Goal: Task Accomplishment & Management: Use online tool/utility

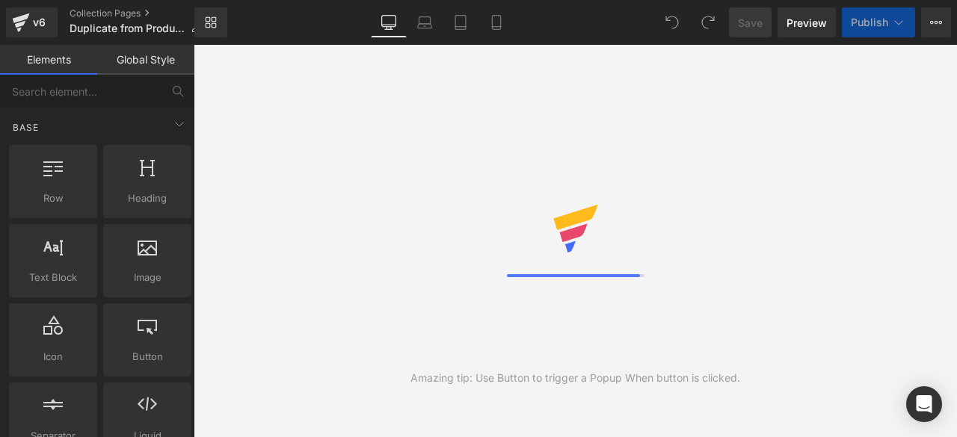
click at [789, 256] on div "Amazing tip: Use Button to trigger a Popup When button is clicked." at bounding box center [575, 241] width 763 height 393
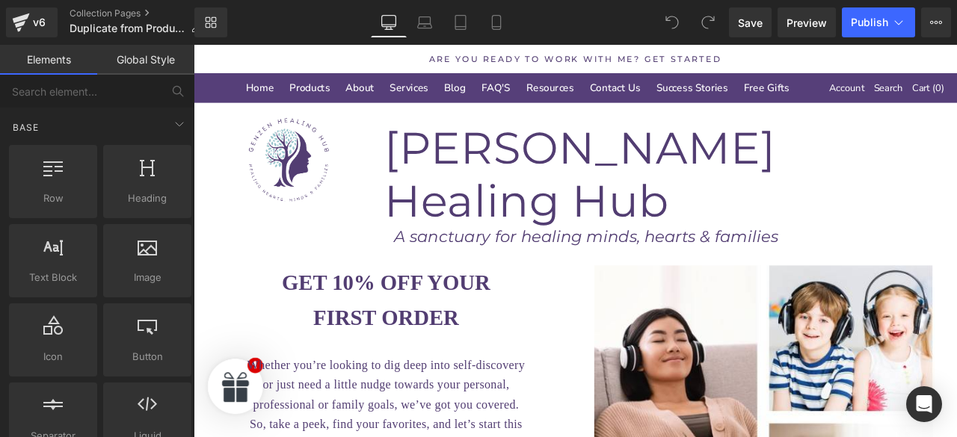
click at [903, 174] on h1 "[PERSON_NAME] Healing Hub" at bounding box center [759, 198] width 679 height 126
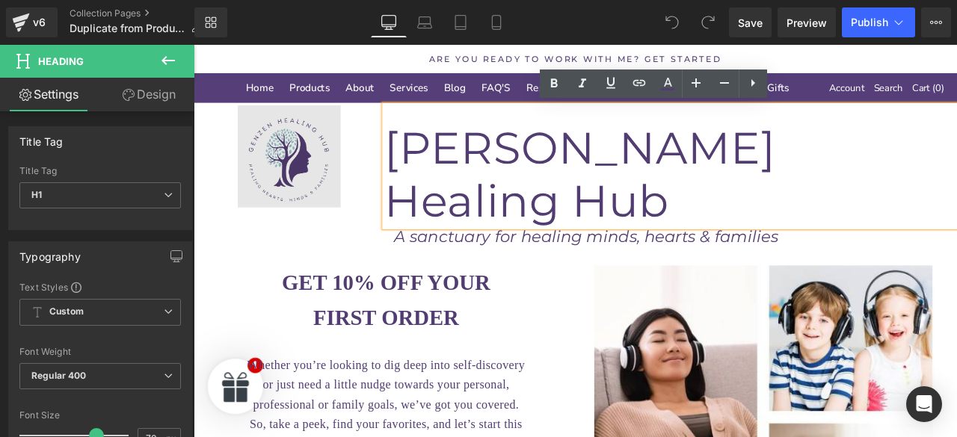
click at [291, 211] on img at bounding box center [307, 178] width 227 height 122
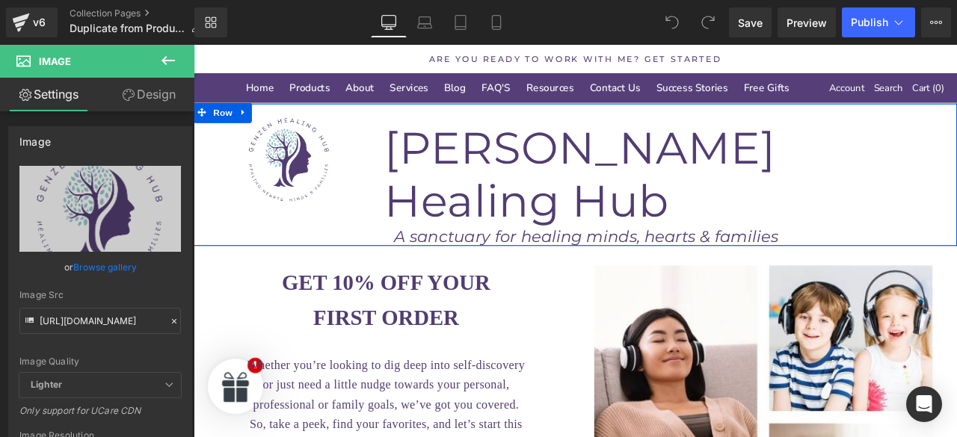
click at [419, 232] on div "Image [PERSON_NAME] Healing Hub Heading A sanctuary for healing minds, hearts &…" at bounding box center [646, 199] width 905 height 168
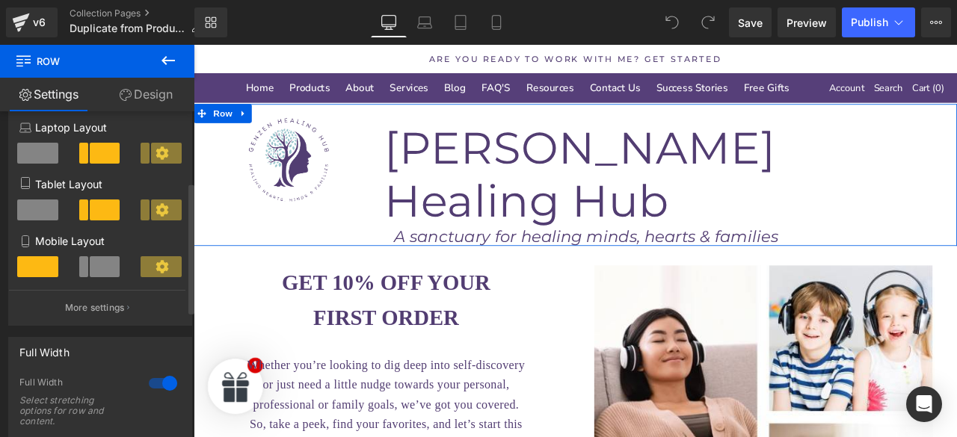
scroll to position [174, 0]
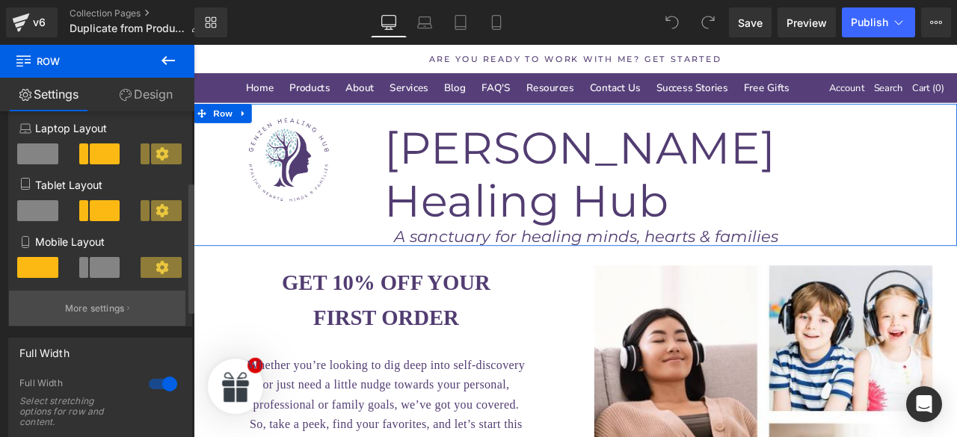
click at [119, 310] on p "More settings" at bounding box center [95, 308] width 60 height 13
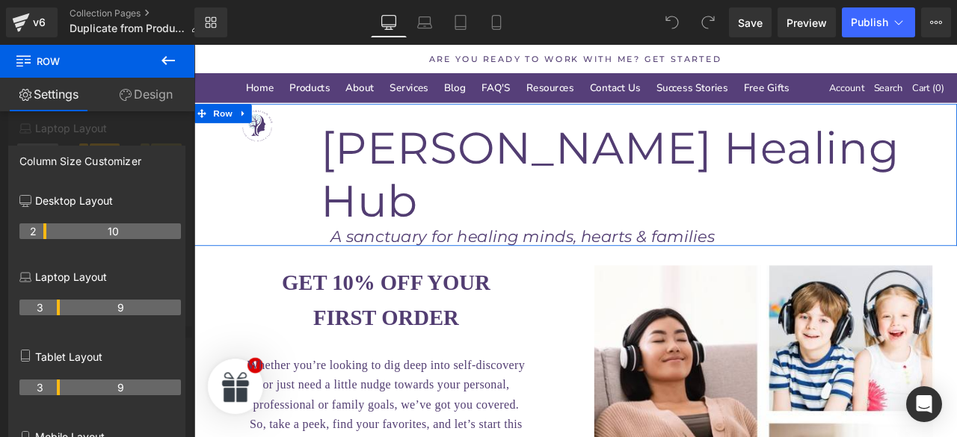
drag, startPoint x: 57, startPoint y: 230, endPoint x: 49, endPoint y: 229, distance: 7.5
click at [251, 185] on div at bounding box center [646, 278] width 905 height 466
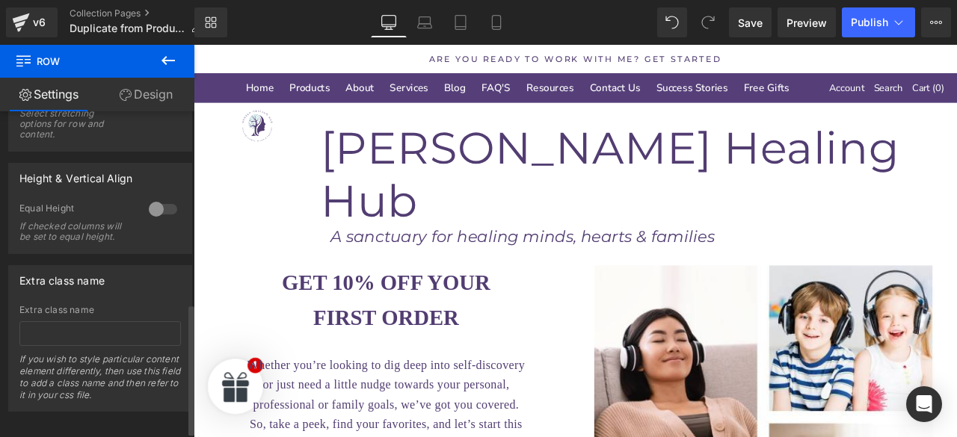
scroll to position [489, 0]
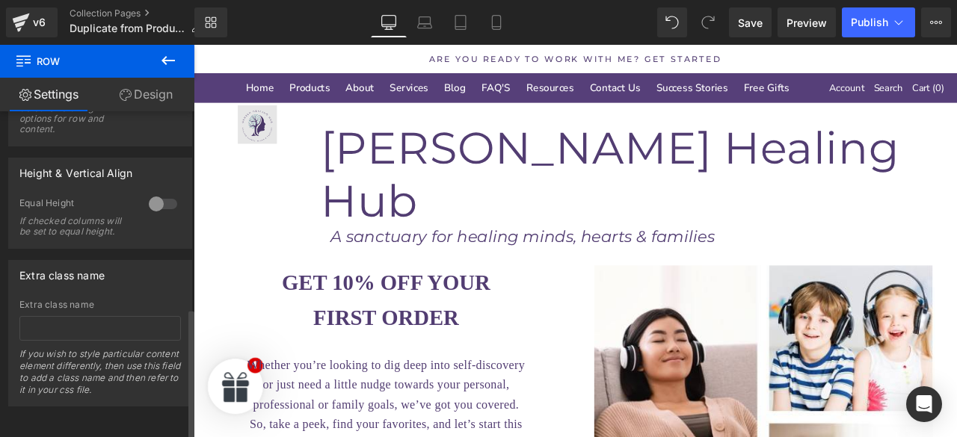
click at [307, 184] on div "Image [PERSON_NAME] Healing Hub Heading A sanctuary for healing minds, hearts &…" at bounding box center [646, 199] width 905 height 168
click at [274, 141] on div "Image" at bounding box center [269, 140] width 151 height 46
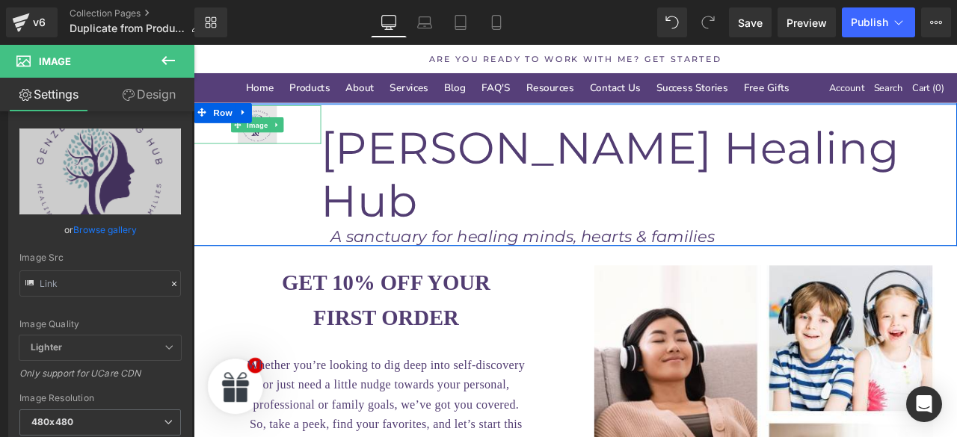
scroll to position [0, 0]
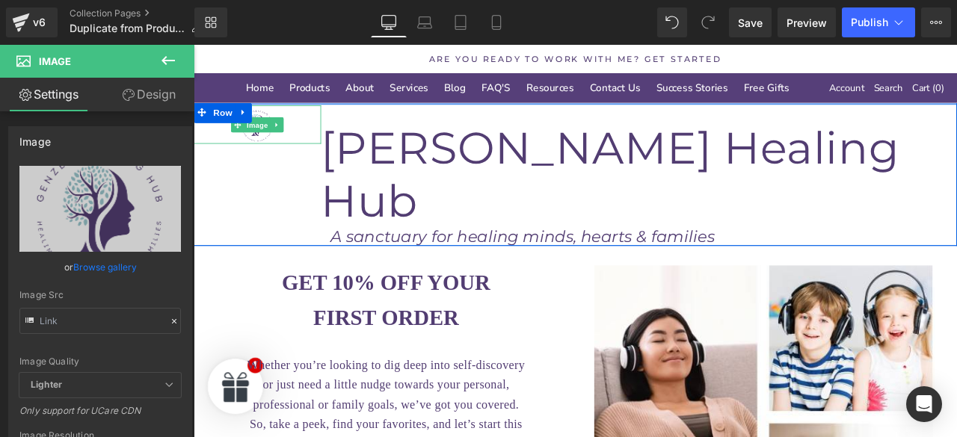
click at [136, 95] on link "Design" at bounding box center [148, 95] width 97 height 34
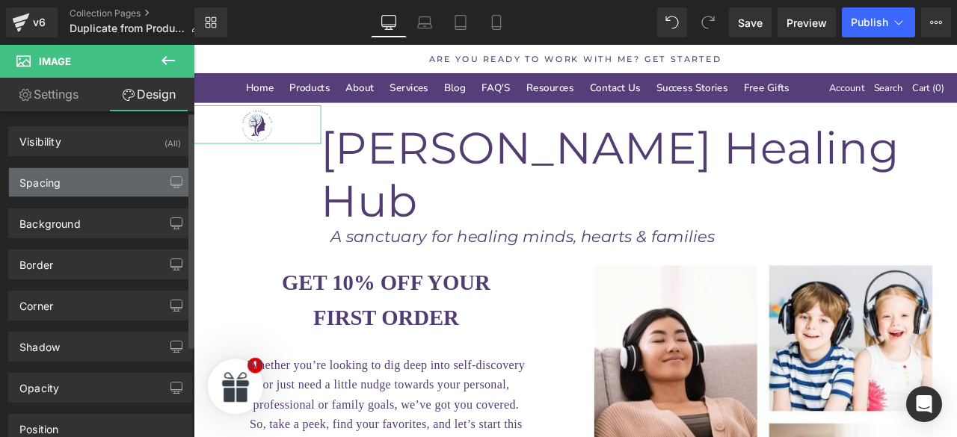
click at [58, 176] on div "Spacing" at bounding box center [39, 178] width 41 height 21
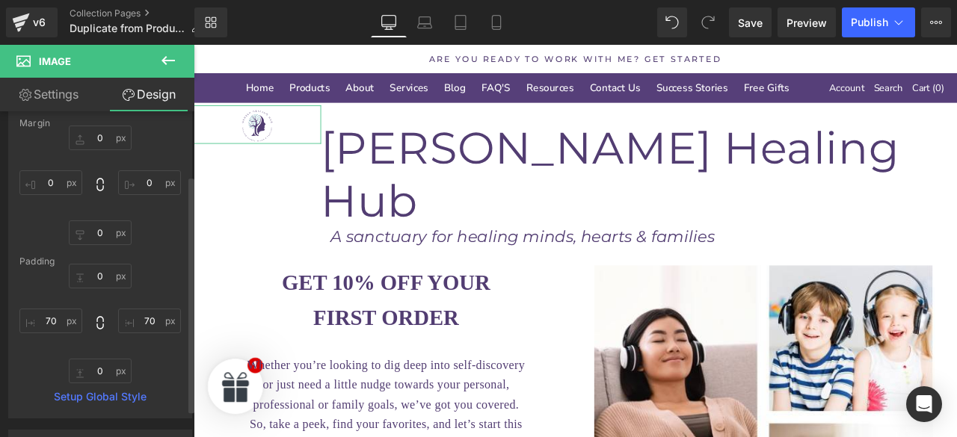
scroll to position [90, 0]
click at [55, 319] on input "text" at bounding box center [50, 320] width 63 height 25
click at [154, 322] on input "text" at bounding box center [149, 320] width 63 height 25
type input "40"
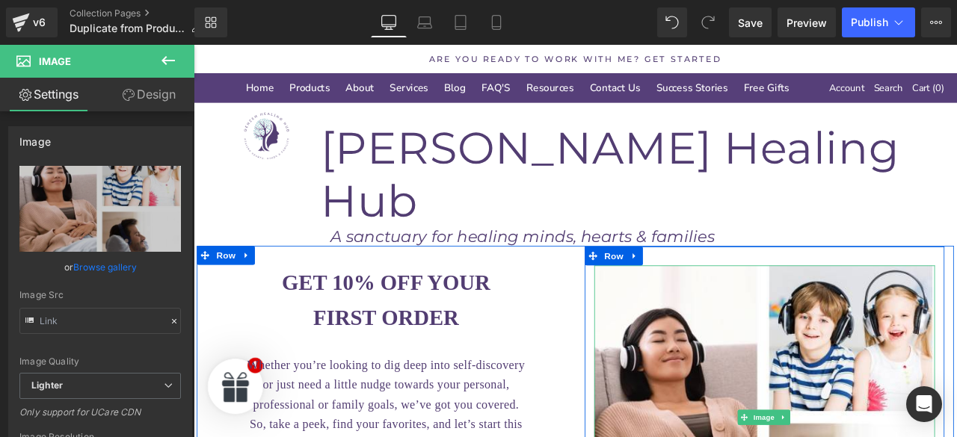
click at [887, 184] on h1 "[PERSON_NAME] Healing Hub" at bounding box center [722, 198] width 754 height 126
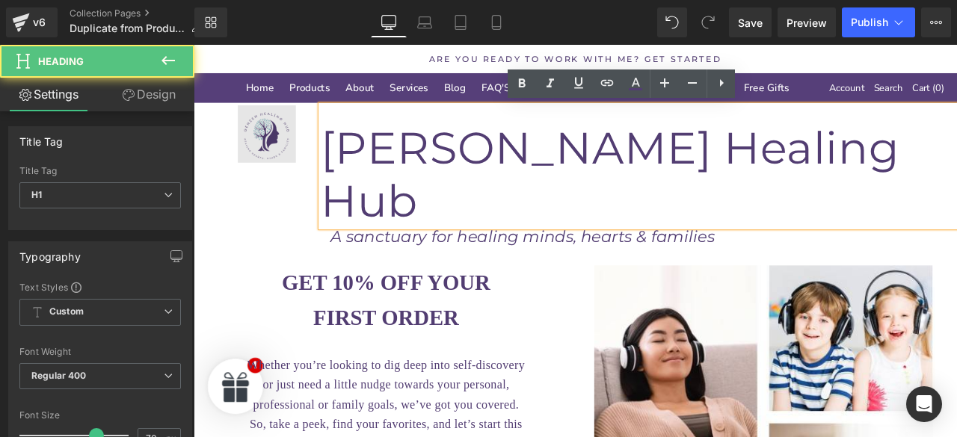
click at [285, 160] on img at bounding box center [269, 151] width 151 height 69
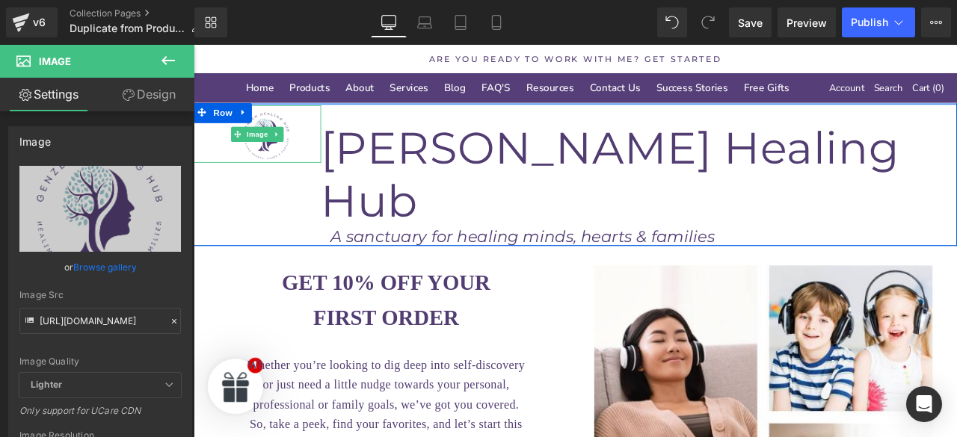
click at [141, 92] on link "Design" at bounding box center [148, 95] width 97 height 34
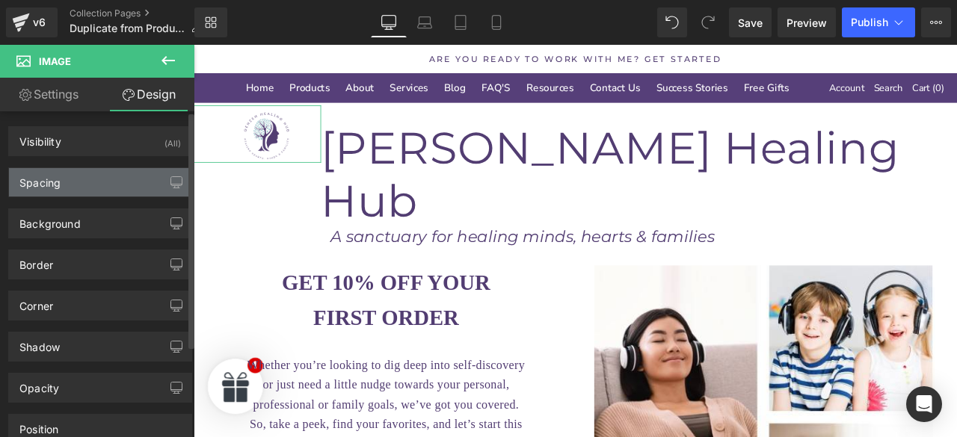
click at [49, 181] on div "Spacing" at bounding box center [39, 178] width 41 height 21
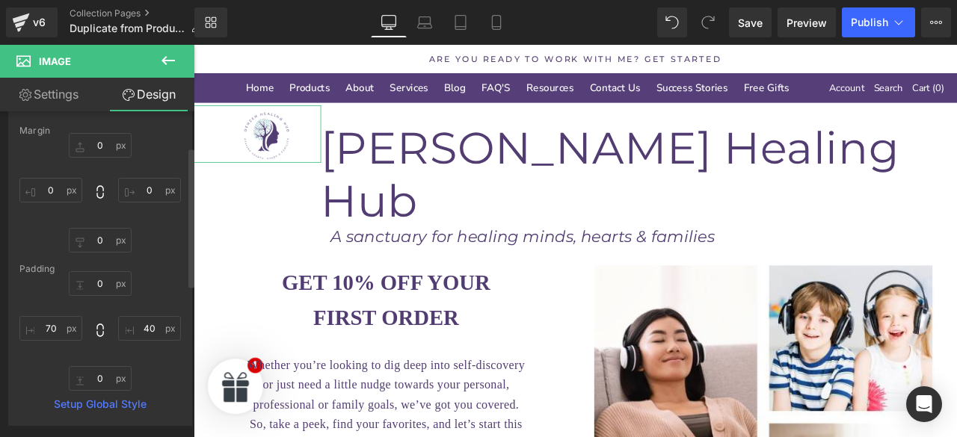
scroll to position [82, 0]
click at [153, 322] on input "text" at bounding box center [149, 328] width 63 height 25
click at [153, 323] on input "text" at bounding box center [149, 328] width 63 height 25
type input "20"
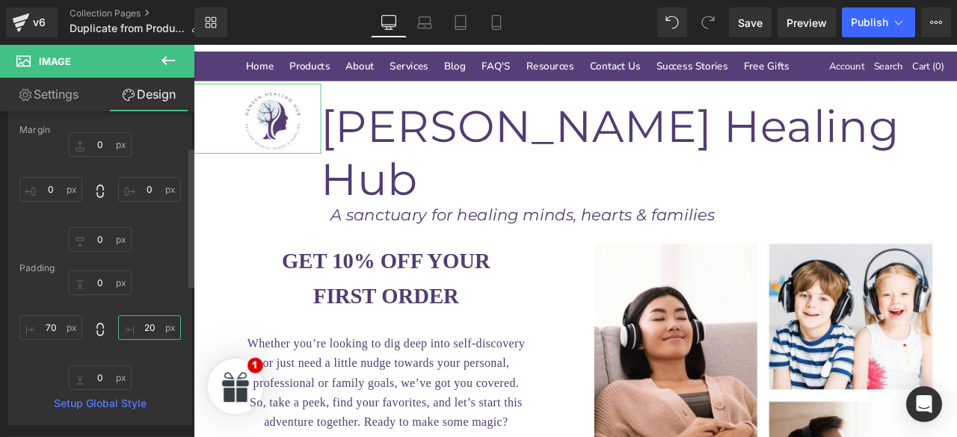
scroll to position [27, 0]
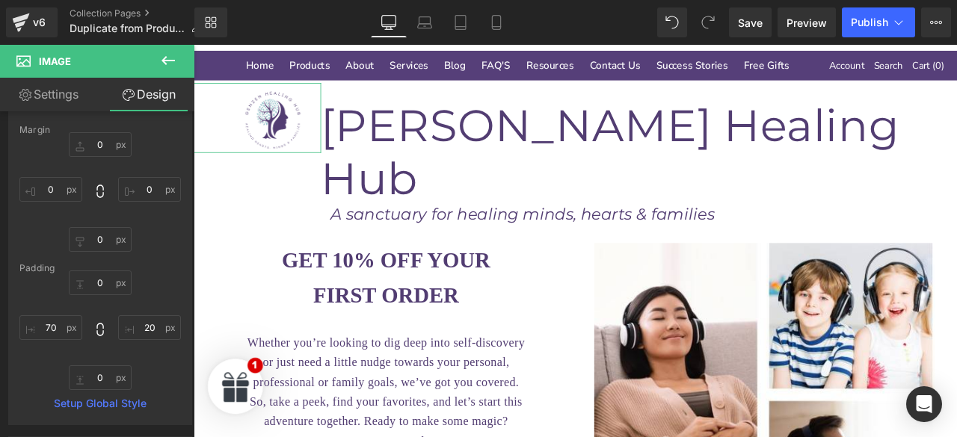
click at [953, 191] on div "Image [PERSON_NAME] Healing Hub Heading A sanctuary for healing minds, hearts &…" at bounding box center [646, 172] width 905 height 170
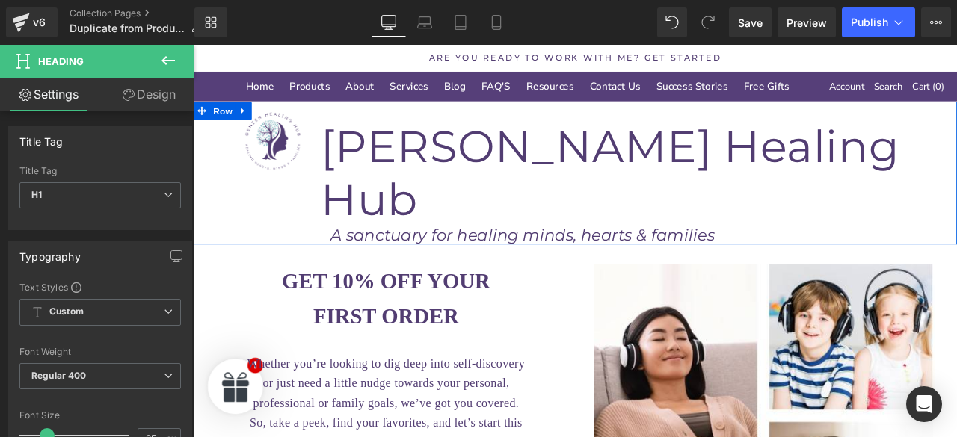
scroll to position [0, 0]
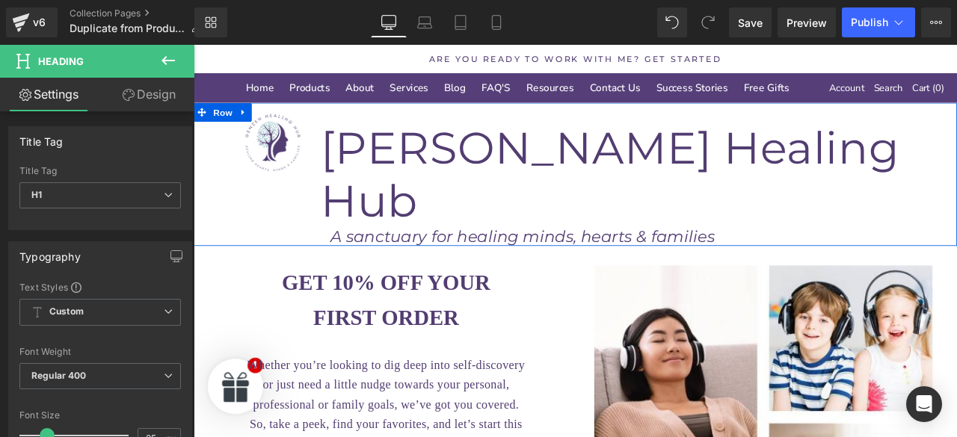
click at [862, 170] on h1 "[PERSON_NAME] Healing Hub" at bounding box center [722, 198] width 754 height 126
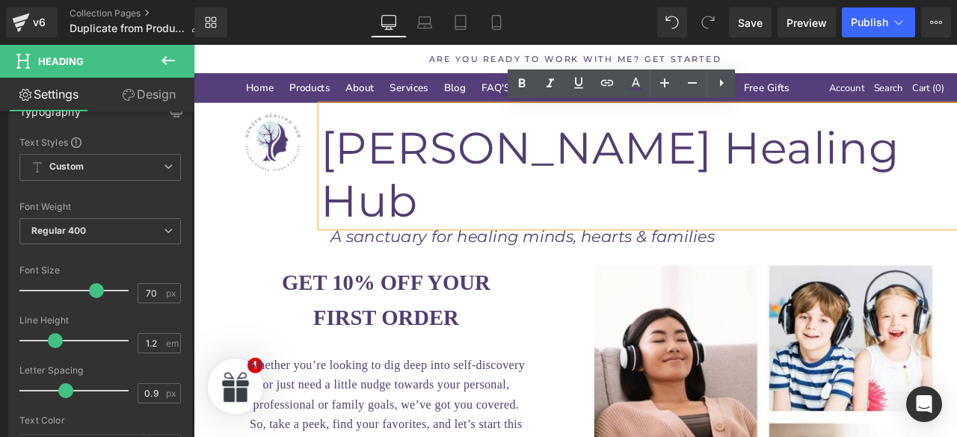
scroll to position [146, 0]
click at [147, 289] on input "70" at bounding box center [151, 292] width 26 height 19
click at [148, 289] on input "70" at bounding box center [151, 292] width 26 height 19
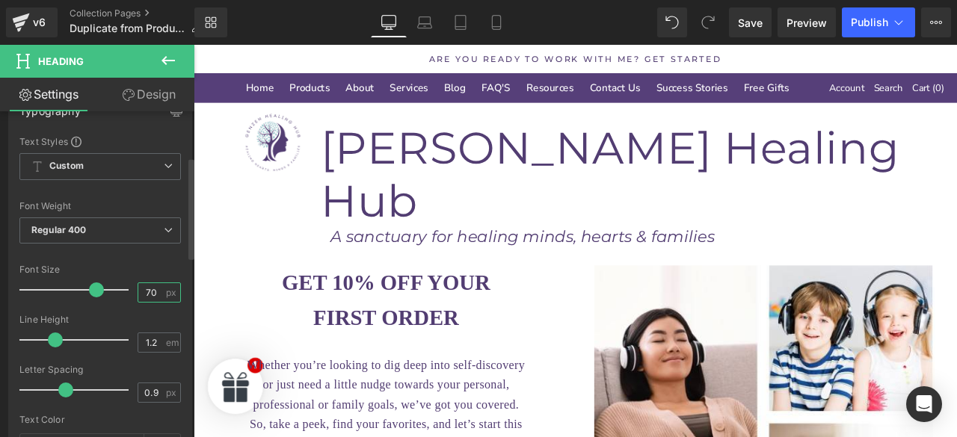
click at [150, 289] on input "70" at bounding box center [151, 292] width 26 height 19
click at [148, 290] on input "70" at bounding box center [151, 292] width 26 height 19
click at [149, 290] on input "70" at bounding box center [151, 292] width 26 height 19
type input "65"
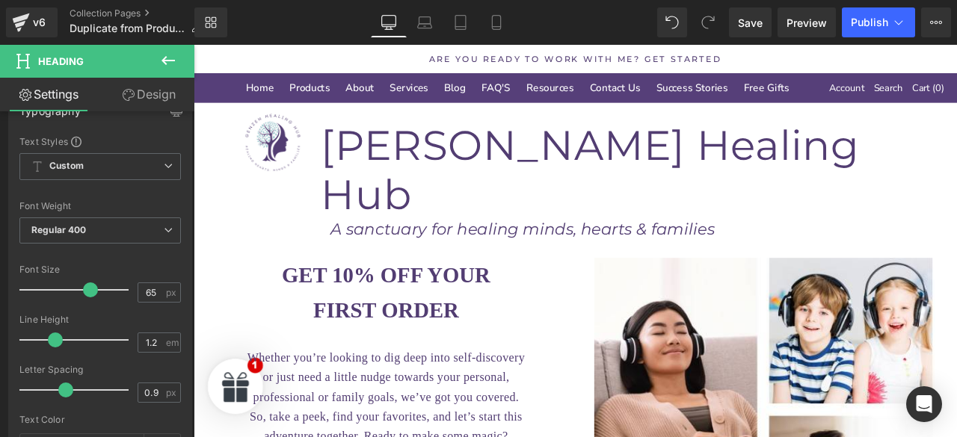
click at [799, 252] on icon "A sanctuary for healing minds, hearts & families" at bounding box center [583, 263] width 455 height 22
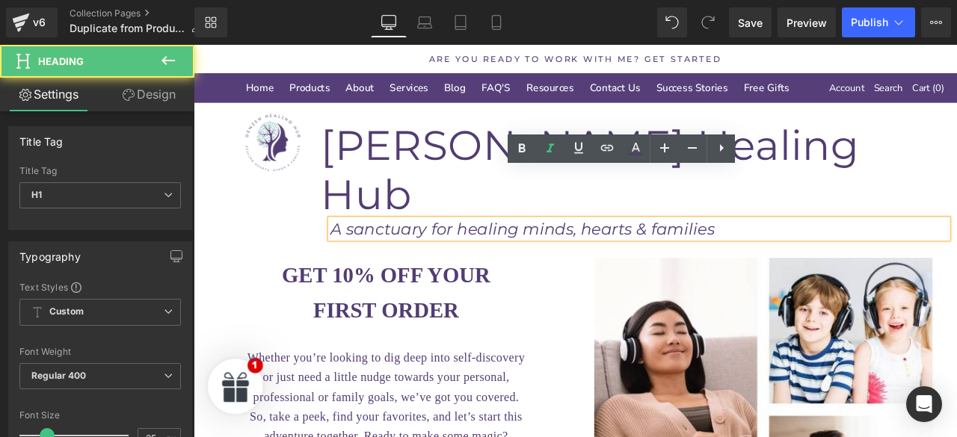
click at [811, 252] on icon "A sanctuary for healing minds, hearts & families" at bounding box center [583, 263] width 455 height 22
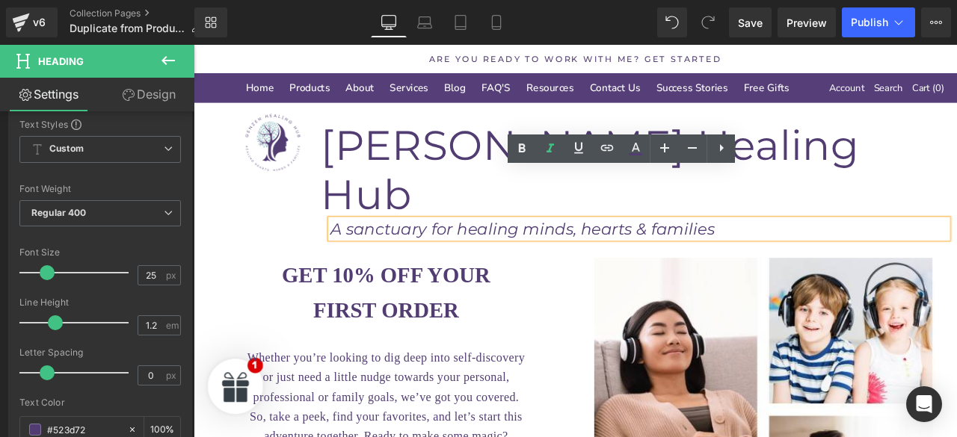
scroll to position [165, 0]
click at [61, 325] on div at bounding box center [78, 322] width 102 height 30
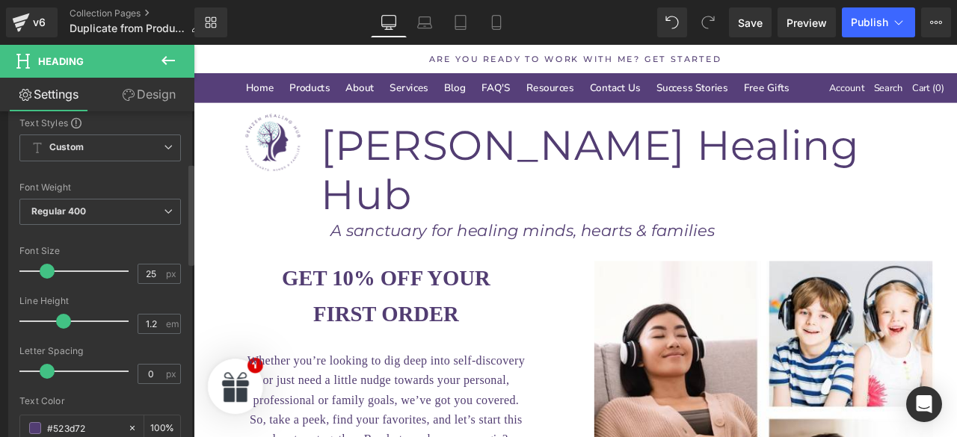
click at [57, 319] on span at bounding box center [63, 321] width 15 height 15
click at [57, 322] on span at bounding box center [63, 321] width 15 height 15
click at [56, 319] on span at bounding box center [63, 321] width 15 height 15
click at [68, 319] on span at bounding box center [63, 321] width 15 height 15
click at [56, 320] on span at bounding box center [63, 321] width 15 height 15
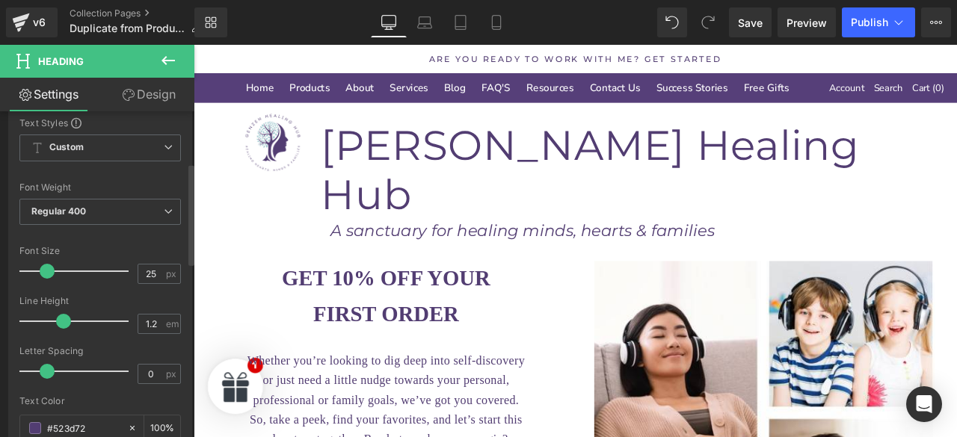
click at [56, 320] on span at bounding box center [63, 321] width 15 height 15
click at [57, 319] on span at bounding box center [63, 321] width 15 height 15
click at [58, 319] on span at bounding box center [63, 321] width 15 height 15
click at [57, 319] on span at bounding box center [63, 321] width 15 height 15
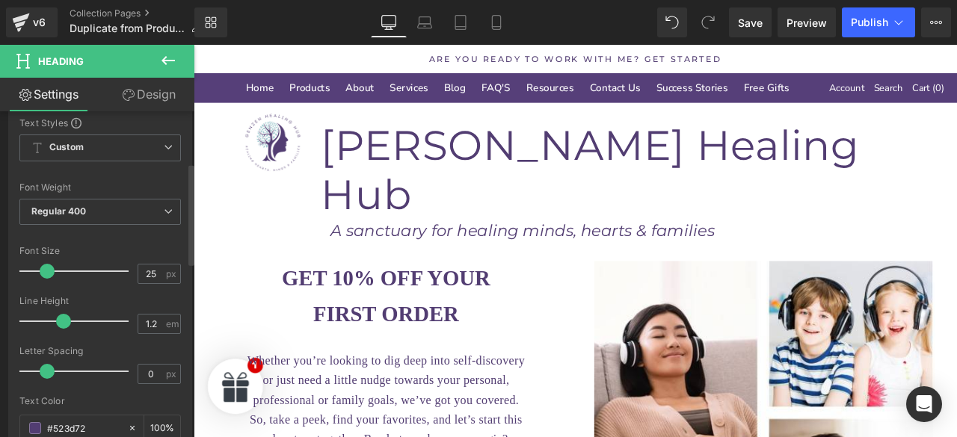
click at [56, 319] on span at bounding box center [63, 321] width 15 height 15
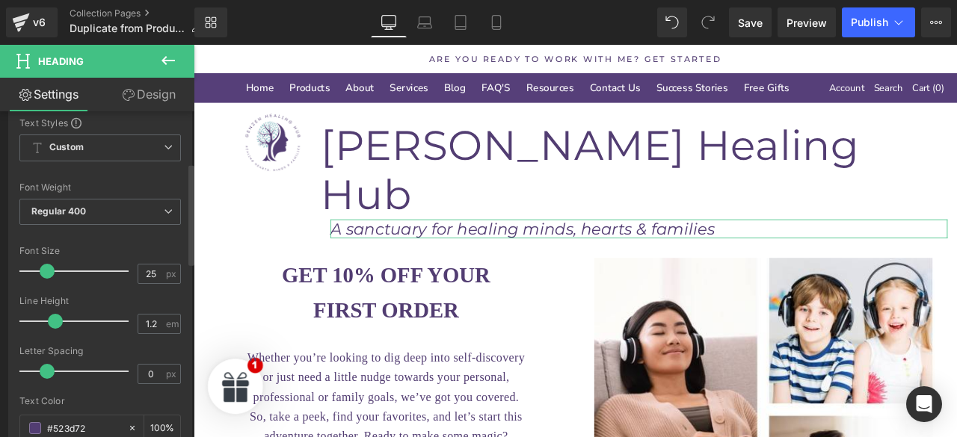
drag, startPoint x: 63, startPoint y: 316, endPoint x: 54, endPoint y: 317, distance: 9.0
click at [54, 317] on span at bounding box center [55, 321] width 15 height 15
click at [876, 174] on h1 "[PERSON_NAME] Healing Hub" at bounding box center [722, 193] width 754 height 117
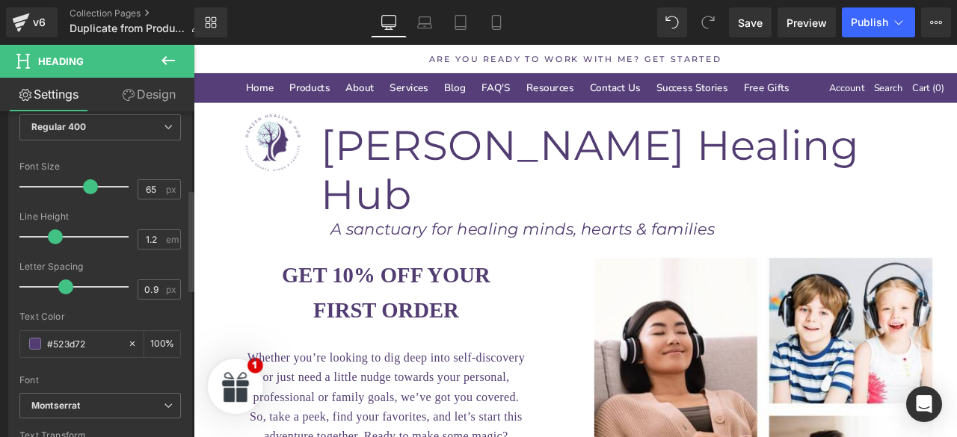
scroll to position [250, 0]
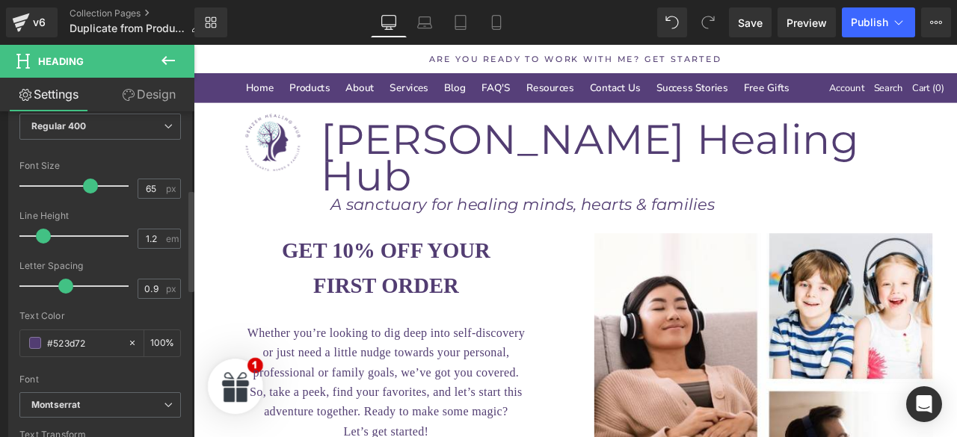
drag, startPoint x: 49, startPoint y: 233, endPoint x: 36, endPoint y: 234, distance: 13.5
click at [36, 234] on span at bounding box center [43, 236] width 15 height 15
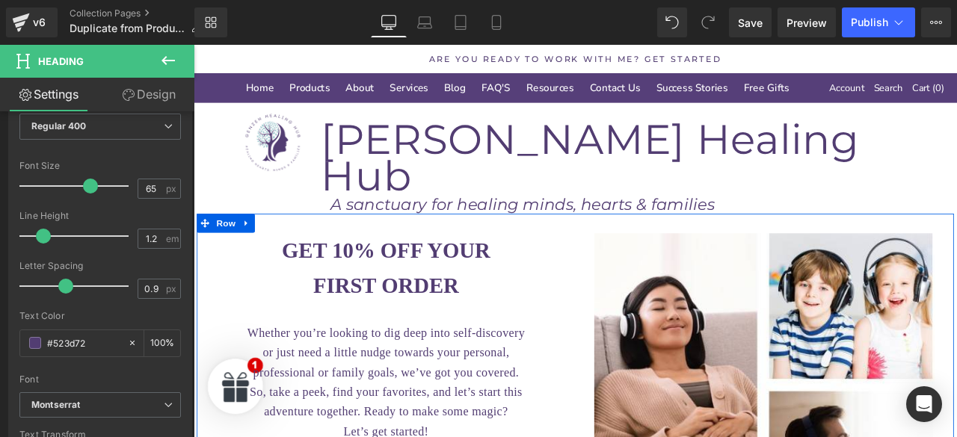
click at [636, 246] on div "GET 10% OFF YOUR FIRST ORDER Heading Whether you’re looking to dig deep into se…" at bounding box center [421, 417] width 449 height 342
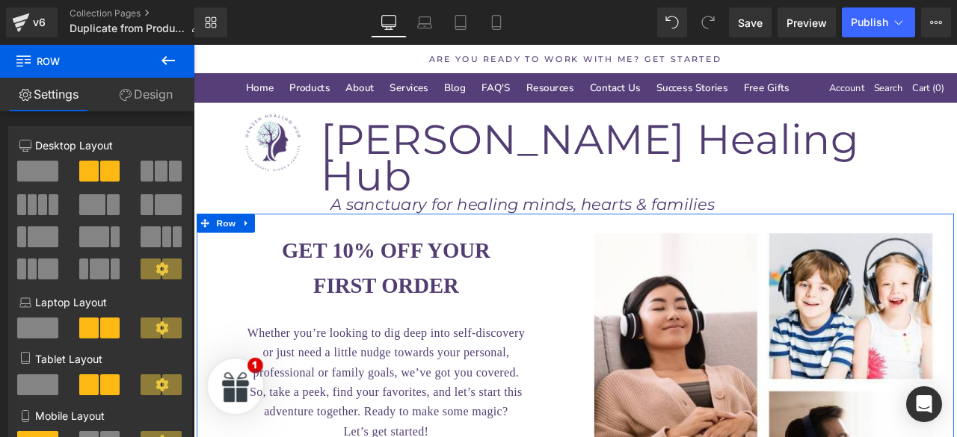
click at [121, 93] on icon at bounding box center [126, 95] width 12 height 12
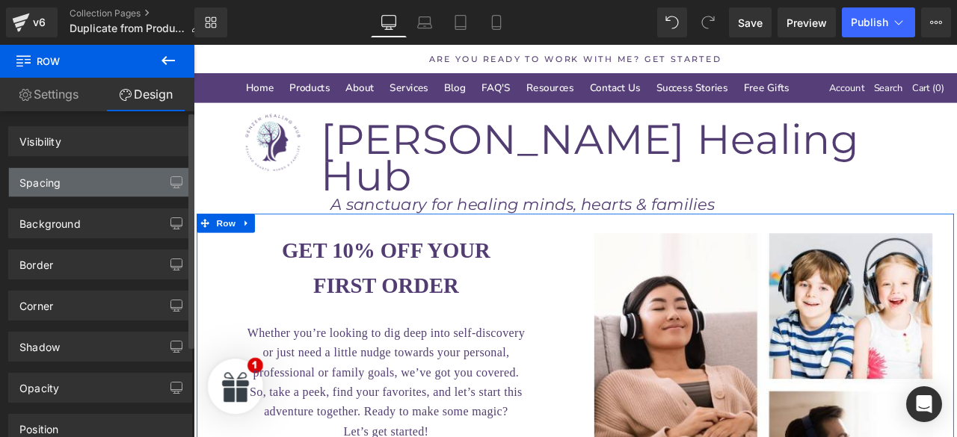
click at [66, 183] on div "Spacing" at bounding box center [100, 182] width 182 height 28
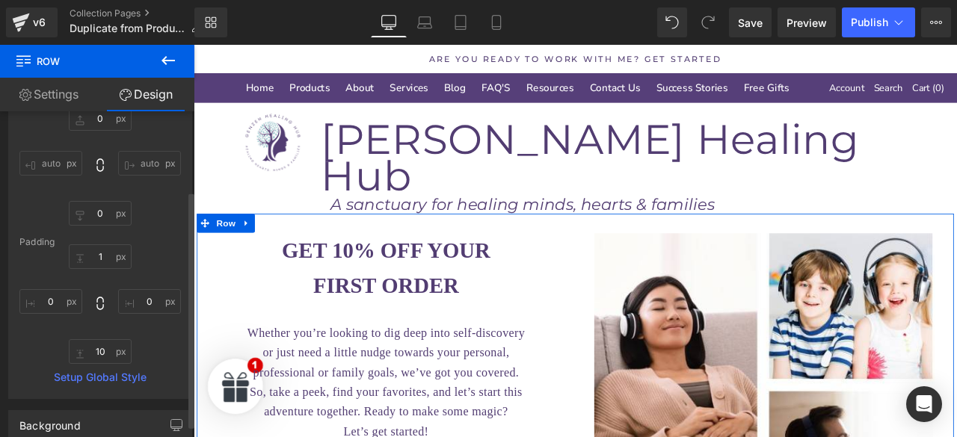
scroll to position [109, 0]
click at [94, 254] on input "text" at bounding box center [100, 256] width 63 height 25
type input "0"
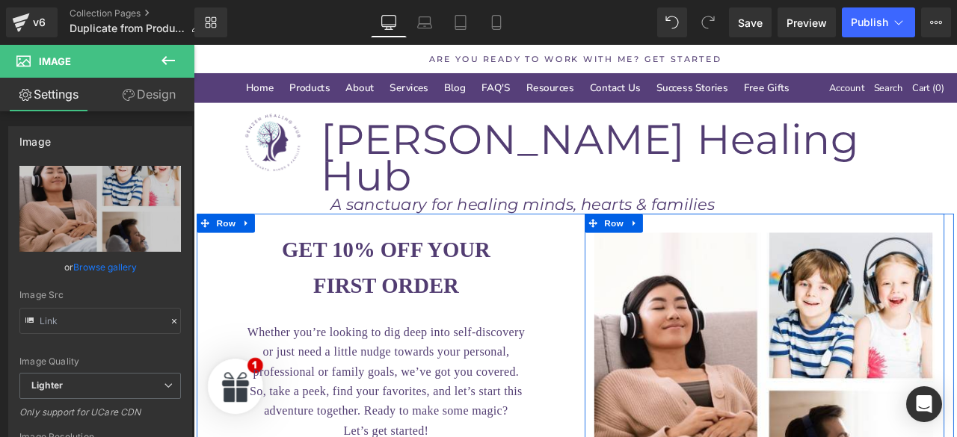
click at [757, 245] on div "Image Row" at bounding box center [870, 440] width 426 height 390
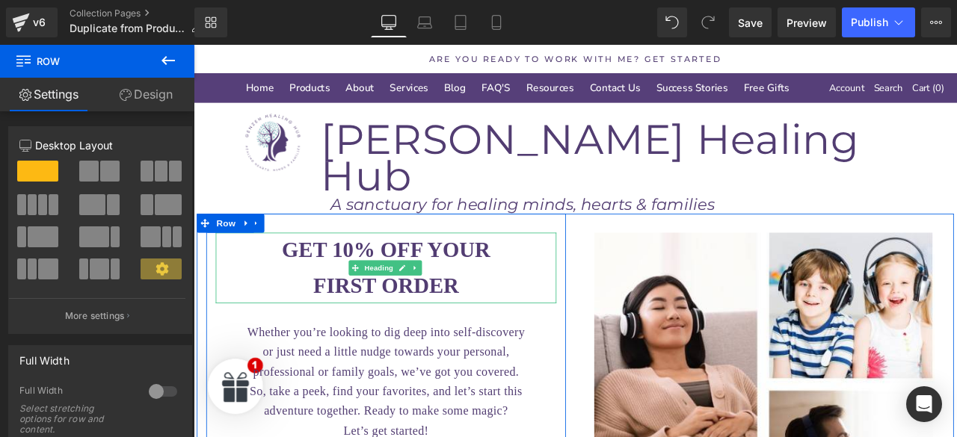
click at [135, 91] on link "Design" at bounding box center [145, 95] width 97 height 34
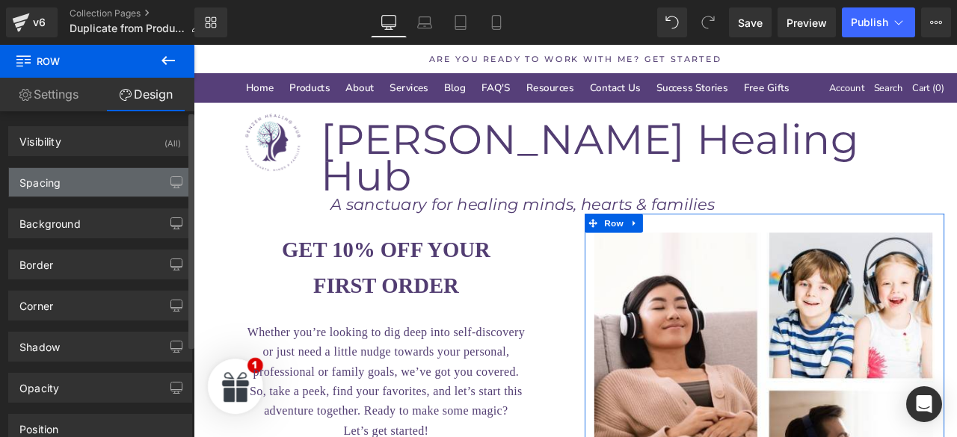
click at [43, 176] on div "Spacing" at bounding box center [39, 178] width 41 height 21
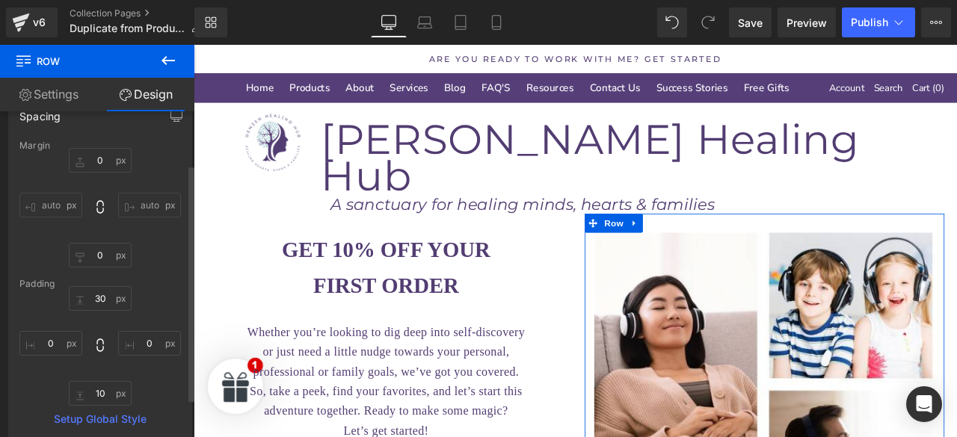
scroll to position [73, 0]
click at [95, 288] on input "30" at bounding box center [100, 292] width 63 height 25
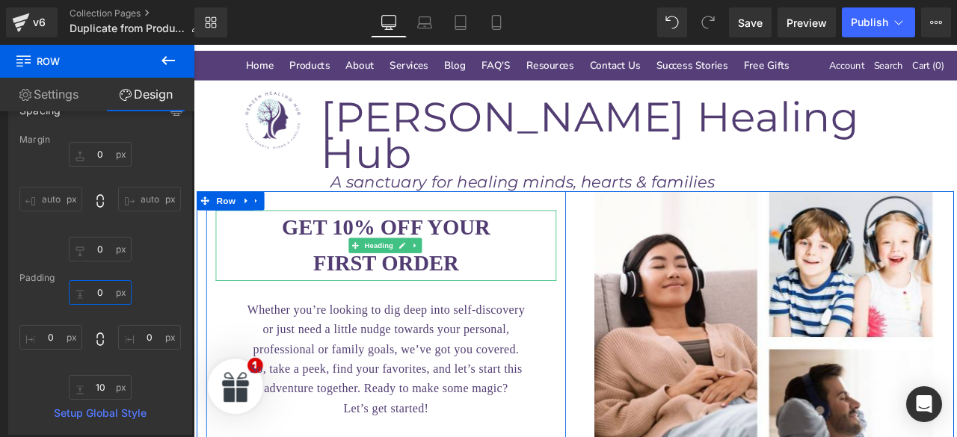
scroll to position [0, 0]
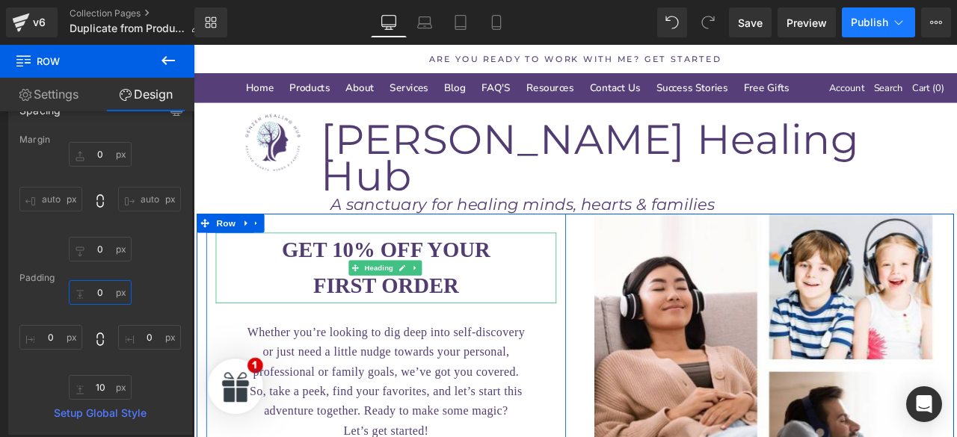
type input "0"
click at [899, 22] on icon at bounding box center [898, 22] width 15 height 15
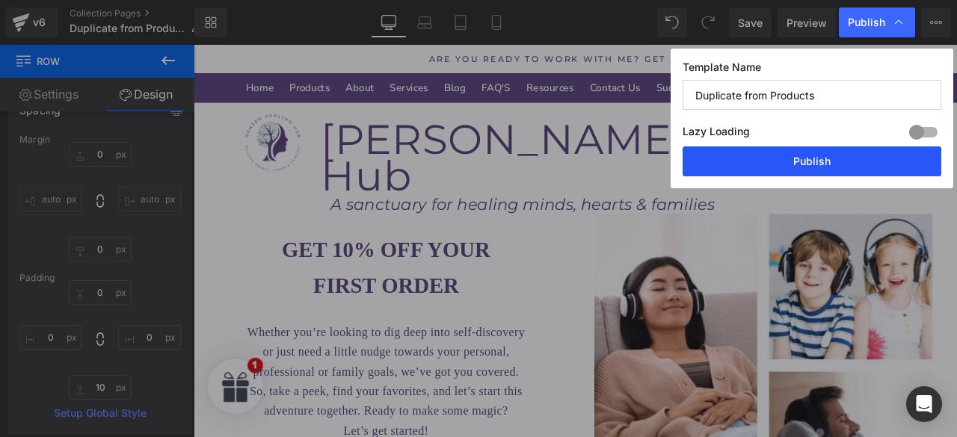
click at [842, 170] on button "Publish" at bounding box center [812, 162] width 259 height 30
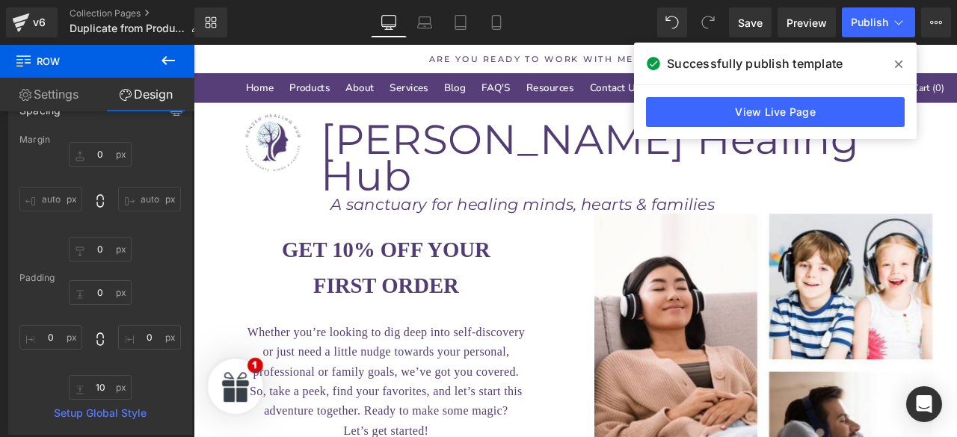
click at [899, 64] on icon at bounding box center [898, 64] width 7 height 7
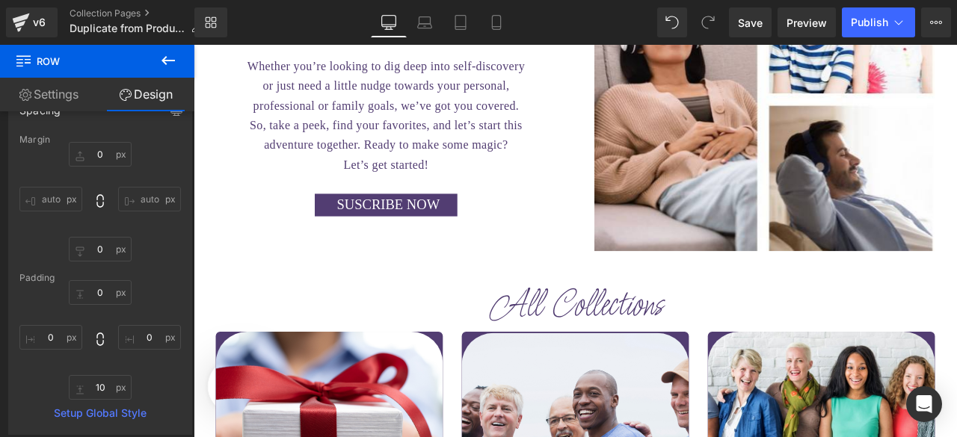
scroll to position [310, 0]
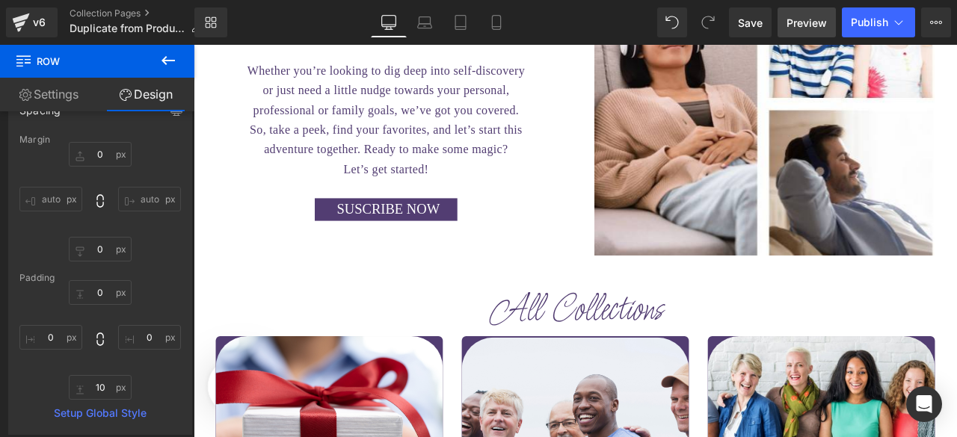
click at [805, 21] on span "Preview" at bounding box center [807, 23] width 40 height 16
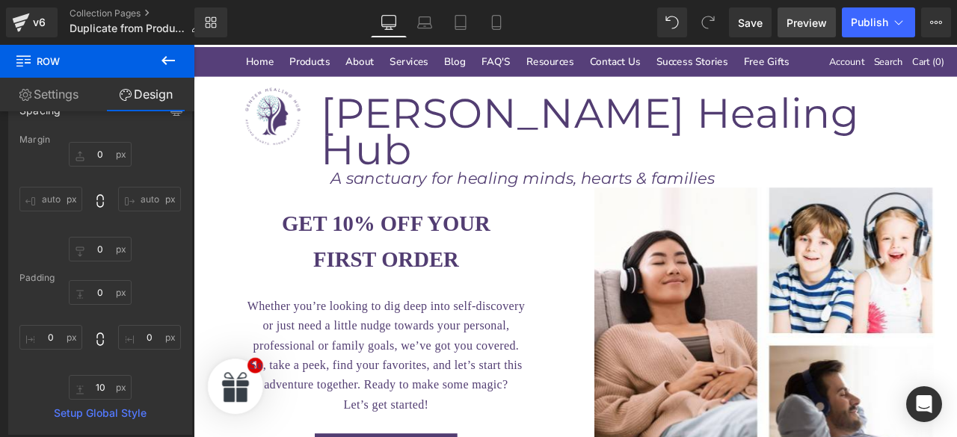
scroll to position [0, 0]
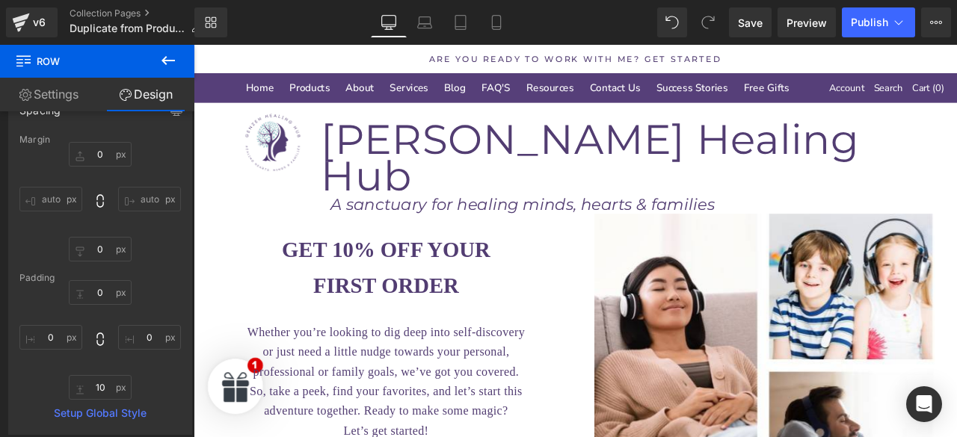
click at [788, 152] on h1 "[PERSON_NAME] Healing Hub" at bounding box center [722, 178] width 754 height 87
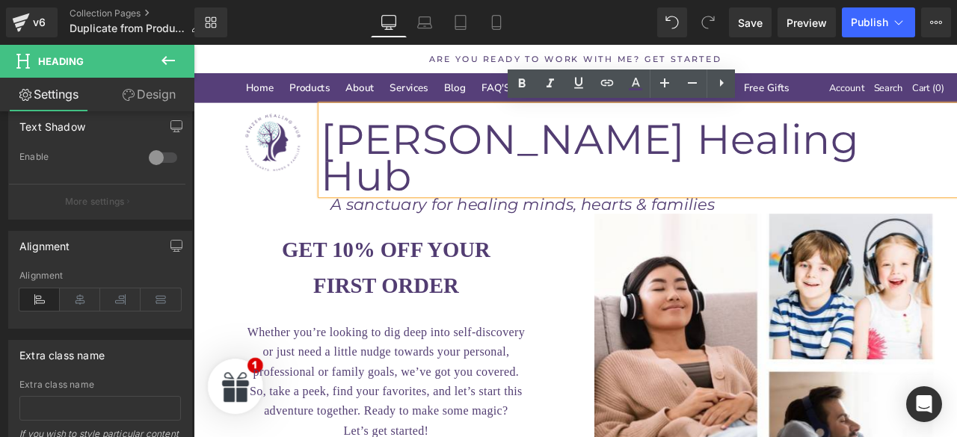
scroll to position [728, 0]
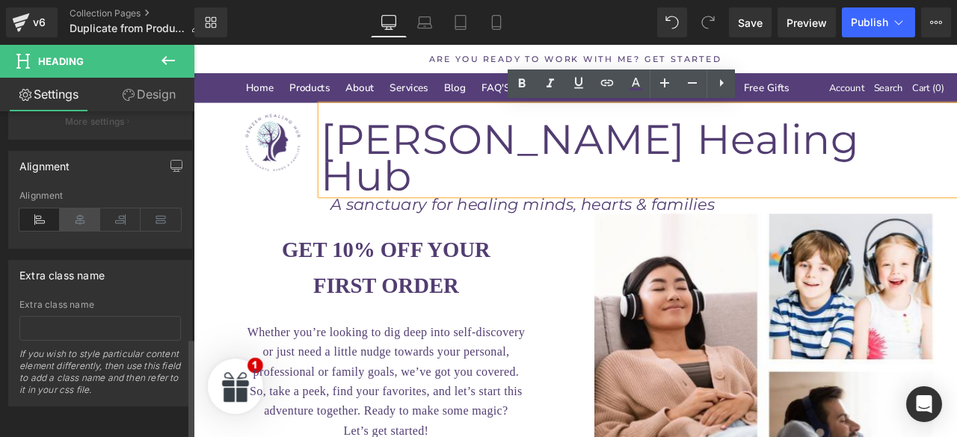
click at [82, 215] on icon at bounding box center [80, 220] width 40 height 22
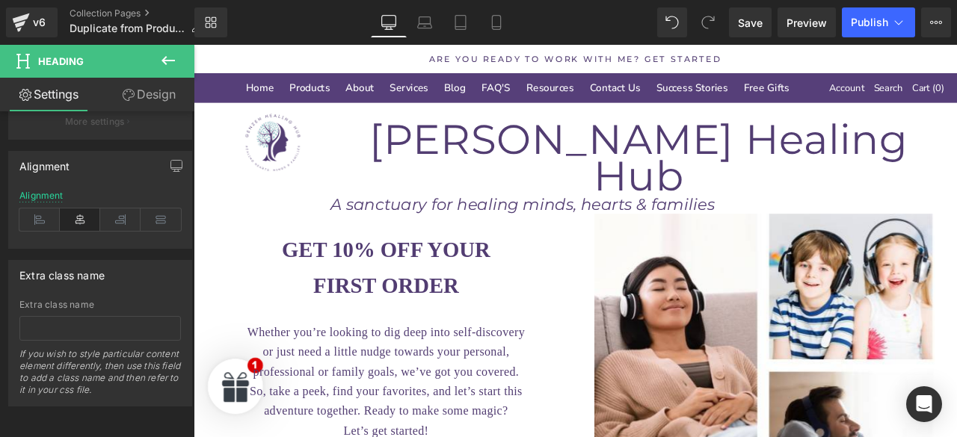
click at [789, 197] on div "Image [PERSON_NAME] Healing Hub Heading A sanctuary for healing minds, hearts &…" at bounding box center [646, 180] width 905 height 132
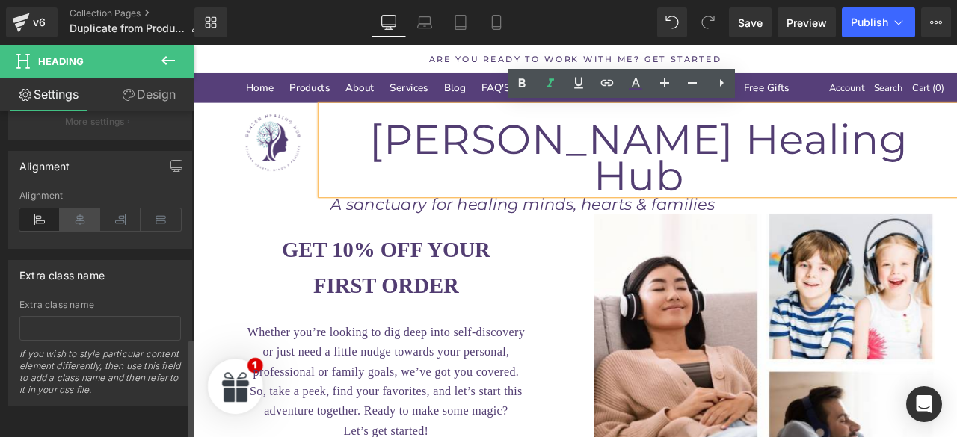
click at [79, 209] on icon at bounding box center [80, 220] width 40 height 22
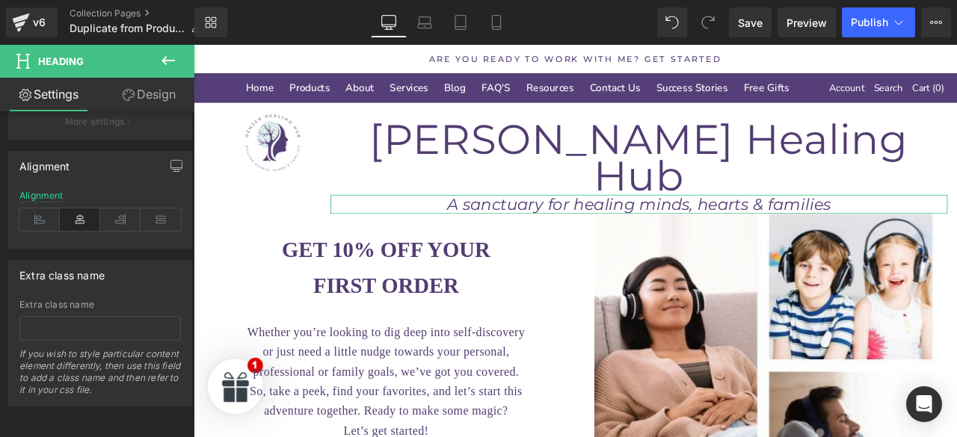
click at [516, 223] on div "A sanctuary for healing minds, hearts & families Heading" at bounding box center [721, 234] width 731 height 22
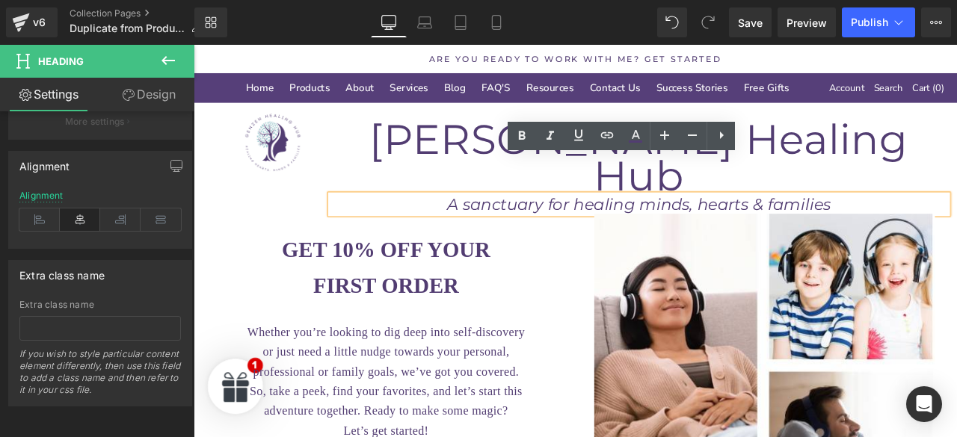
click at [508, 223] on icon "A sanctuary for healing minds, hearts & families" at bounding box center [721, 234] width 455 height 22
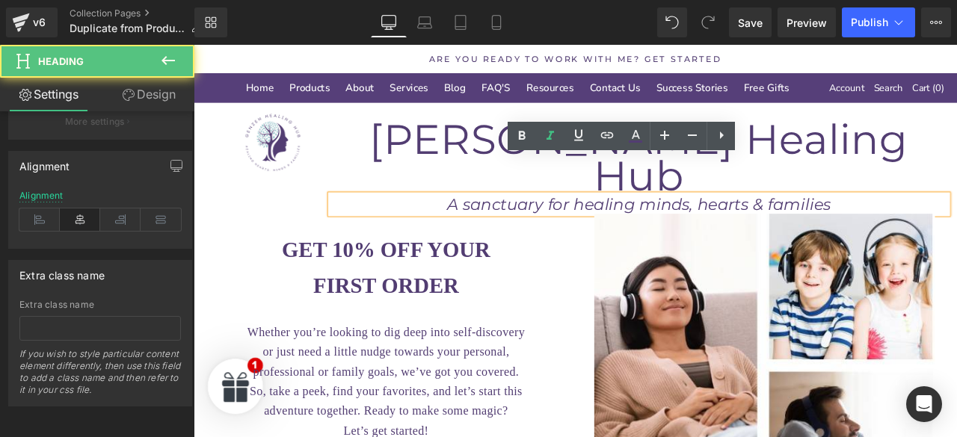
click at [510, 223] on icon "A sanctuary for healing minds, hearts & families" at bounding box center [721, 234] width 455 height 22
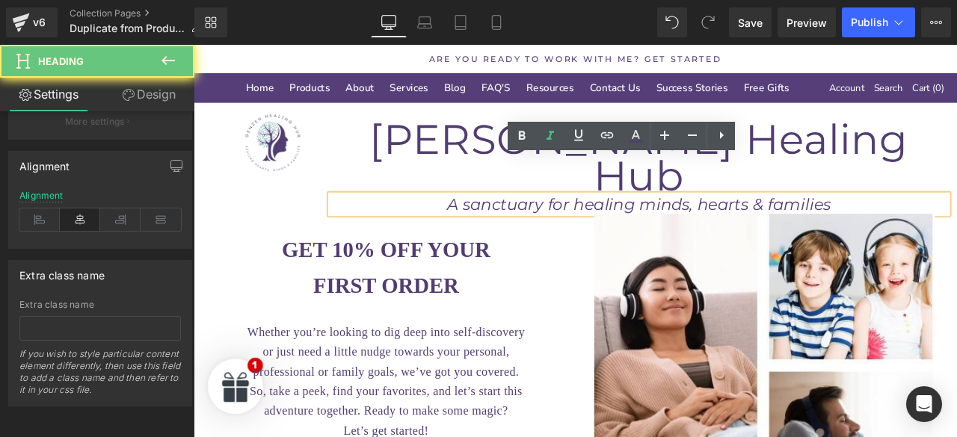
click at [512, 223] on icon "A sanctuary for healing minds, hearts & families" at bounding box center [721, 234] width 455 height 22
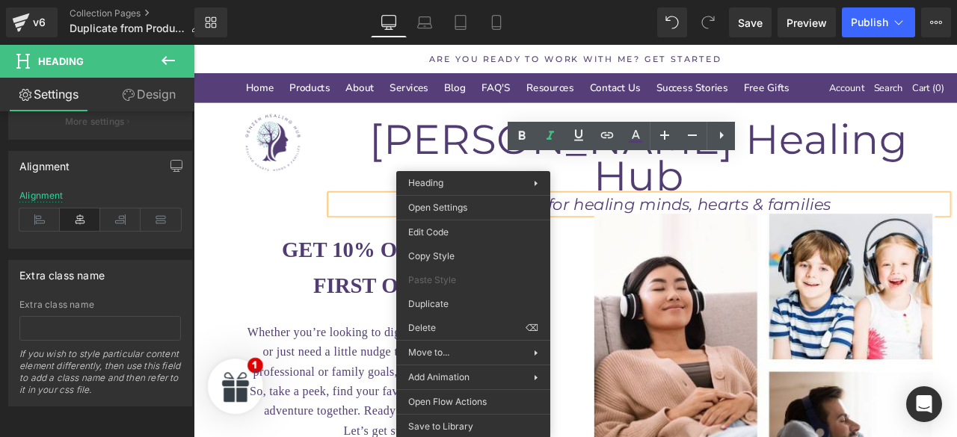
click at [519, 223] on icon "A sanctuary for healing minds, hearts & families" at bounding box center [721, 234] width 455 height 22
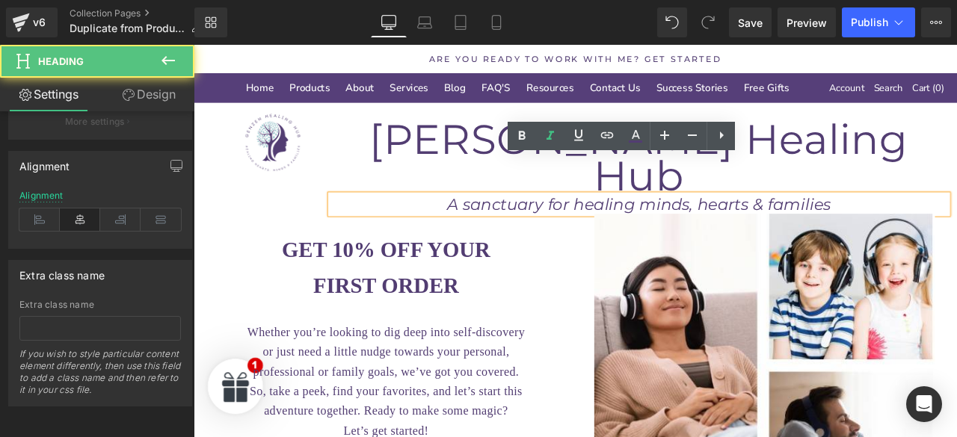
click at [515, 223] on icon "A sanctuary for healing minds, hearts & families" at bounding box center [721, 234] width 455 height 22
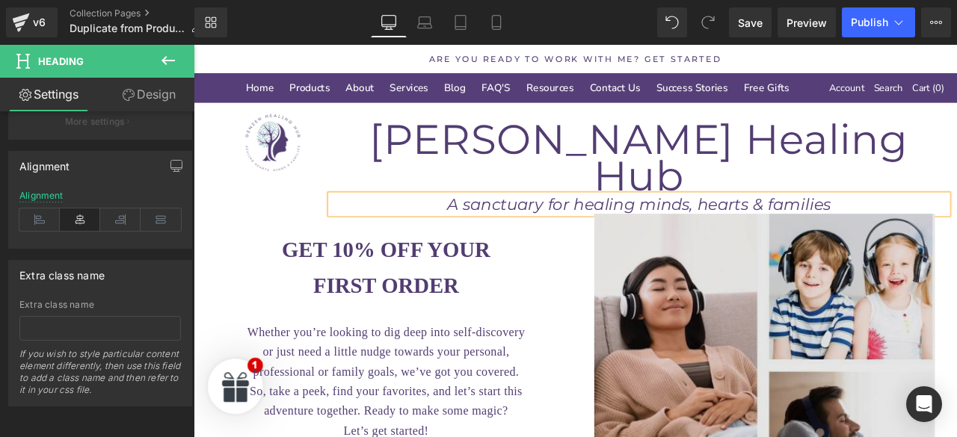
click at [956, 343] on img at bounding box center [870, 425] width 404 height 360
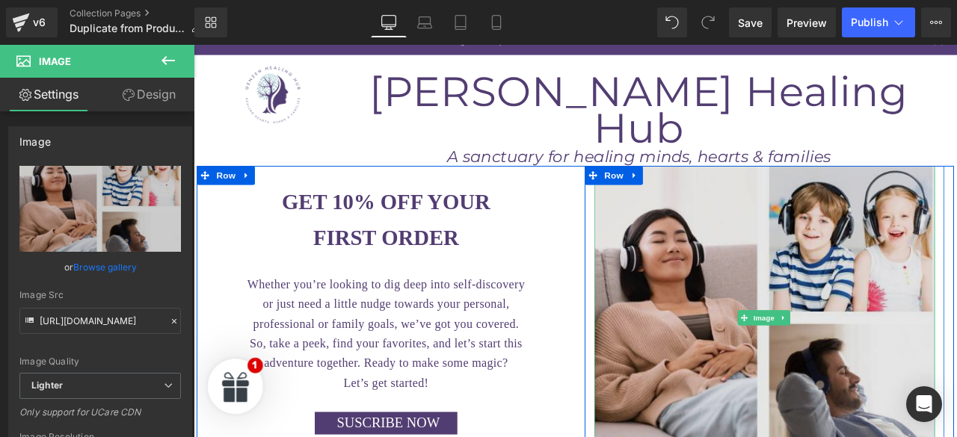
scroll to position [55, 0]
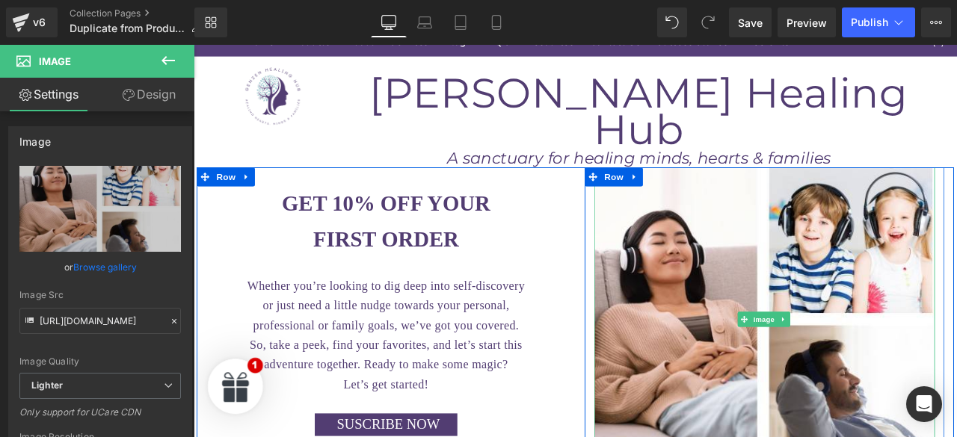
click at [357, 219] on strong "GET 10% OFF YOUR" at bounding box center [421, 233] width 247 height 28
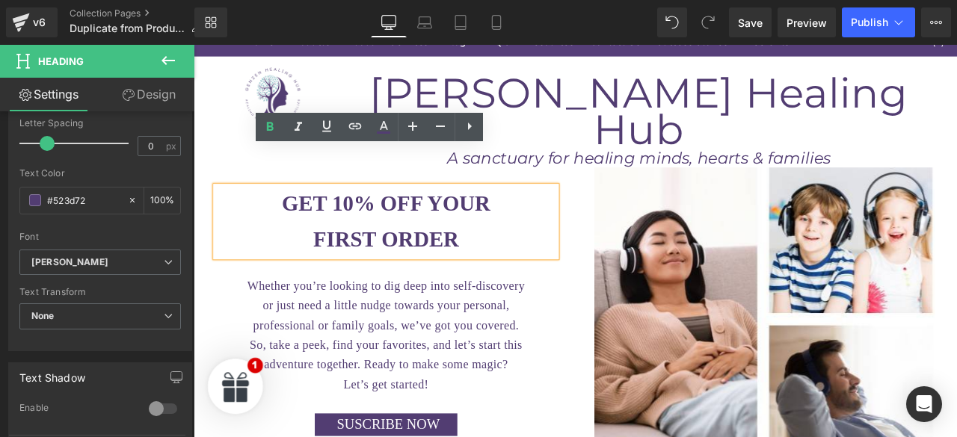
scroll to position [388, 0]
click at [140, 93] on link "Design" at bounding box center [148, 95] width 97 height 34
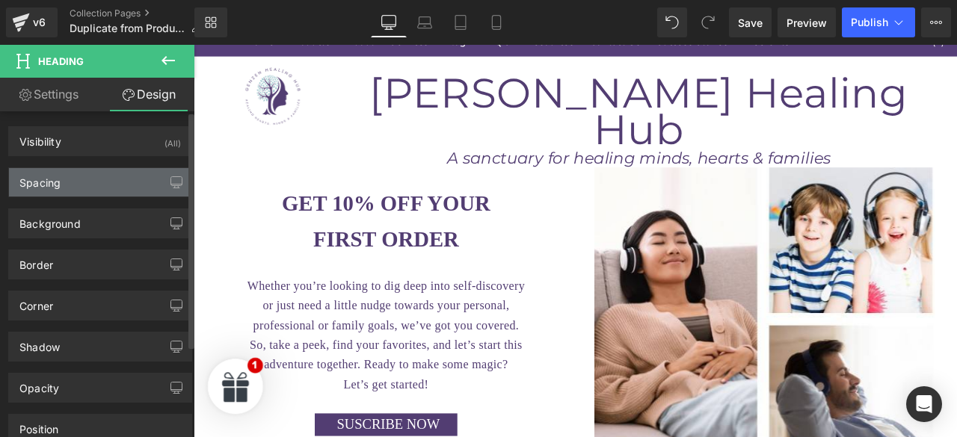
click at [85, 181] on div "Spacing" at bounding box center [100, 182] width 182 height 28
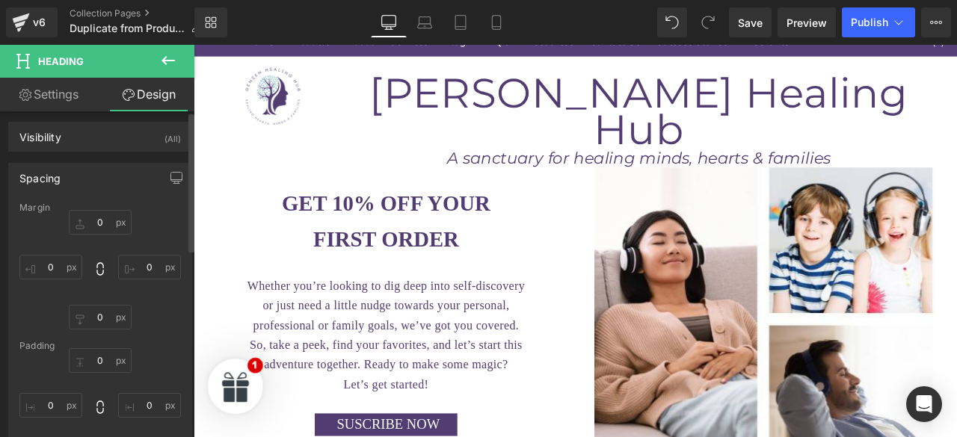
scroll to position [0, 0]
click at [956, 364] on img at bounding box center [870, 370] width 404 height 360
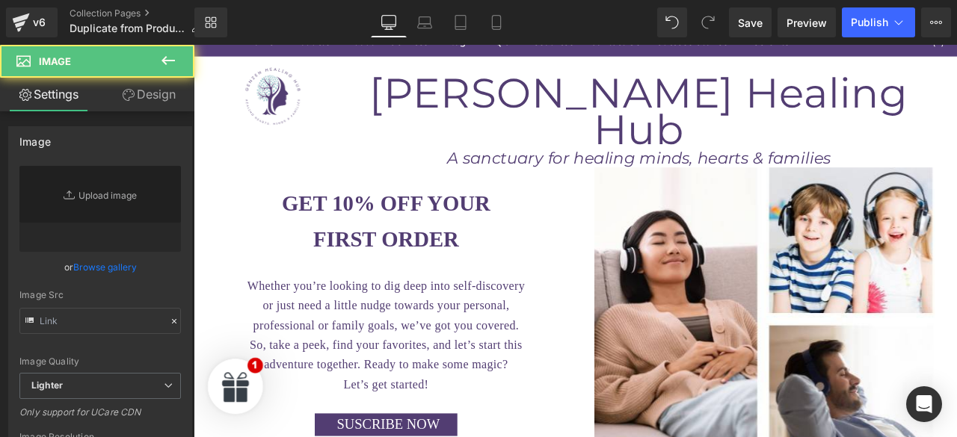
click at [315, 212] on h1 "GET 10% OFF YOUR" at bounding box center [422, 233] width 404 height 42
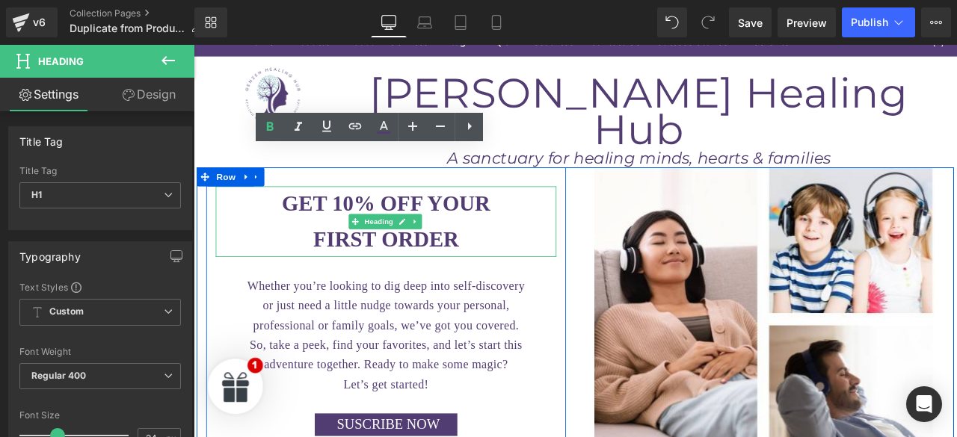
click at [583, 212] on div at bounding box center [422, 214] width 404 height 4
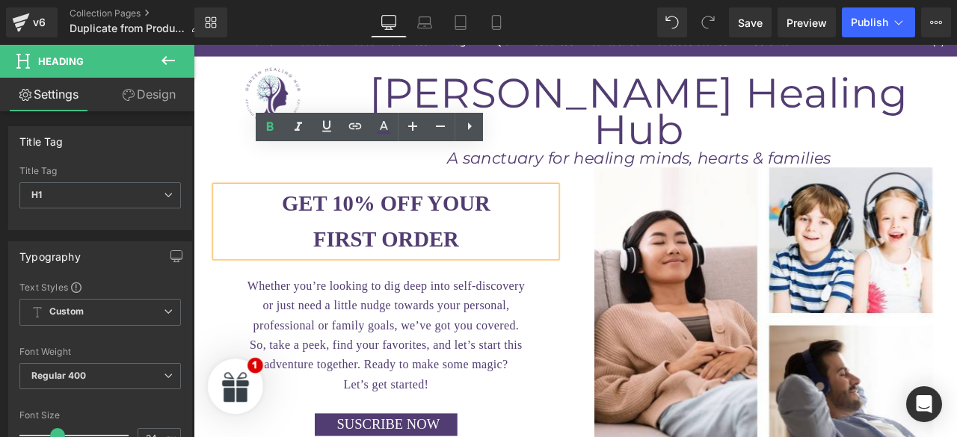
click at [617, 142] on div "Image [PERSON_NAME] Healing Hub Heading A sanctuary for healing minds, hearts &…" at bounding box center [646, 124] width 905 height 132
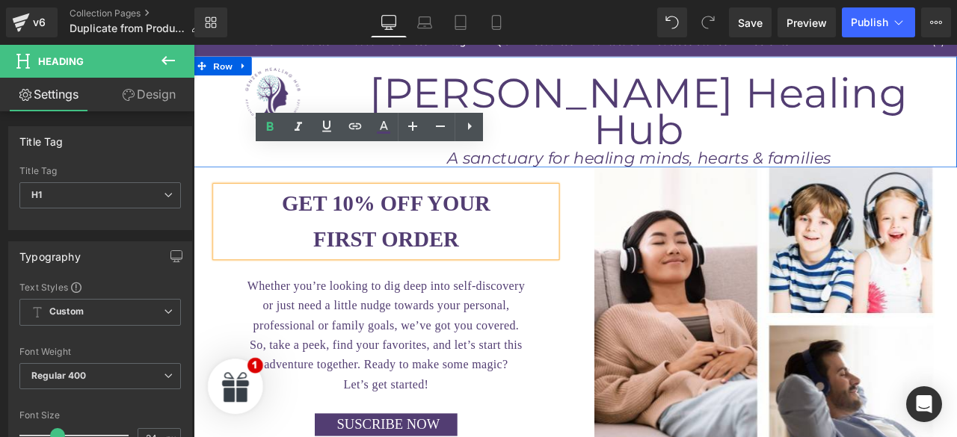
click at [607, 186] on div at bounding box center [646, 188] width 905 height 4
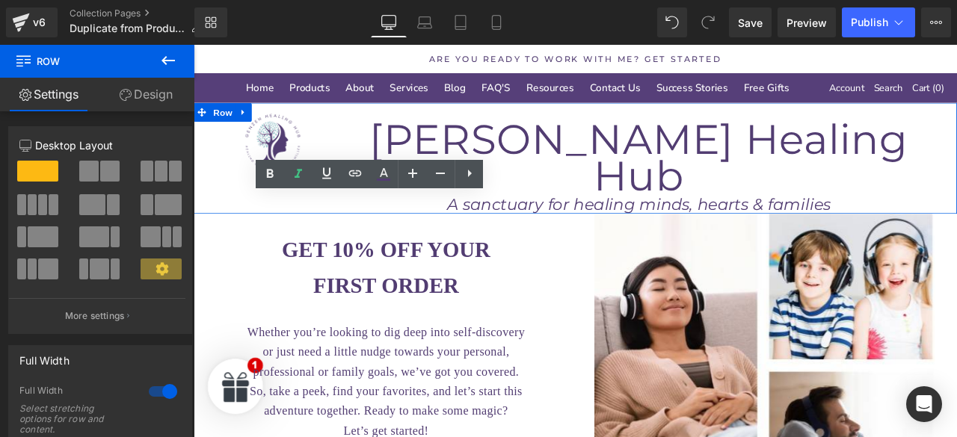
click at [624, 357] on div "GET 10% OFF YOUR FIRST ORDER Heading Whether you’re looking to dig deep into se…" at bounding box center [422, 424] width 426 height 312
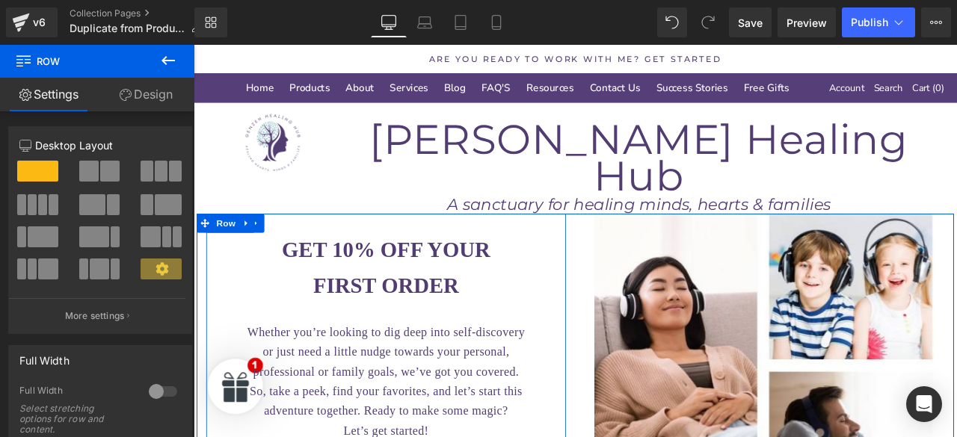
click at [609, 268] on h1 "GET 10% OFF YOUR" at bounding box center [422, 289] width 404 height 42
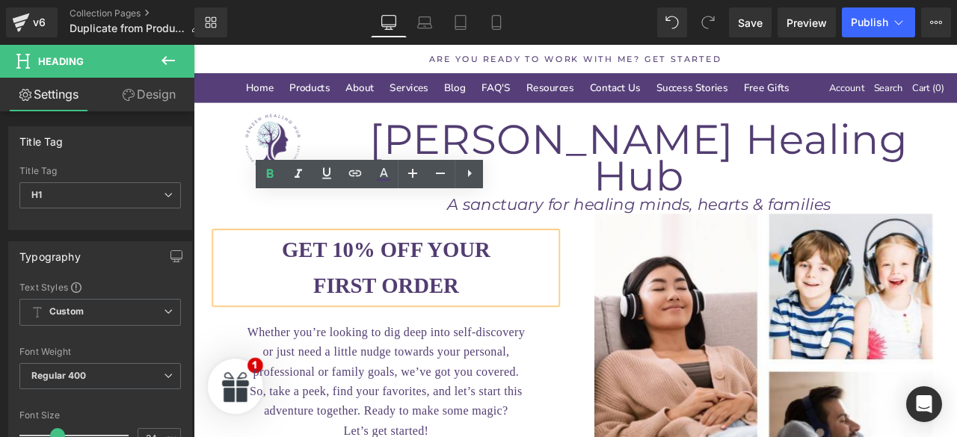
click at [603, 374] on div "Whether you’re looking to dig deep into self-discovery or just need a little nu…" at bounding box center [421, 444] width 381 height 141
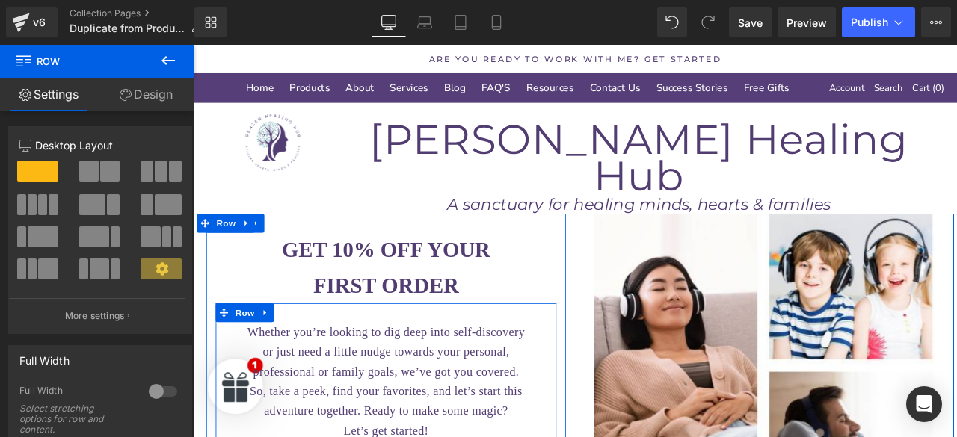
click at [229, 268] on h1 "GET 10% OFF YOUR" at bounding box center [422, 289] width 404 height 42
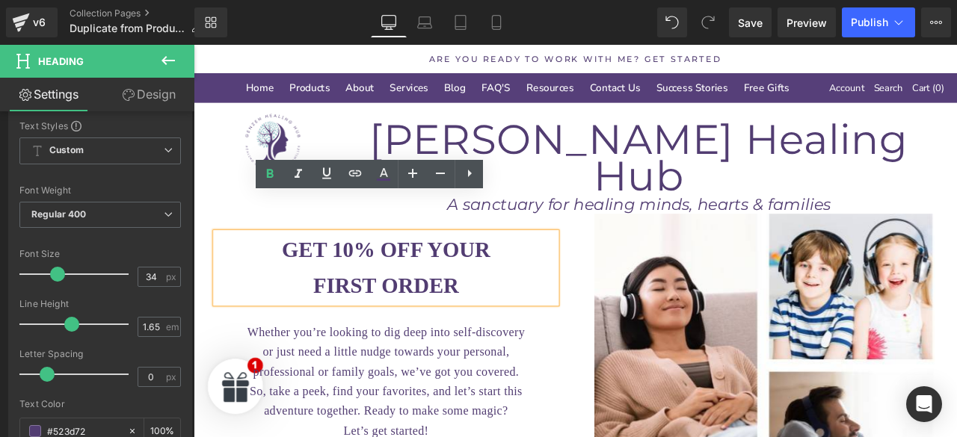
scroll to position [164, 0]
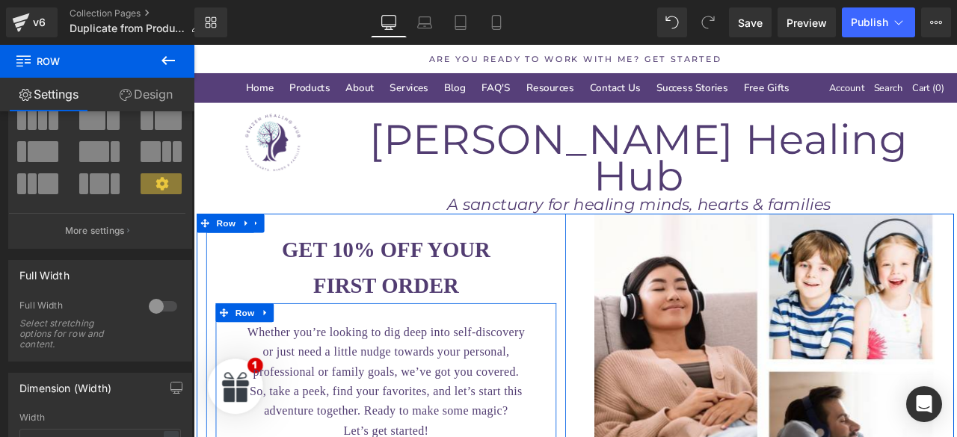
scroll to position [85, 0]
click at [239, 245] on span "Row" at bounding box center [232, 256] width 30 height 22
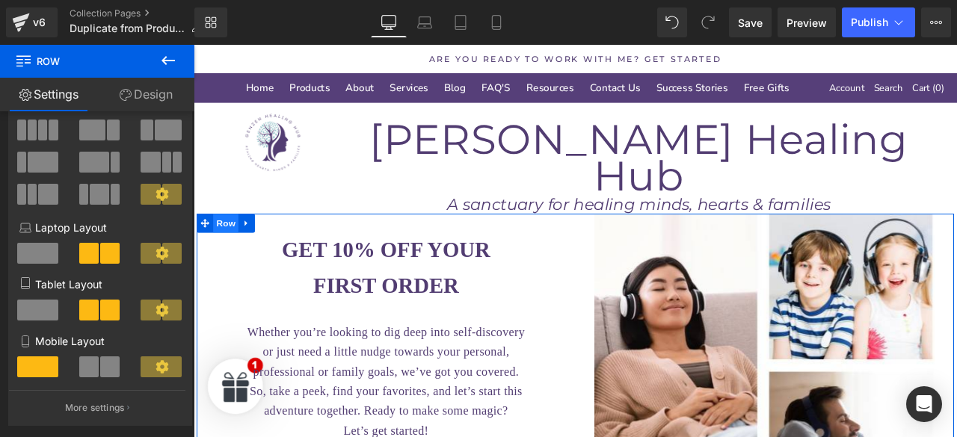
scroll to position [0, 0]
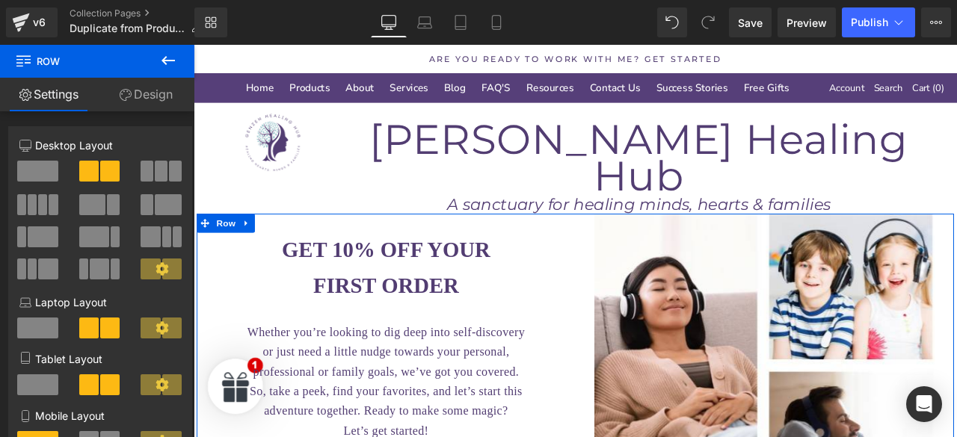
click at [262, 310] on h1 "FIRST ORDER" at bounding box center [422, 331] width 404 height 42
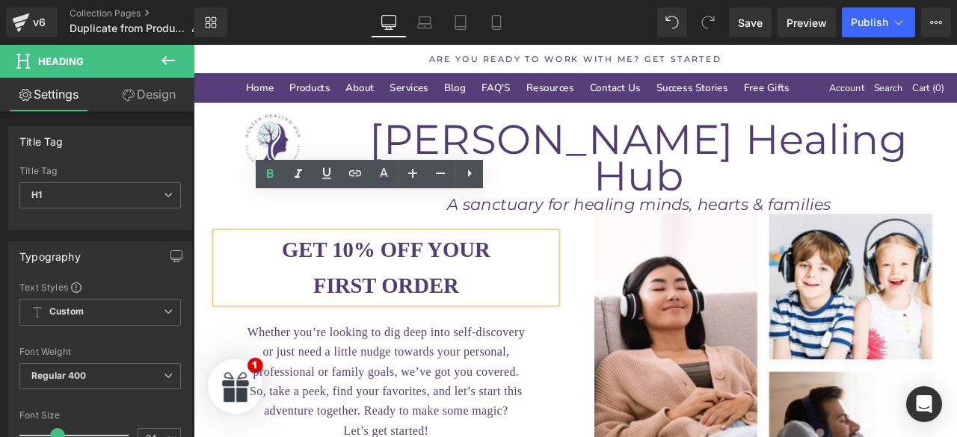
click at [600, 374] on p "Whether you’re looking to dig deep into self-discovery" at bounding box center [421, 385] width 381 height 23
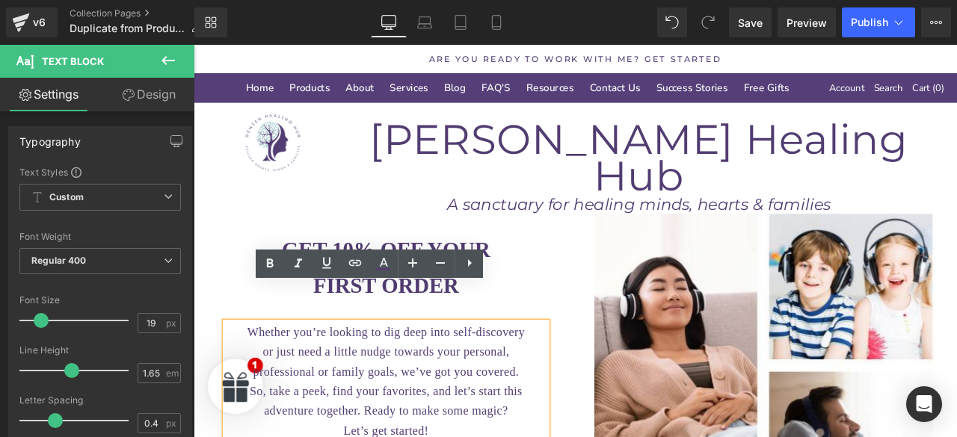
click at [594, 374] on p "Whether you’re looking to dig deep into self-discovery" at bounding box center [421, 385] width 381 height 23
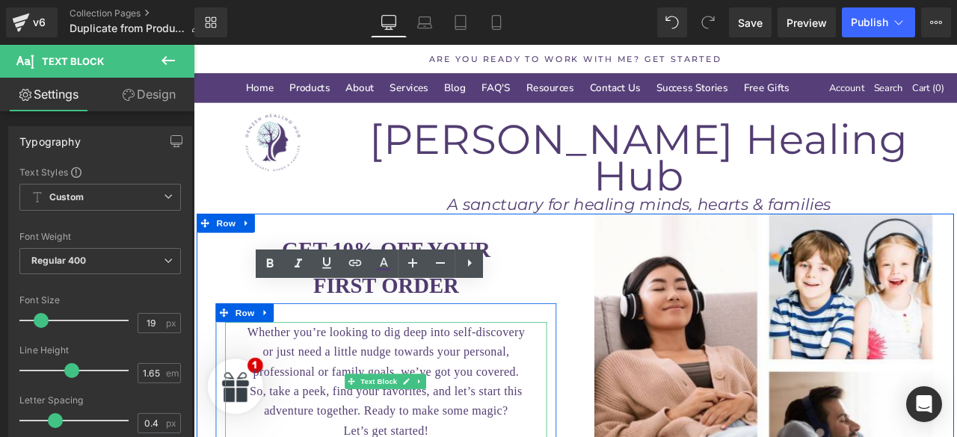
click at [597, 351] on div at bounding box center [422, 353] width 404 height 4
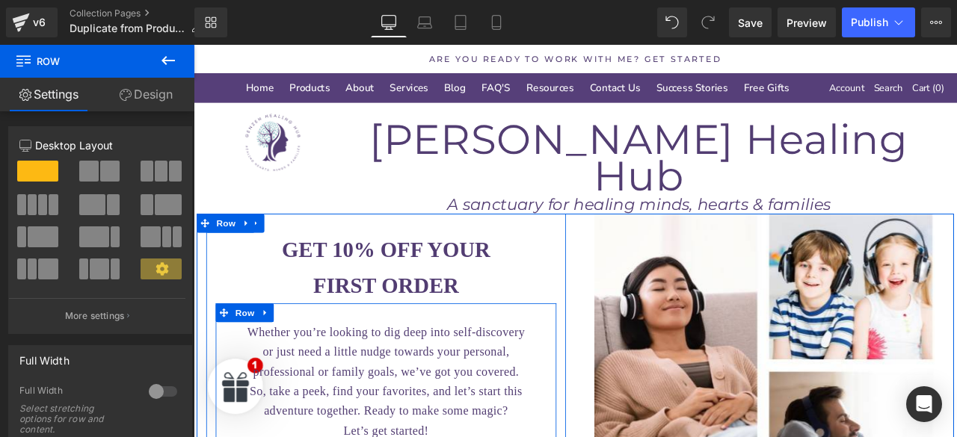
click at [145, 99] on link "Design" at bounding box center [145, 95] width 97 height 34
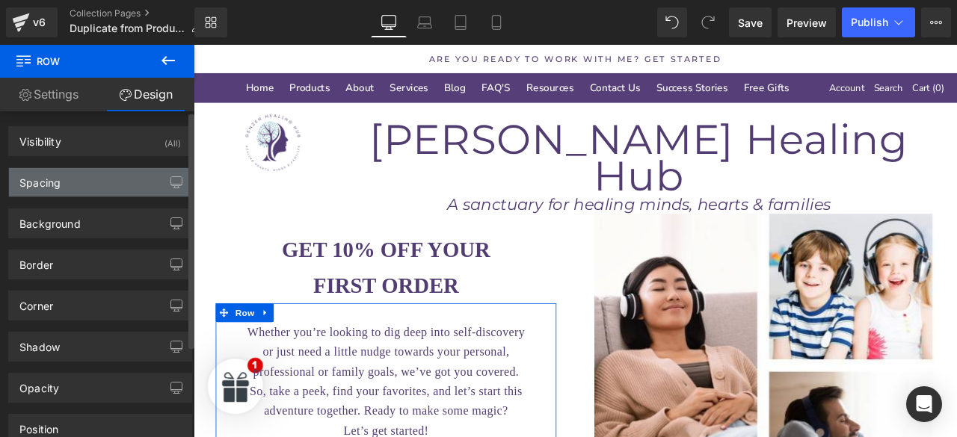
click at [60, 171] on div "Spacing" at bounding box center [39, 178] width 41 height 21
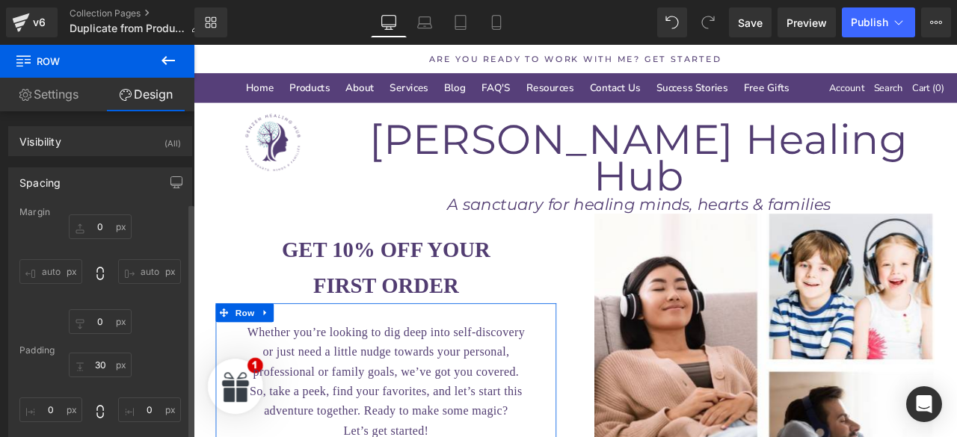
scroll to position [126, 0]
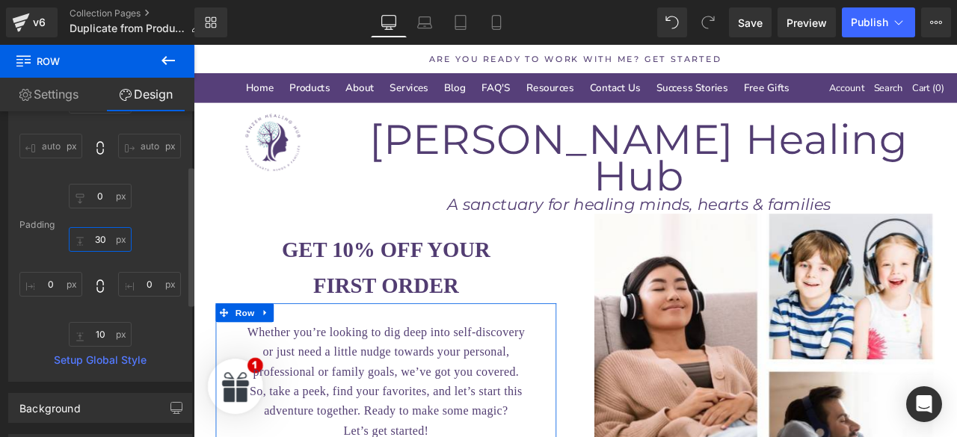
click at [103, 238] on input "text" at bounding box center [100, 239] width 63 height 25
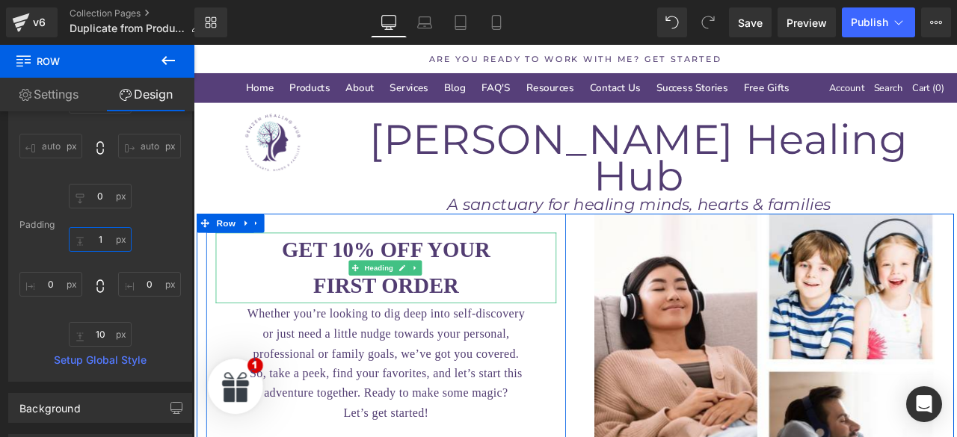
type input "16"
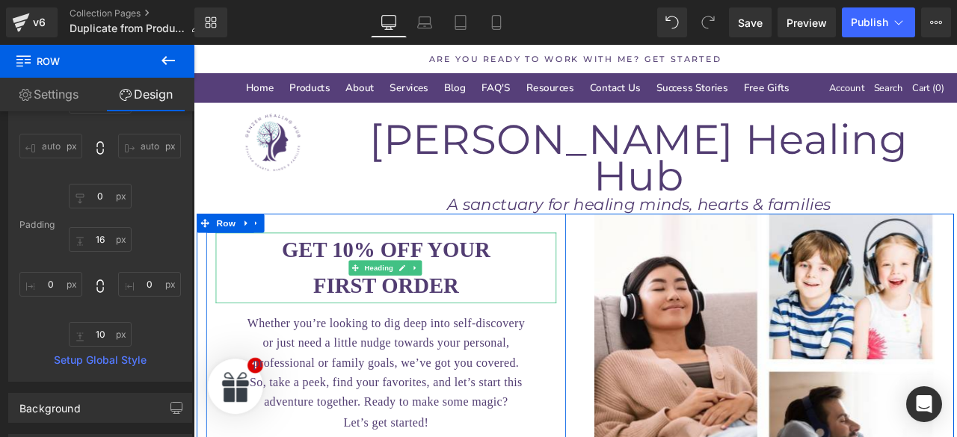
click at [280, 268] on h1 "GET 10% OFF YOUR" at bounding box center [422, 289] width 404 height 42
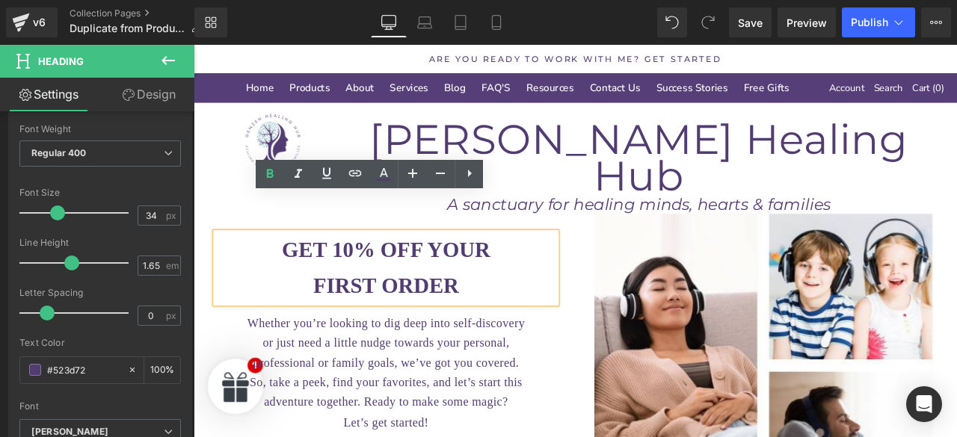
scroll to position [224, 0]
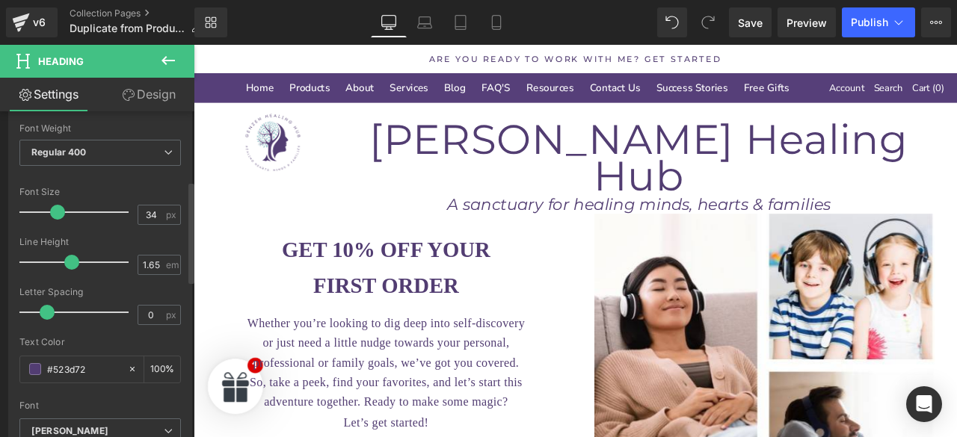
click at [49, 259] on div at bounding box center [78, 263] width 102 height 30
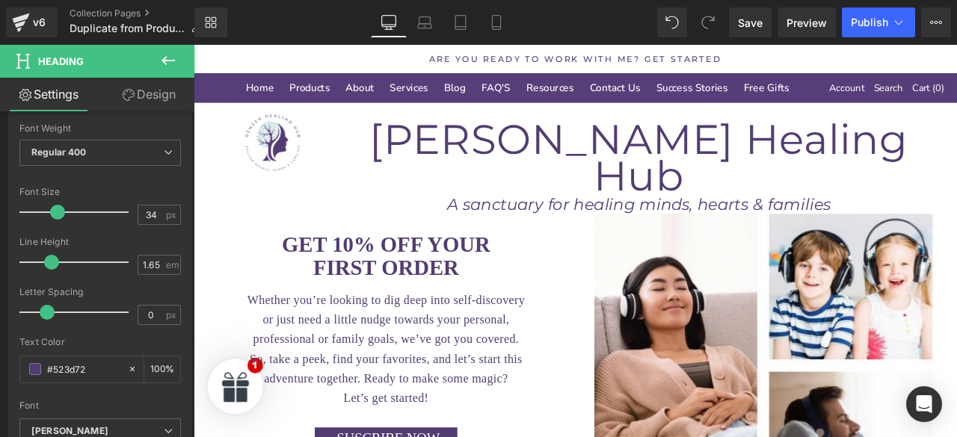
click at [603, 268] on h1 "GET 10% OFF YOUR" at bounding box center [422, 282] width 404 height 28
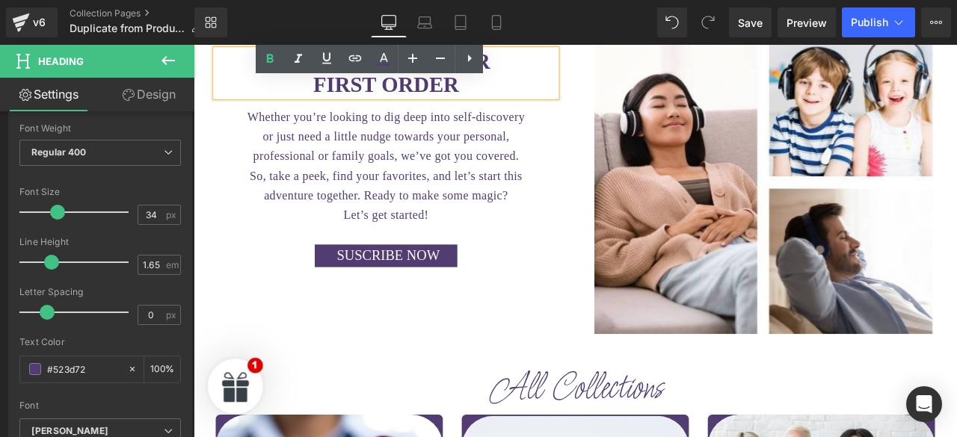
scroll to position [216, 0]
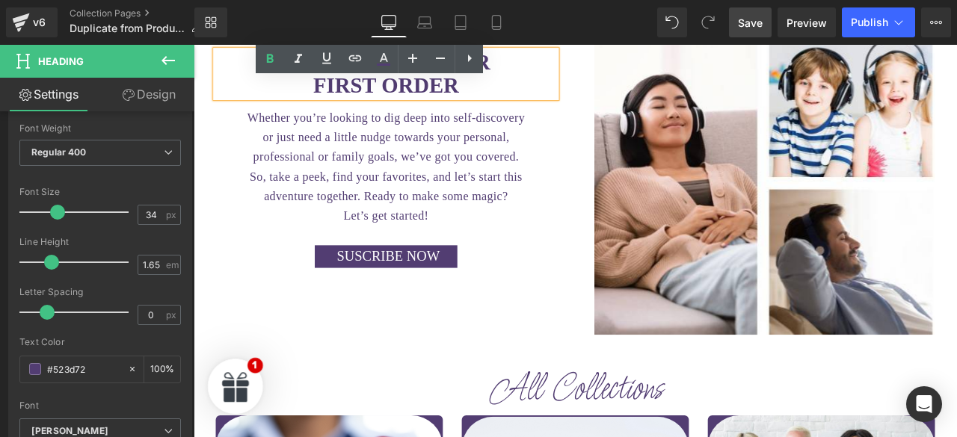
click at [768, 18] on link "Save" at bounding box center [750, 22] width 43 height 30
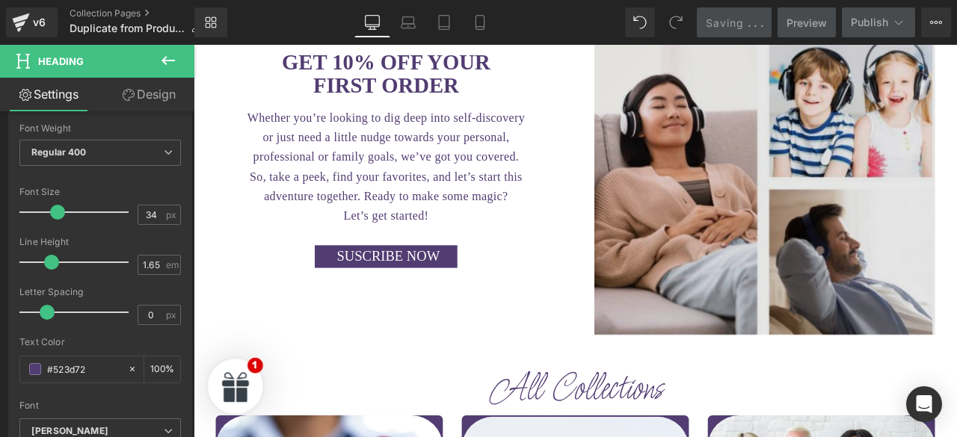
click at [956, 144] on img at bounding box center [870, 209] width 404 height 360
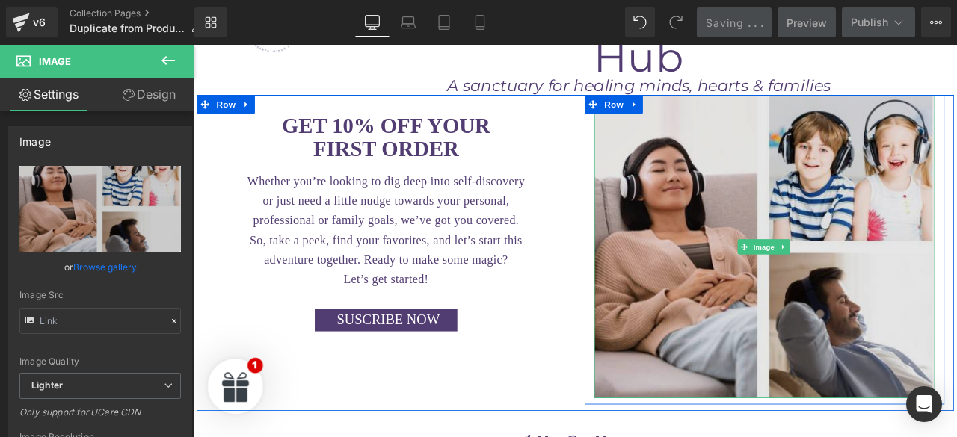
scroll to position [0, 0]
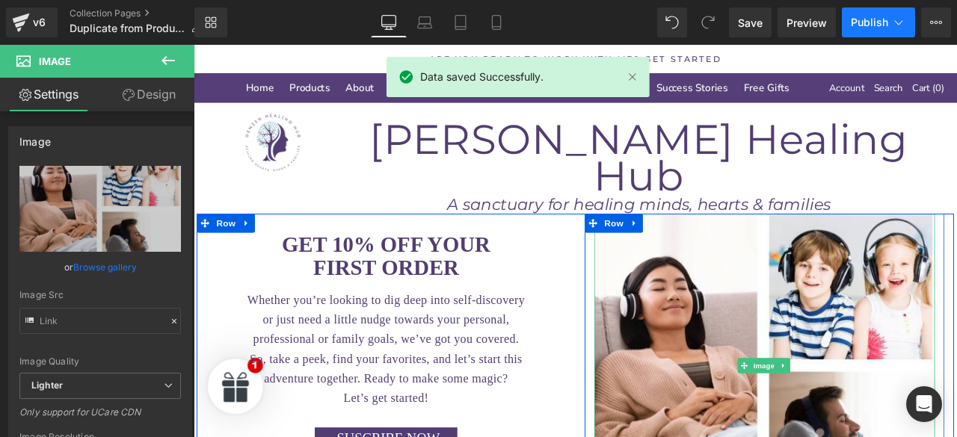
click at [896, 27] on icon at bounding box center [898, 22] width 15 height 15
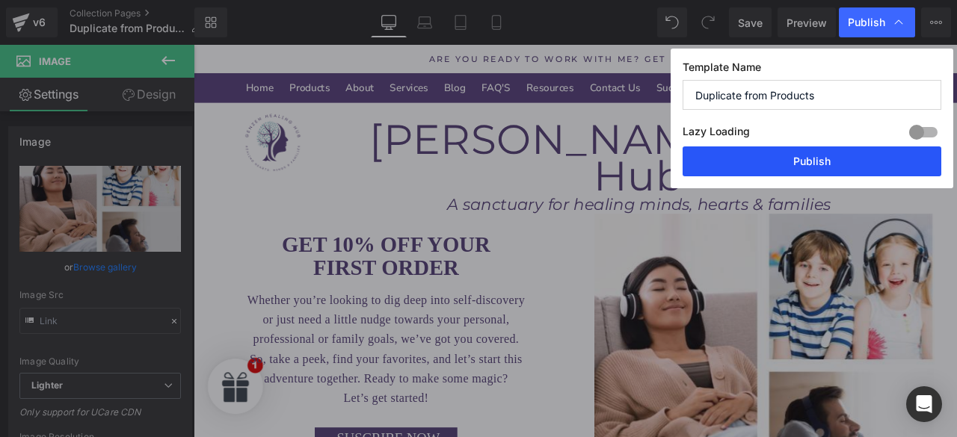
click at [880, 164] on button "Publish" at bounding box center [812, 162] width 259 height 30
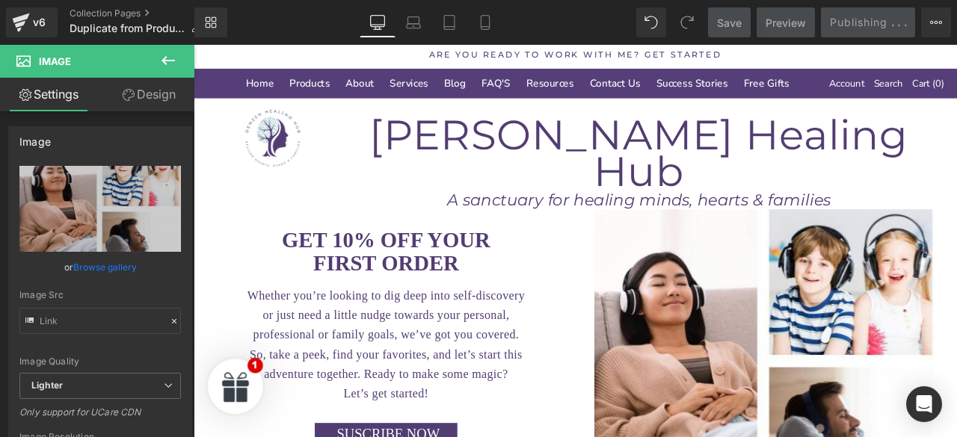
scroll to position [6, 0]
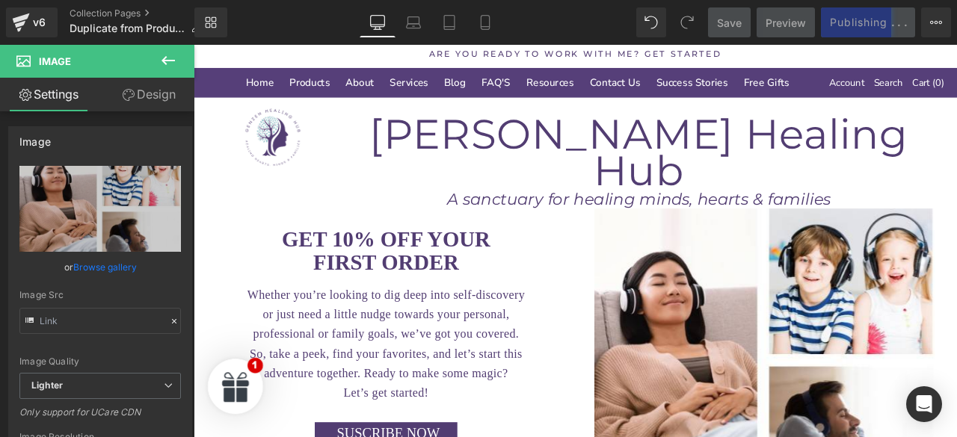
click at [730, 161] on h1 "[PERSON_NAME] Healing Hub" at bounding box center [722, 172] width 754 height 87
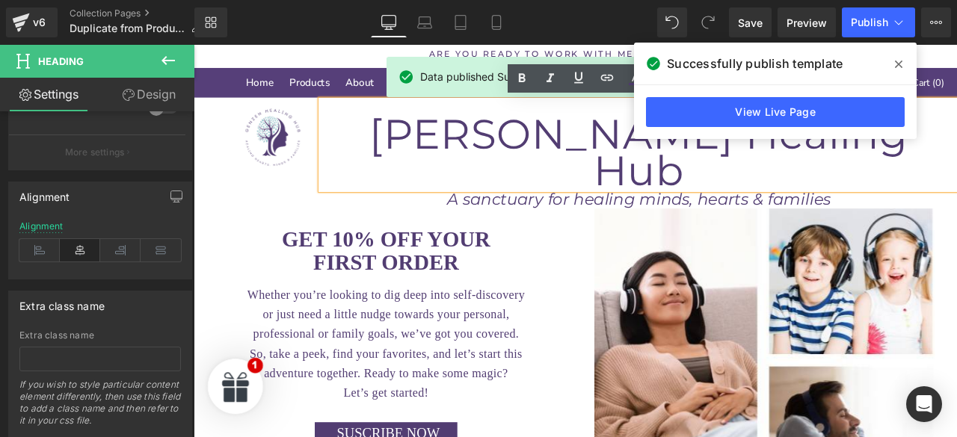
scroll to position [728, 0]
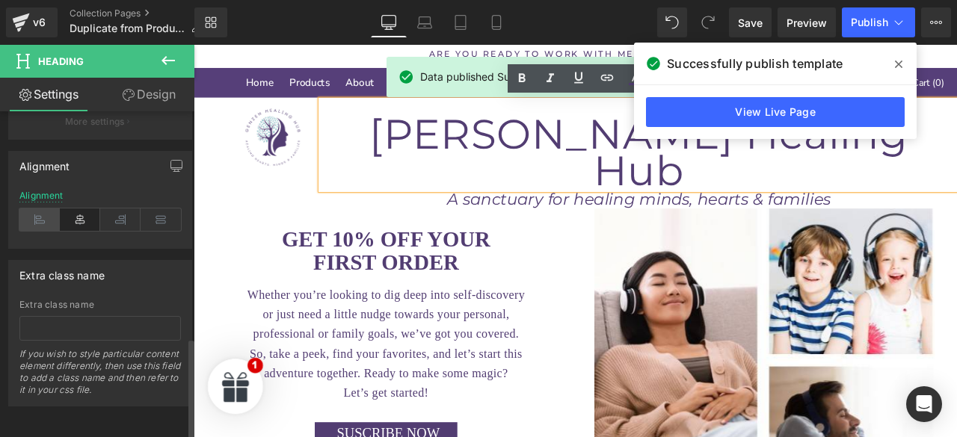
click at [47, 221] on icon at bounding box center [39, 220] width 40 height 22
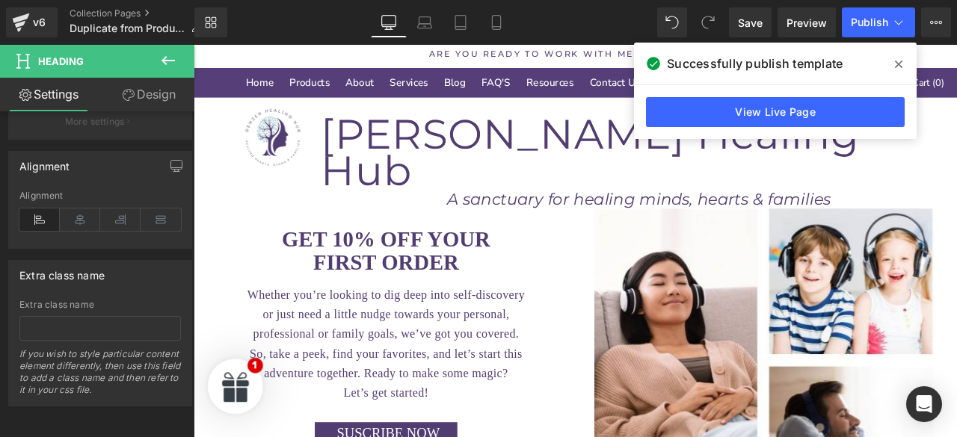
click at [876, 217] on icon "A sanctuary for healing minds, hearts & families" at bounding box center [721, 228] width 455 height 22
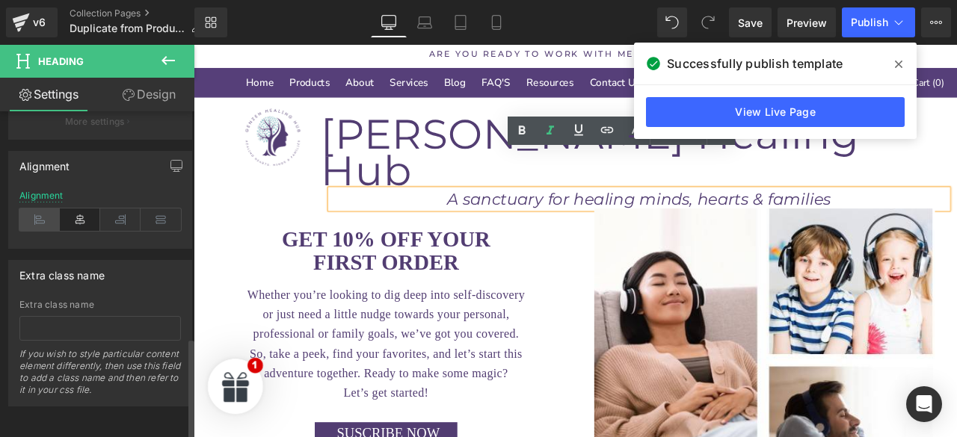
click at [48, 220] on icon at bounding box center [39, 220] width 40 height 22
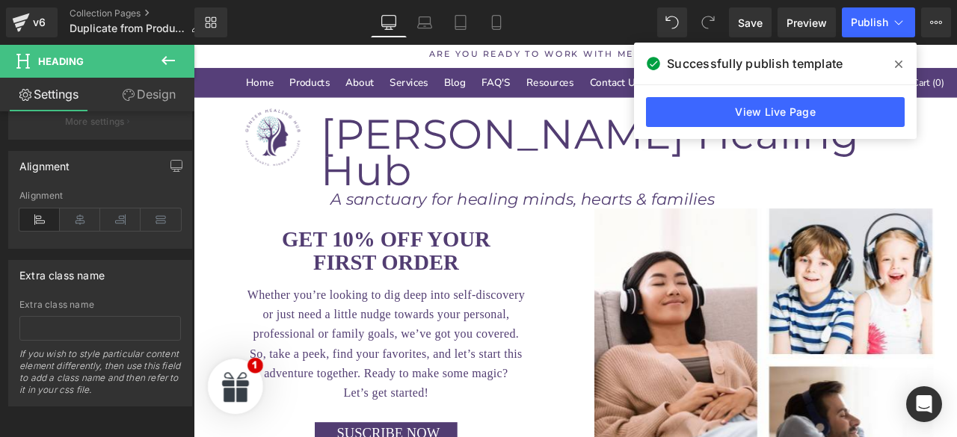
click at [360, 168] on h1 "[PERSON_NAME] Healing Hub" at bounding box center [722, 172] width 754 height 87
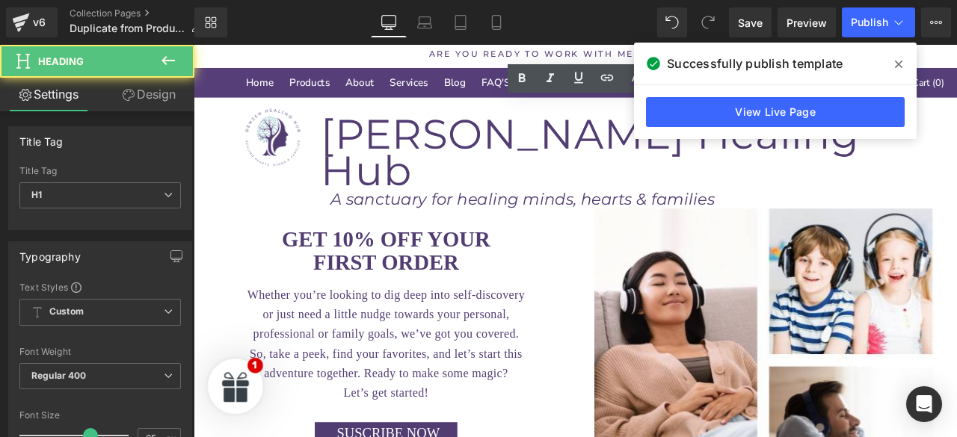
click at [372, 158] on h1 "[PERSON_NAME] Healing Hub" at bounding box center [722, 172] width 754 height 87
click at [373, 158] on h1 "[PERSON_NAME] Healing Hub" at bounding box center [722, 172] width 754 height 87
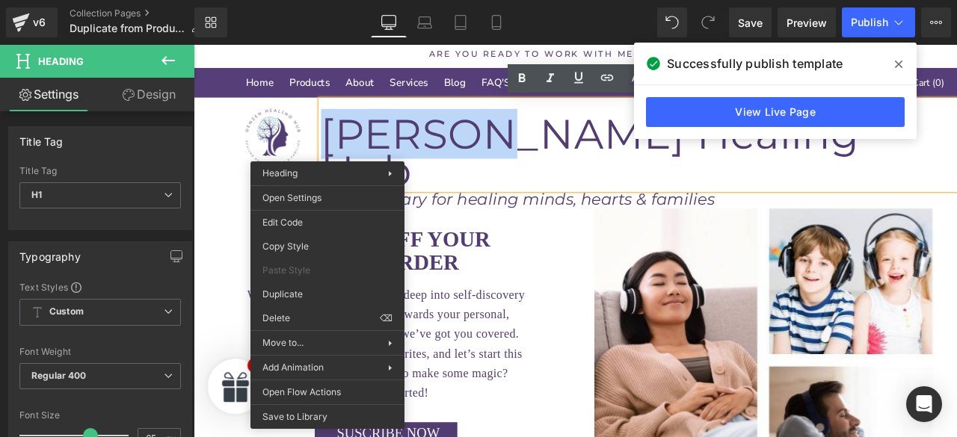
click at [363, 156] on h1 "[PERSON_NAME] Healing Hub" at bounding box center [722, 172] width 754 height 87
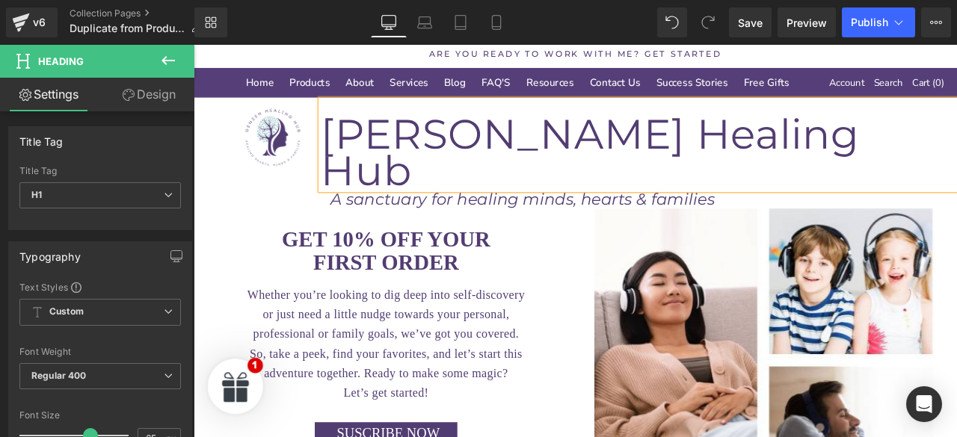
click at [510, 217] on icon "A sanctuary for healing minds, hearts & families" at bounding box center [583, 228] width 455 height 22
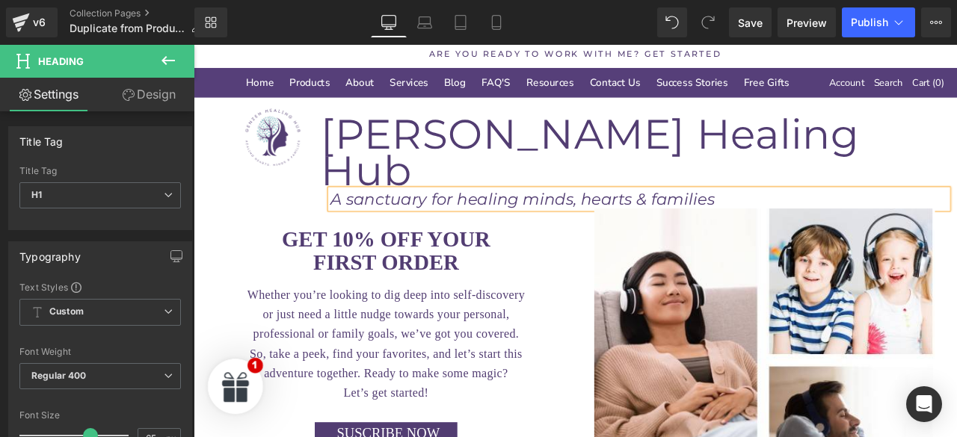
click at [533, 217] on icon "A sanctuary for healing minds, hearts & families" at bounding box center [583, 228] width 455 height 22
click at [956, 134] on h1 "[PERSON_NAME] Healing Hub" at bounding box center [722, 172] width 754 height 87
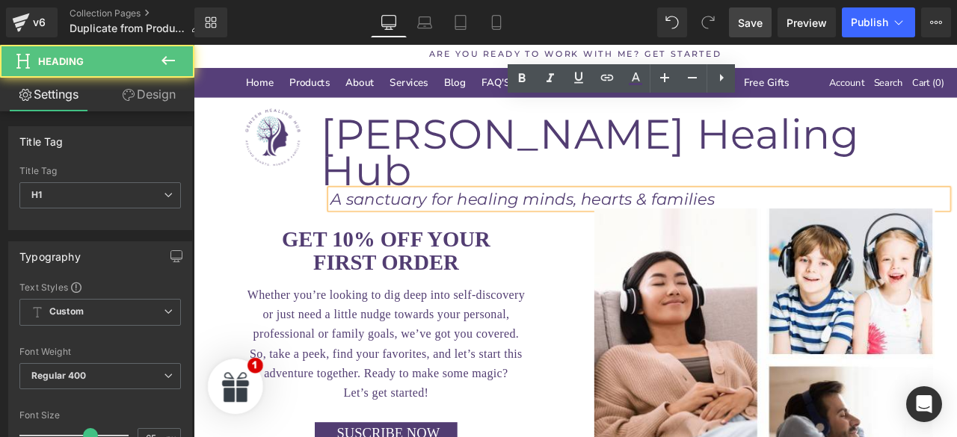
click at [748, 29] on span "Save" at bounding box center [750, 23] width 25 height 16
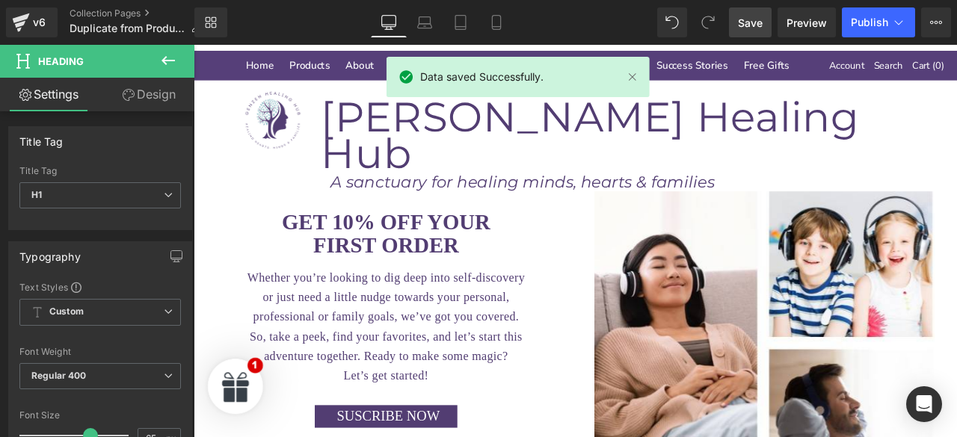
scroll to position [0, 0]
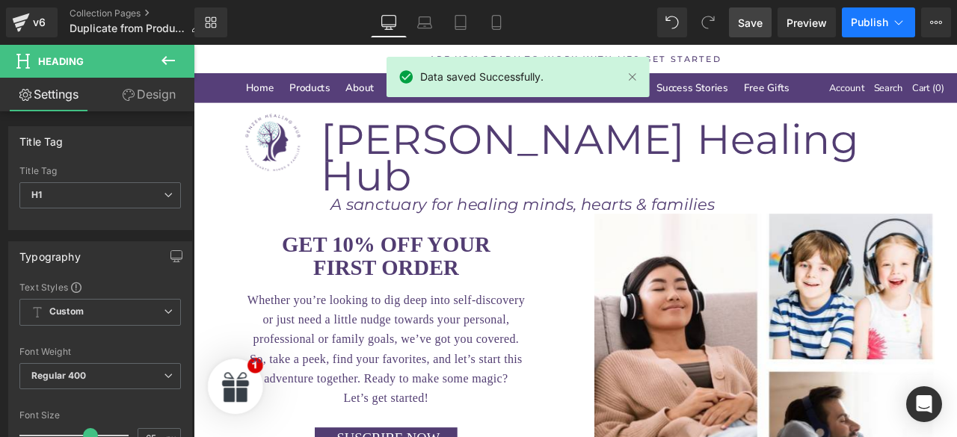
click at [891, 24] on button "Publish" at bounding box center [878, 22] width 73 height 30
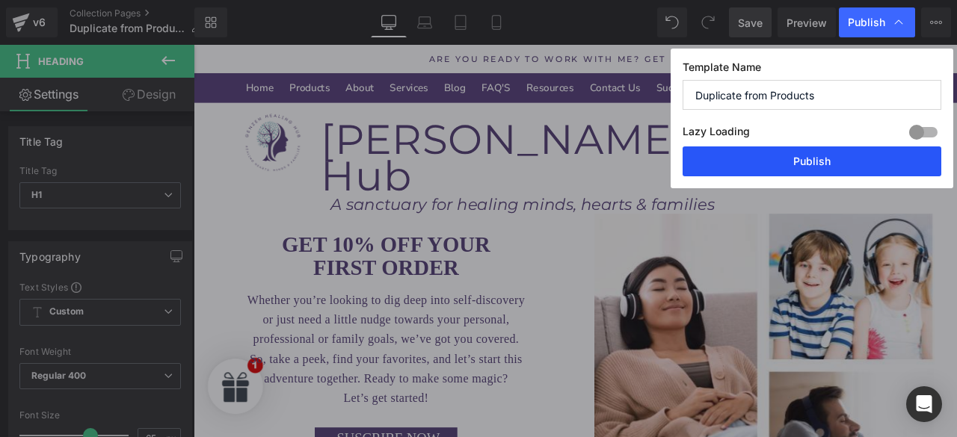
click at [864, 160] on button "Publish" at bounding box center [812, 162] width 259 height 30
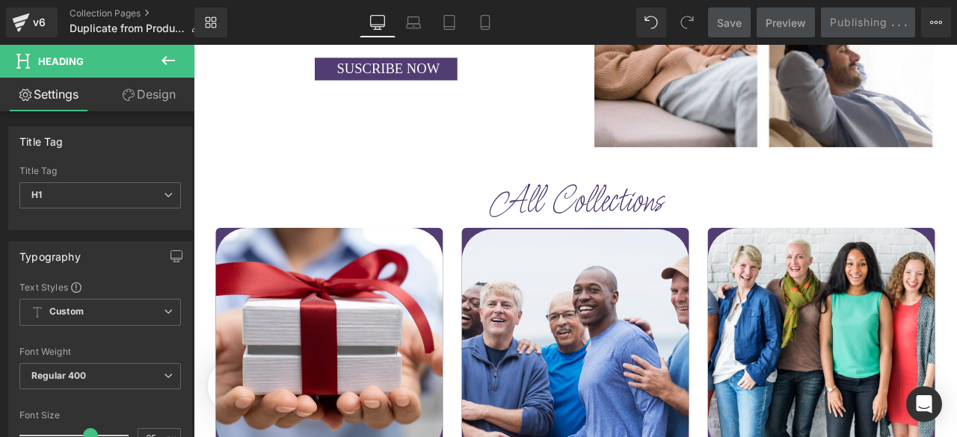
scroll to position [412, 0]
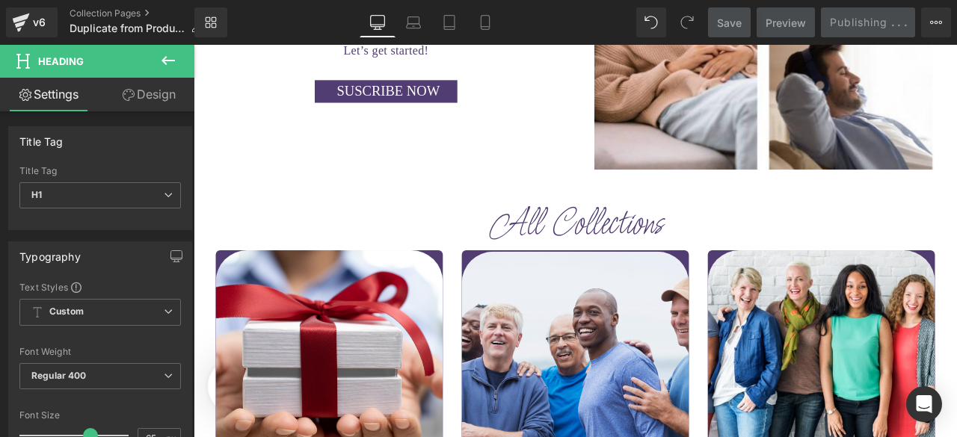
click at [956, 233] on h1 "All Collections" at bounding box center [646, 259] width 875 height 58
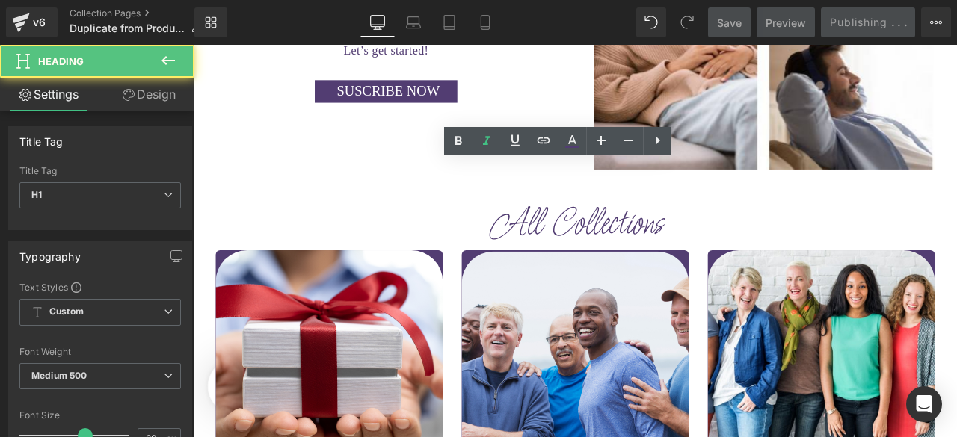
click at [956, 230] on h1 "All Collections" at bounding box center [646, 259] width 875 height 58
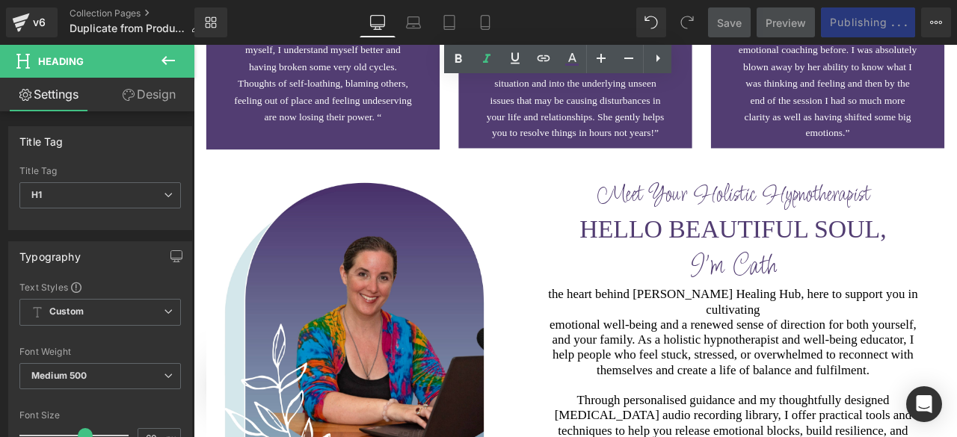
scroll to position [3977, 0]
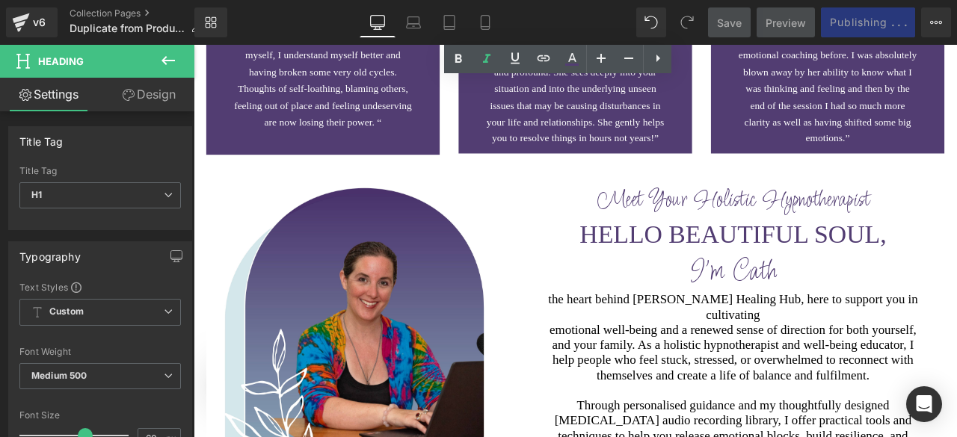
click at [956, 212] on div "Meet Your Holistic Hypnotherapist Heading" at bounding box center [833, 228] width 501 height 33
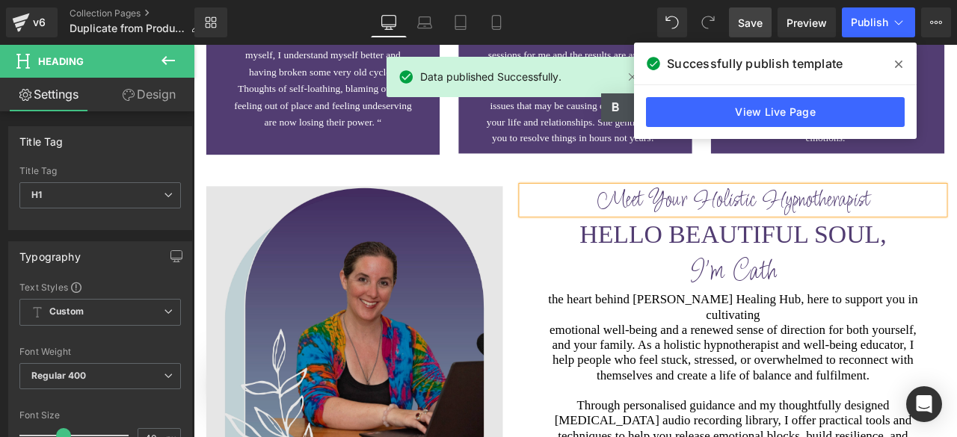
click at [544, 212] on div "Image" at bounding box center [384, 387] width 351 height 351
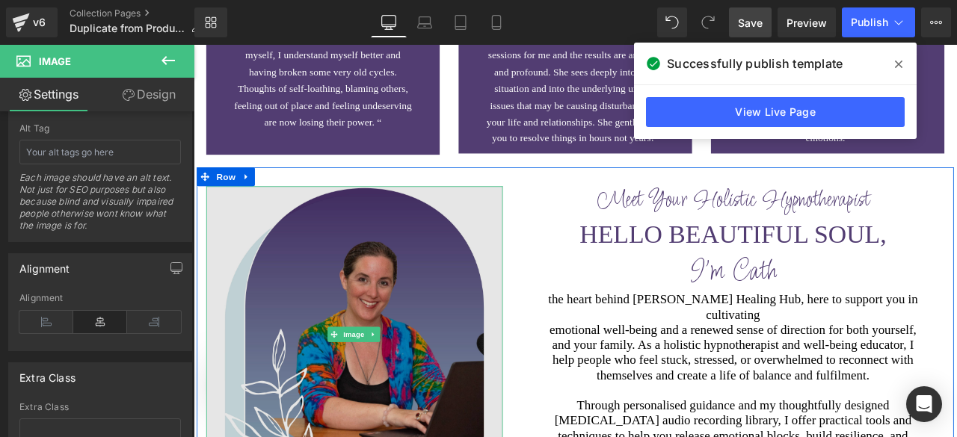
scroll to position [990, 0]
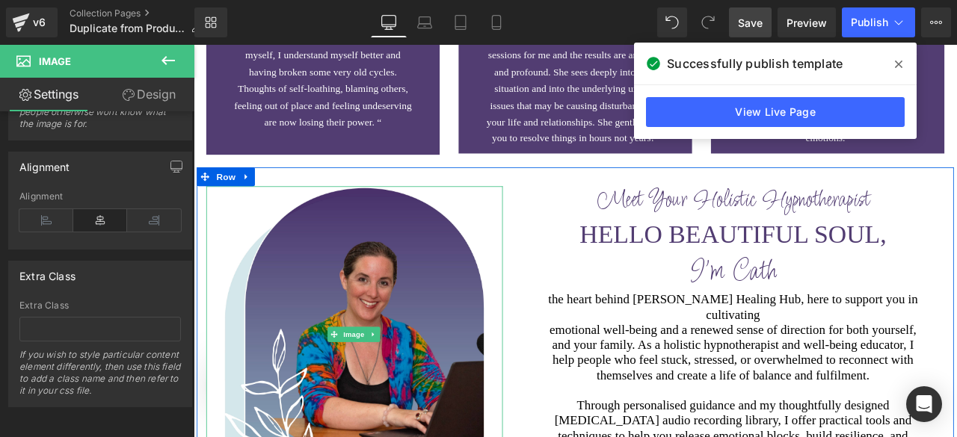
click at [135, 96] on link "Design" at bounding box center [148, 95] width 97 height 34
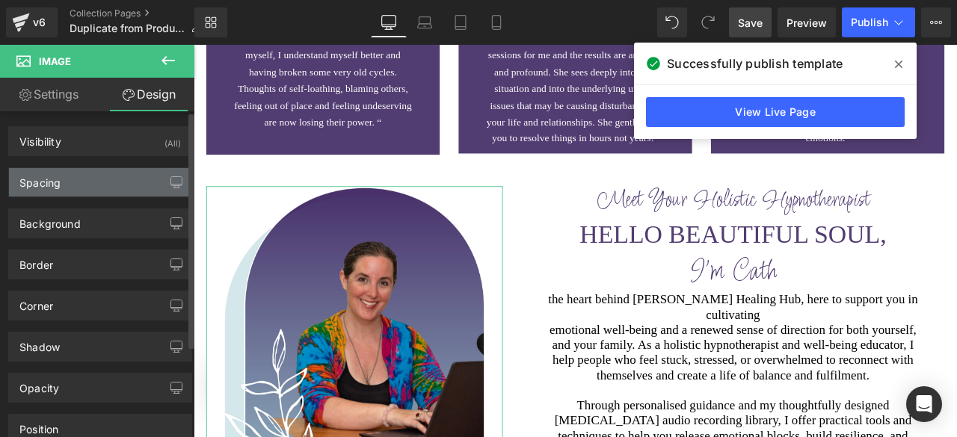
click at [95, 179] on div "Spacing" at bounding box center [100, 182] width 182 height 28
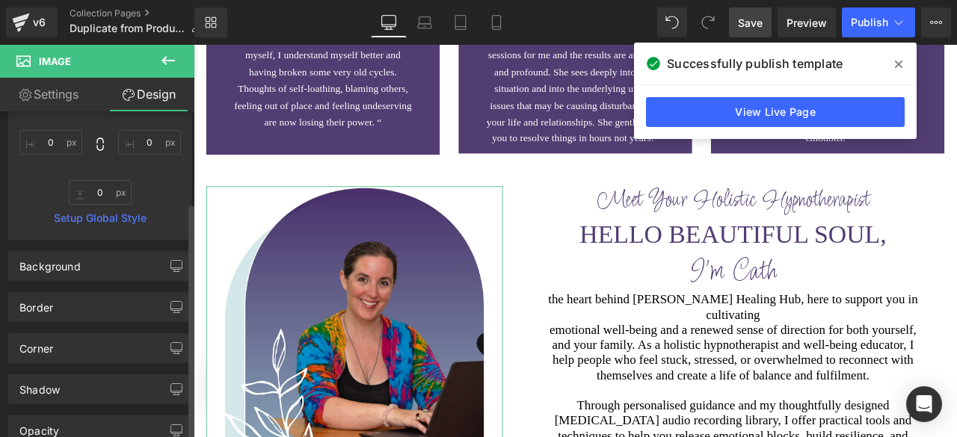
scroll to position [264, 0]
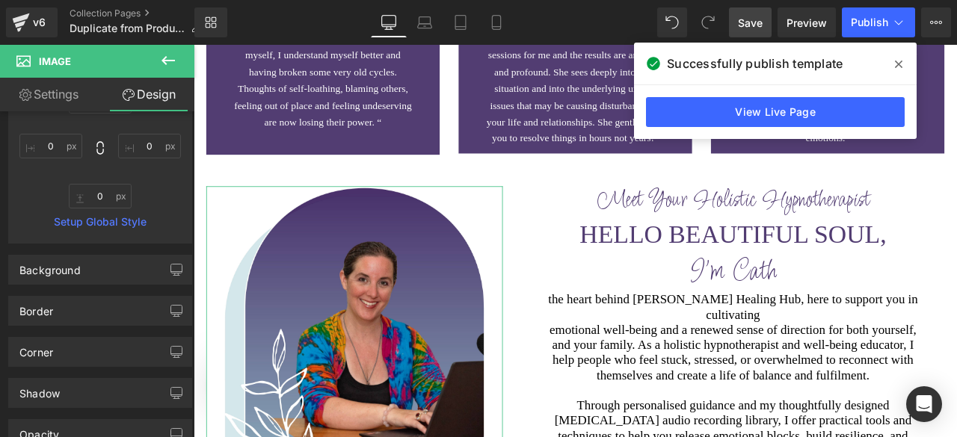
click at [583, 212] on div "Meet Your Holistic Hypnotherapist Heading" at bounding box center [833, 228] width 501 height 33
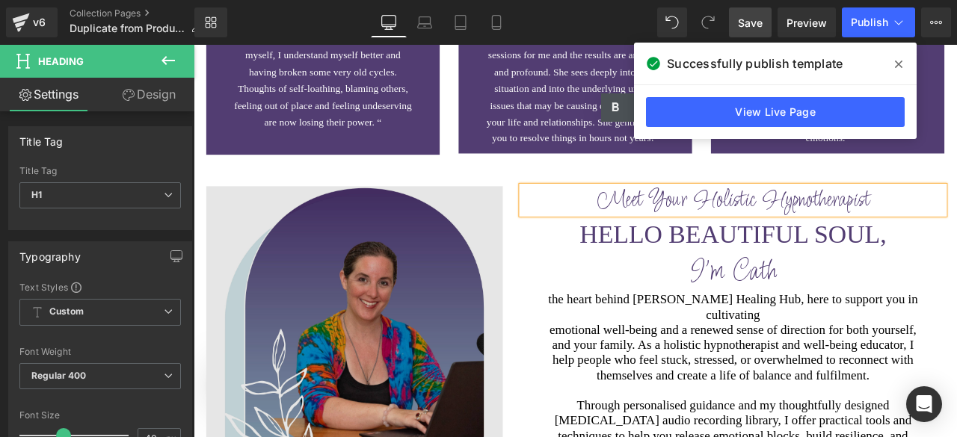
click at [545, 212] on img at bounding box center [384, 387] width 351 height 351
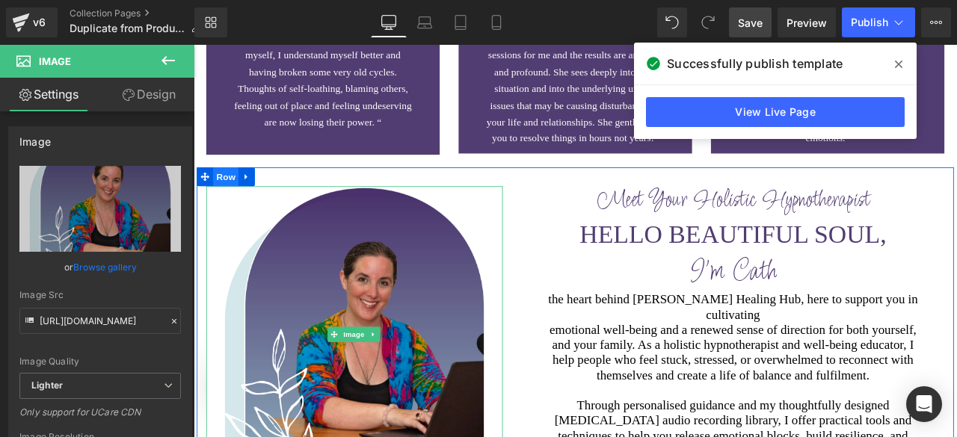
click at [229, 190] on span "Row" at bounding box center [232, 201] width 30 height 22
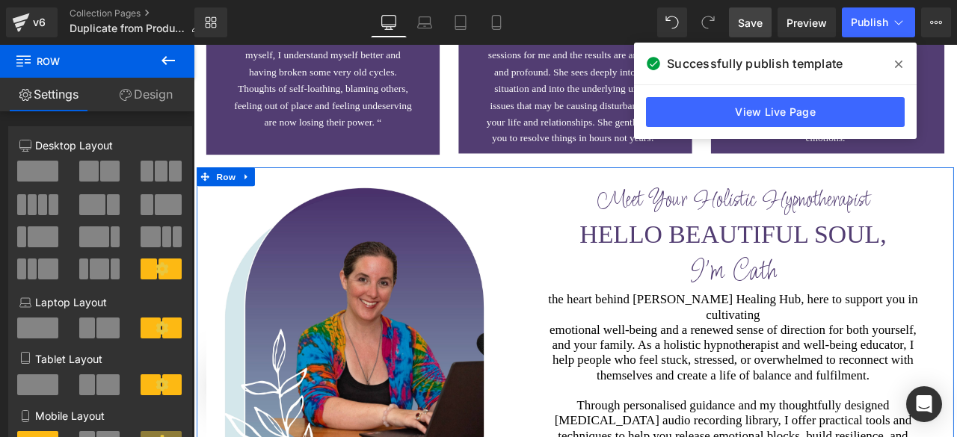
click at [153, 99] on link "Design" at bounding box center [145, 95] width 97 height 34
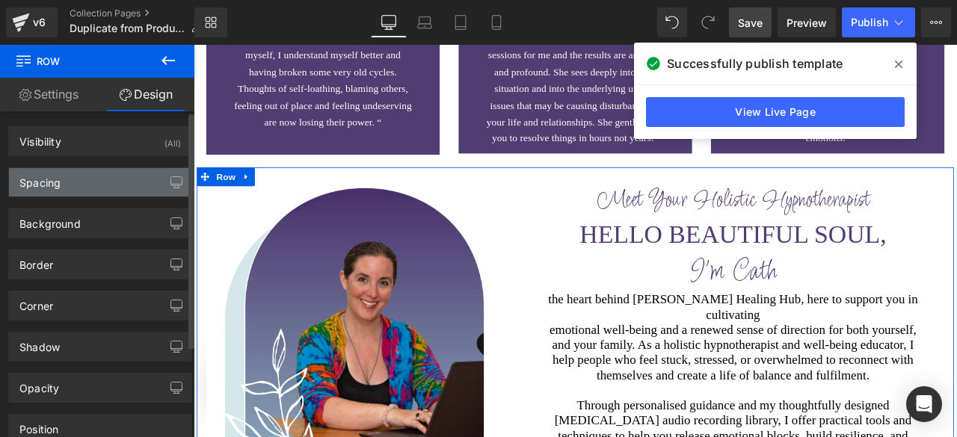
click at [83, 180] on div "Spacing" at bounding box center [100, 182] width 182 height 28
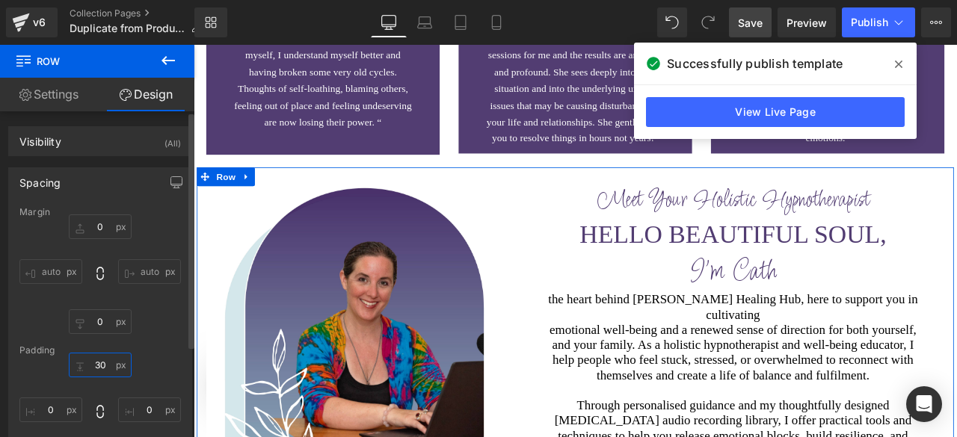
click at [102, 363] on input "30" at bounding box center [100, 365] width 63 height 25
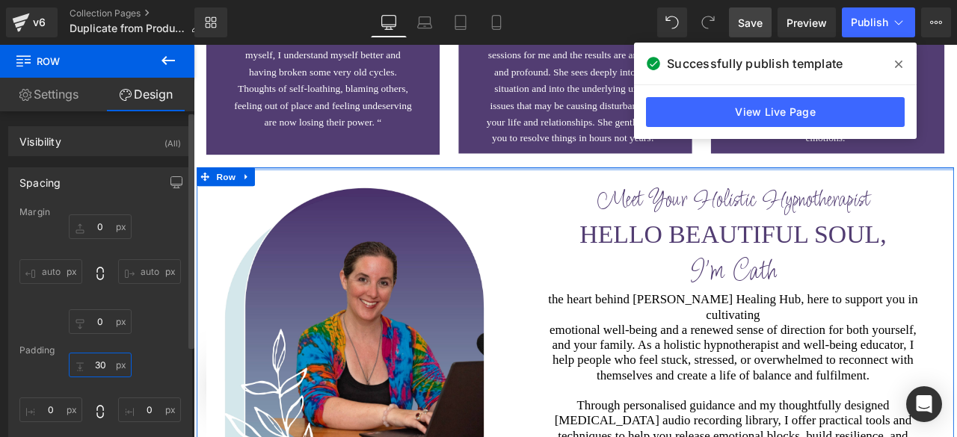
type input "0"
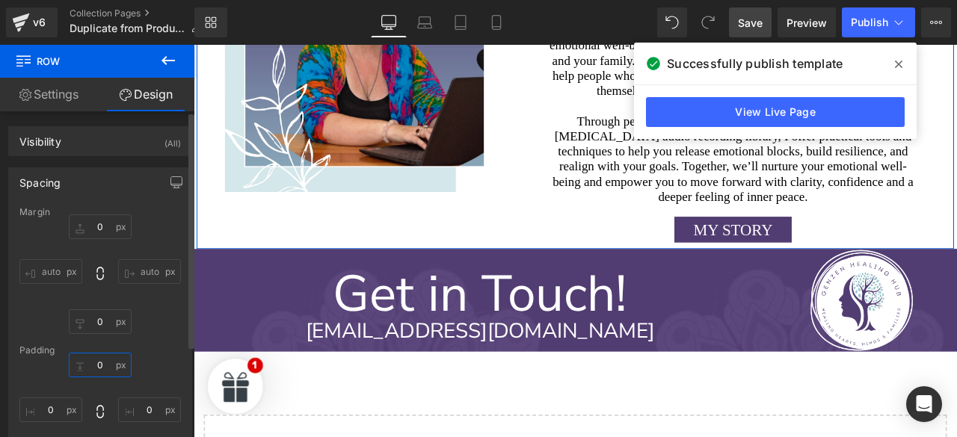
scroll to position [4303, 0]
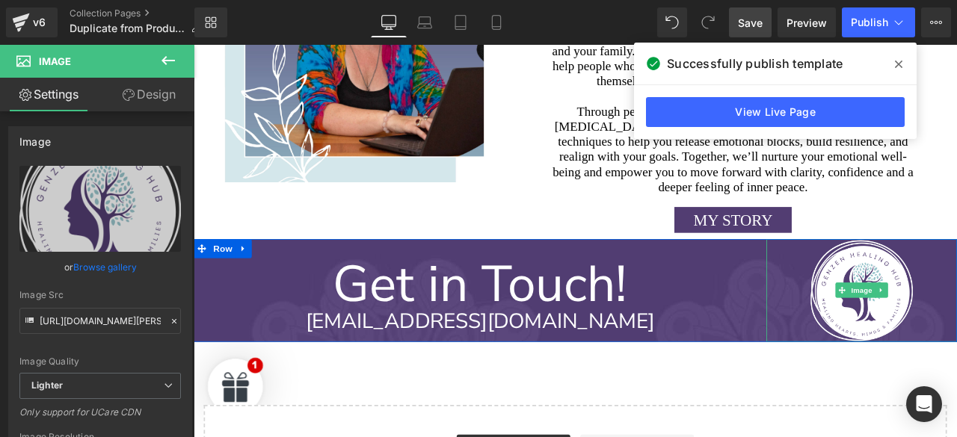
click at [859, 393] on div at bounding box center [646, 395] width 905 height 4
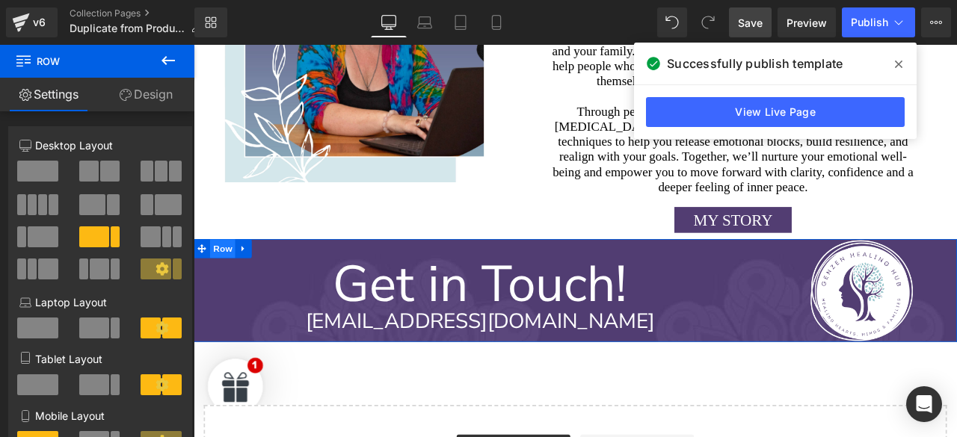
click at [224, 275] on span "Row" at bounding box center [228, 286] width 30 height 22
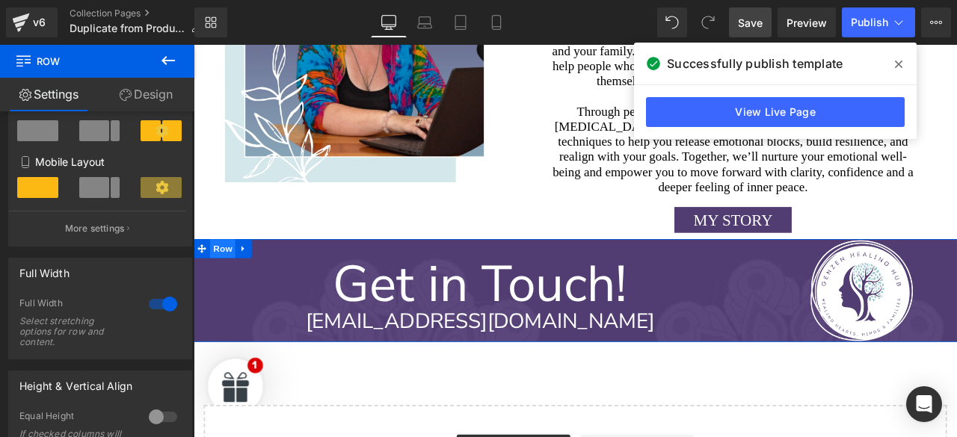
scroll to position [253, 0]
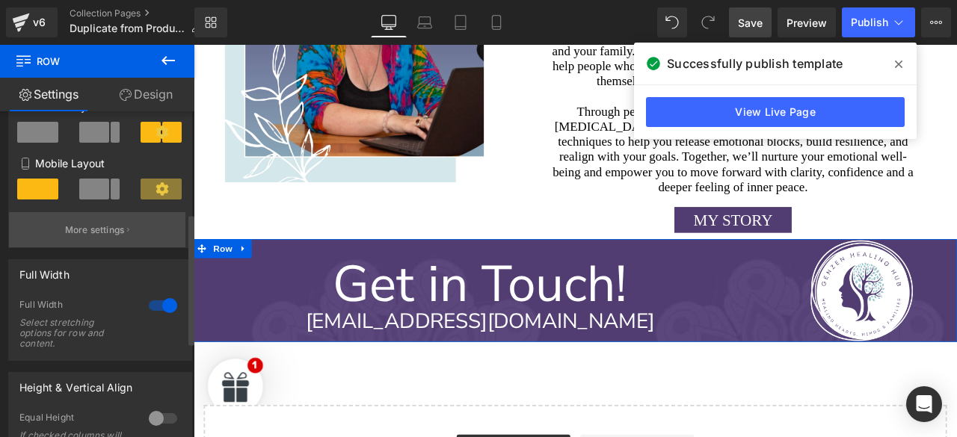
click at [105, 230] on p "More settings" at bounding box center [95, 230] width 60 height 13
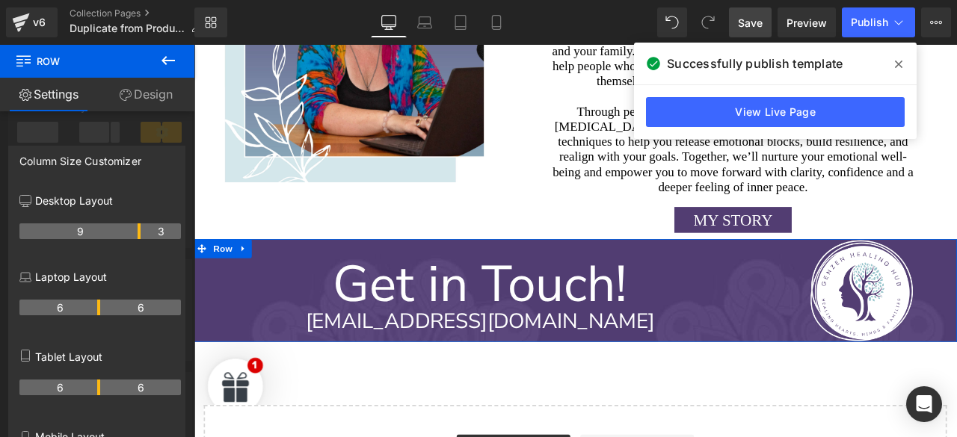
scroll to position [322, 0]
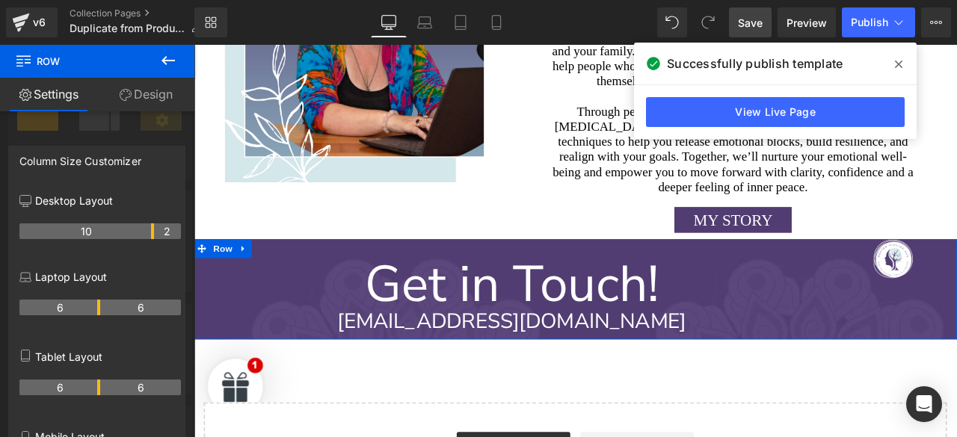
drag, startPoint x: 139, startPoint y: 233, endPoint x: 148, endPoint y: 233, distance: 9.0
click at [137, 91] on link "Design" at bounding box center [145, 95] width 97 height 34
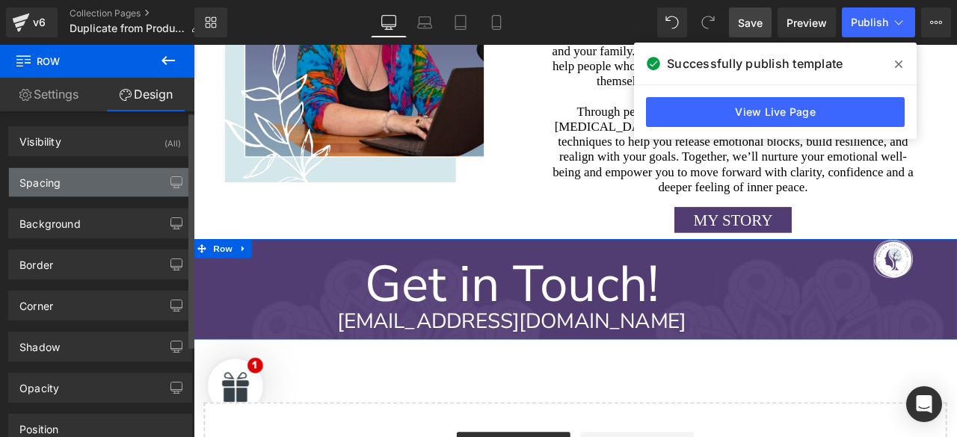
click at [79, 176] on div "Spacing" at bounding box center [100, 182] width 182 height 28
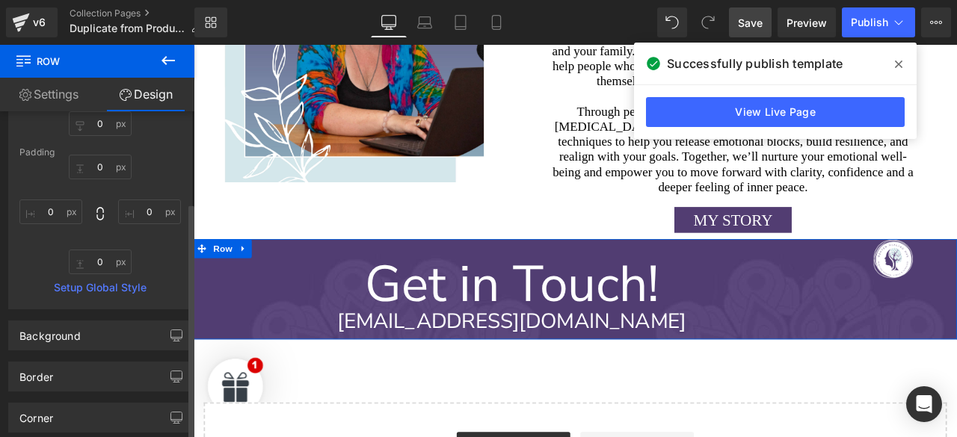
scroll to position [200, 0]
click at [956, 219] on div at bounding box center [646, 278] width 905 height 466
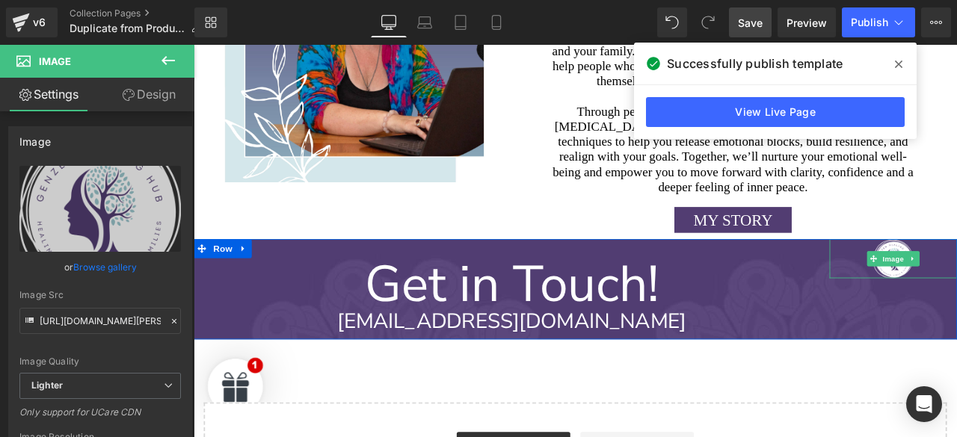
click at [909, 63] on span at bounding box center [899, 64] width 24 height 24
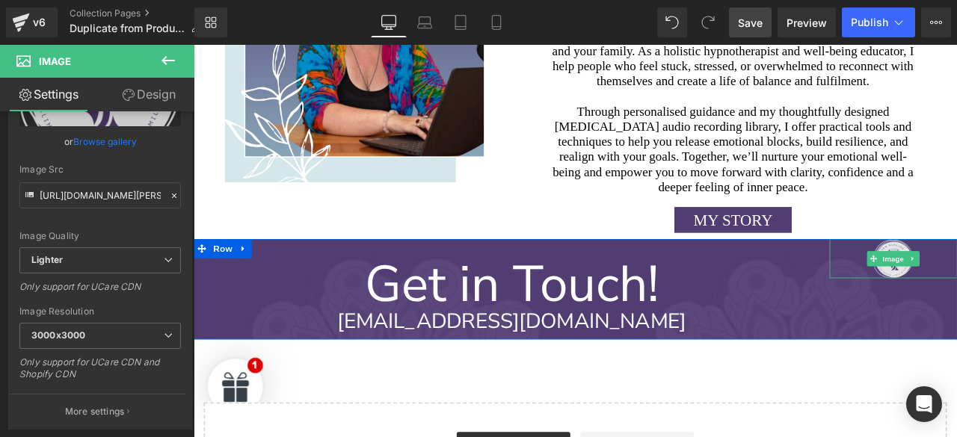
scroll to position [129, 0]
click at [147, 93] on link "Design" at bounding box center [148, 95] width 97 height 34
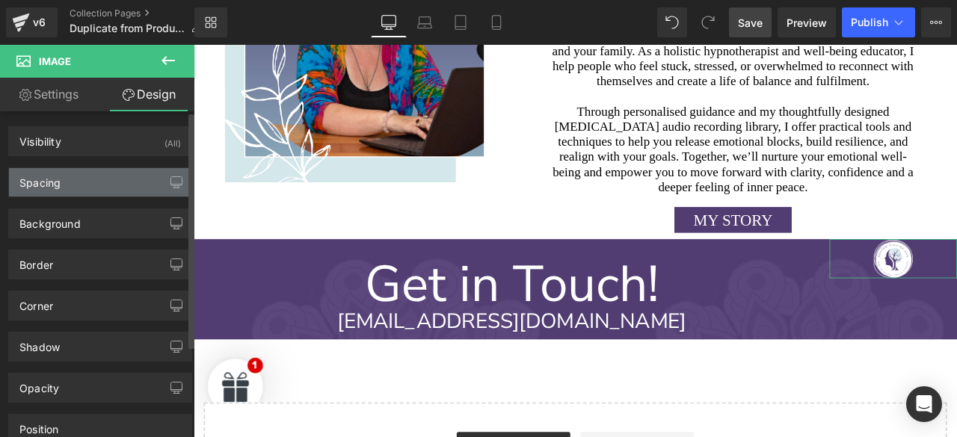
click at [72, 188] on div "Spacing" at bounding box center [100, 182] width 182 height 28
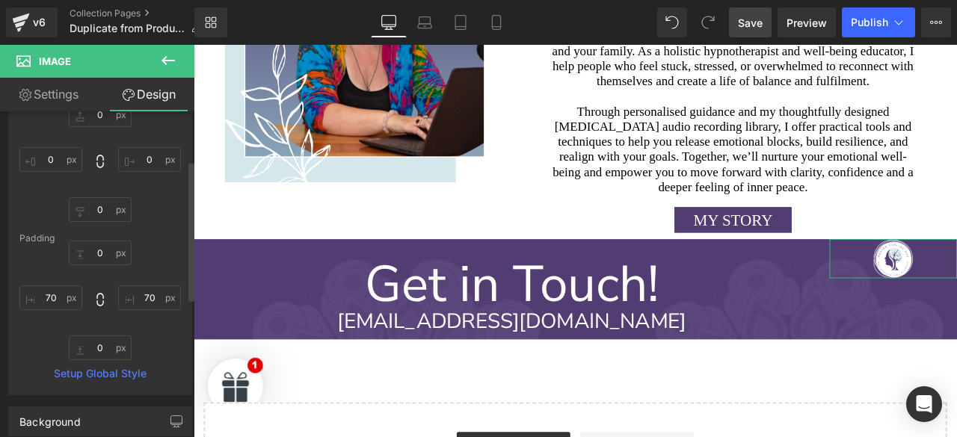
scroll to position [115, 0]
click at [57, 293] on input "text" at bounding box center [50, 295] width 63 height 25
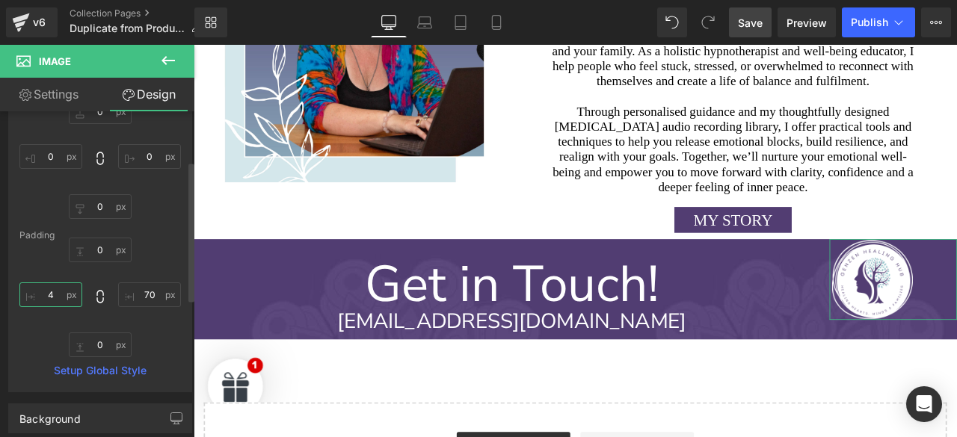
type input "40"
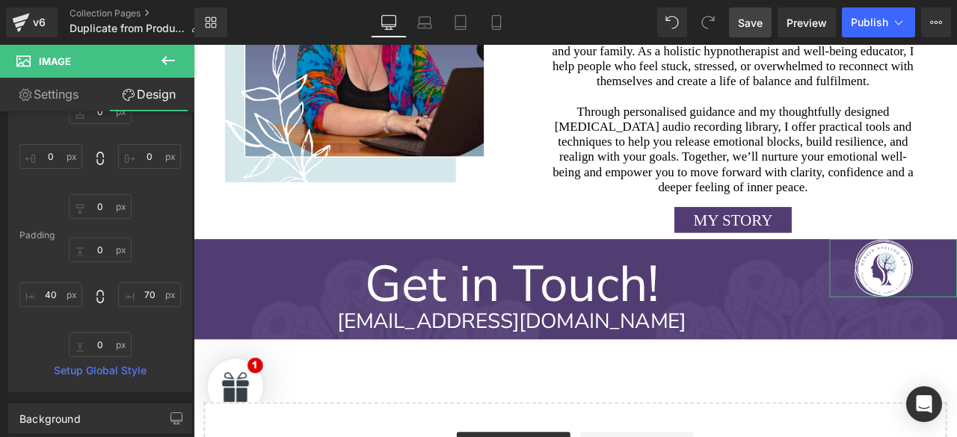
click at [803, 305] on h1 "Get in Touch!" at bounding box center [571, 329] width 754 height 48
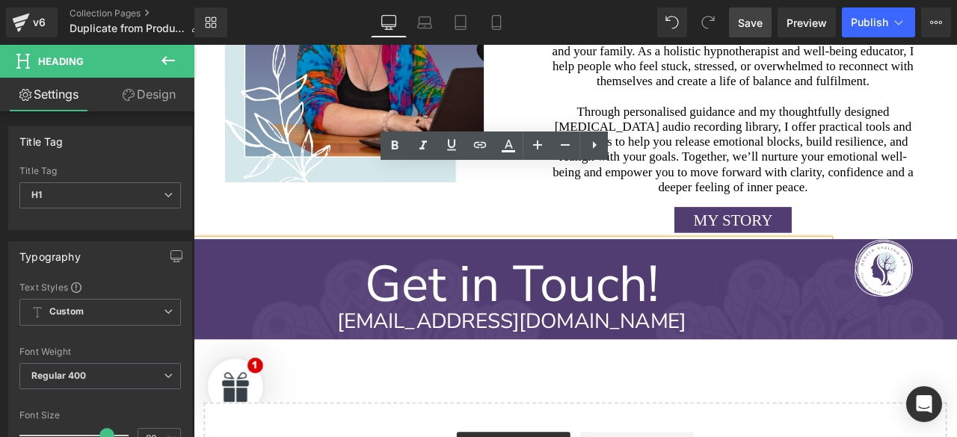
click at [816, 305] on h1 "Get in Touch!" at bounding box center [571, 329] width 754 height 48
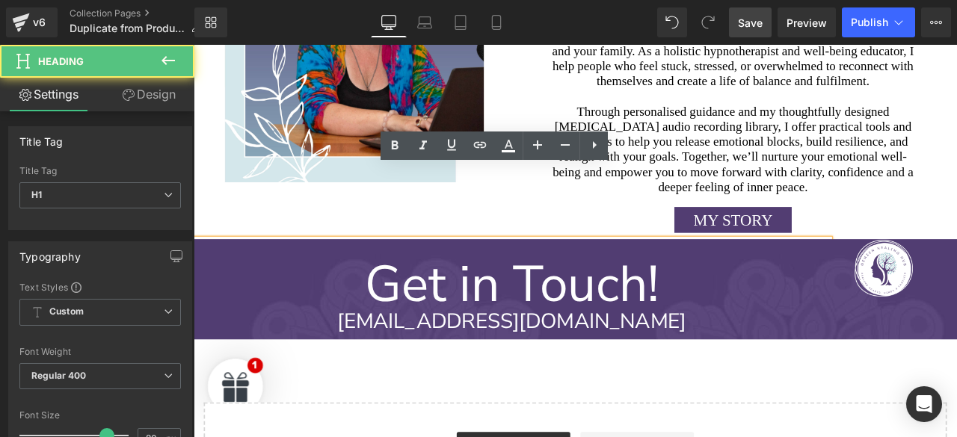
click at [821, 305] on h1 "Get in Touch!" at bounding box center [571, 329] width 754 height 48
click at [876, 305] on h1 "Get in Touch!" at bounding box center [571, 329] width 754 height 48
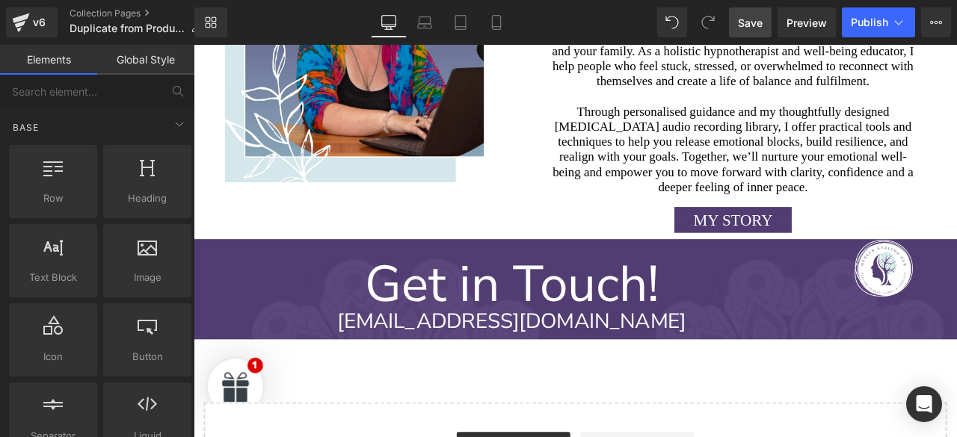
click at [826, 305] on h1 "Get in Touch!" at bounding box center [571, 329] width 754 height 48
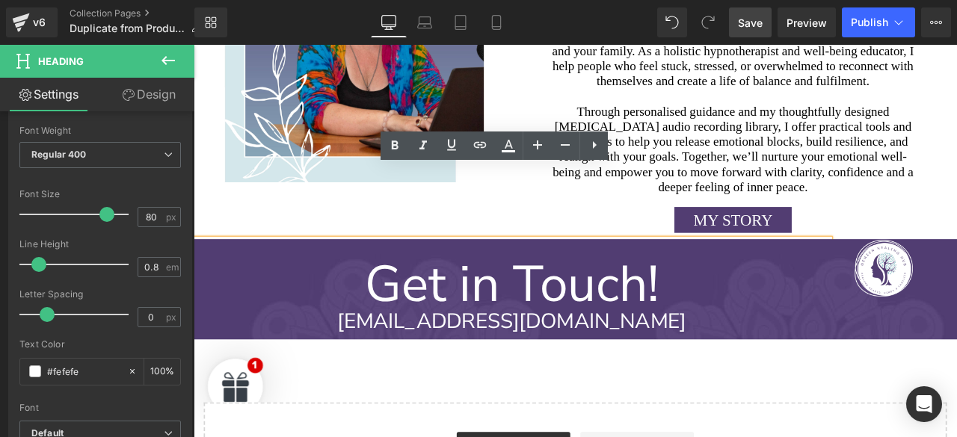
scroll to position [221, 0]
click at [106, 217] on span at bounding box center [106, 214] width 15 height 15
click at [104, 212] on span at bounding box center [106, 214] width 15 height 15
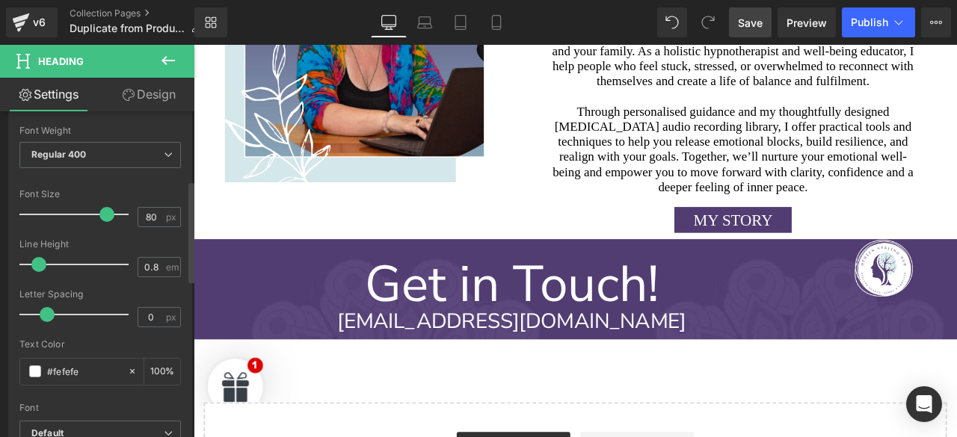
click at [99, 213] on span at bounding box center [106, 214] width 15 height 15
click at [99, 214] on span at bounding box center [106, 214] width 15 height 15
click at [99, 212] on span at bounding box center [106, 214] width 15 height 15
click at [85, 195] on div "Font Size" at bounding box center [100, 194] width 162 height 10
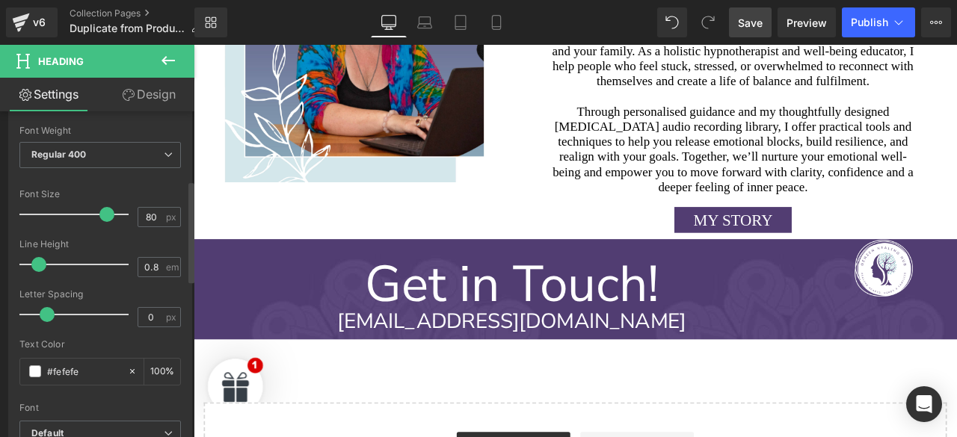
click at [100, 212] on span at bounding box center [106, 214] width 15 height 15
click at [99, 208] on span at bounding box center [106, 214] width 15 height 15
click at [102, 209] on span at bounding box center [106, 214] width 15 height 15
click at [102, 214] on span at bounding box center [106, 214] width 15 height 15
click at [105, 212] on span at bounding box center [106, 214] width 15 height 15
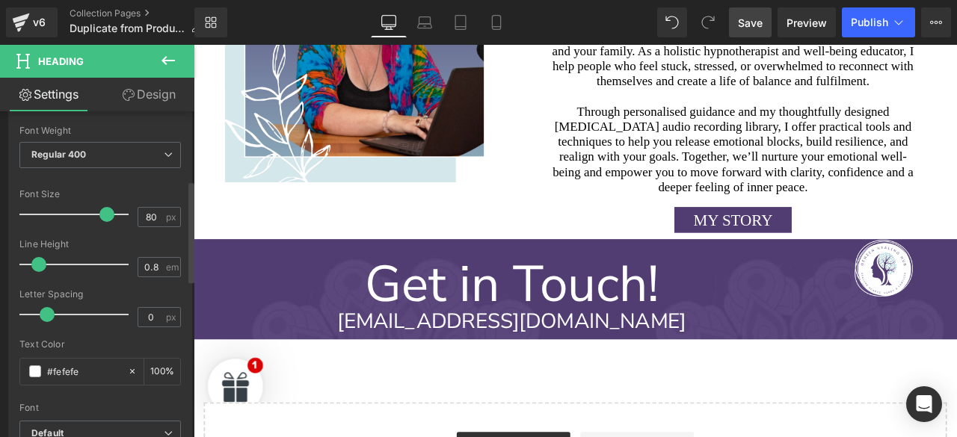
click at [106, 218] on span at bounding box center [106, 214] width 15 height 15
click at [61, 211] on div at bounding box center [78, 215] width 102 height 30
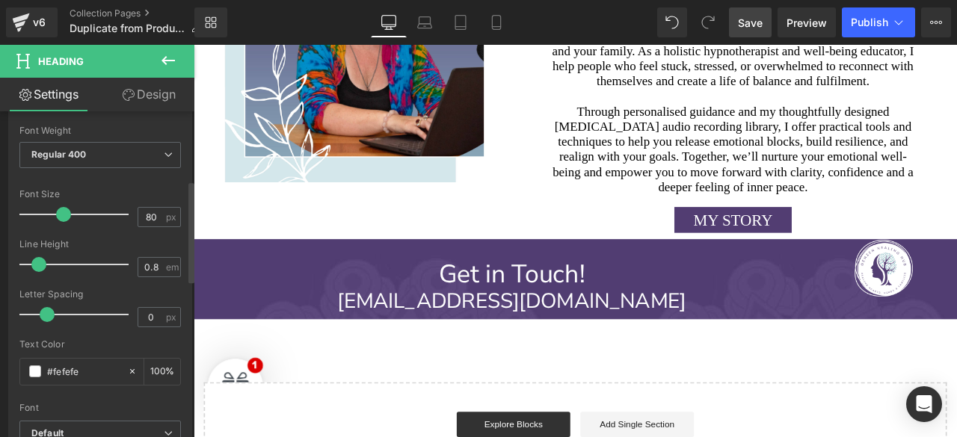
click at [87, 212] on div at bounding box center [78, 215] width 102 height 30
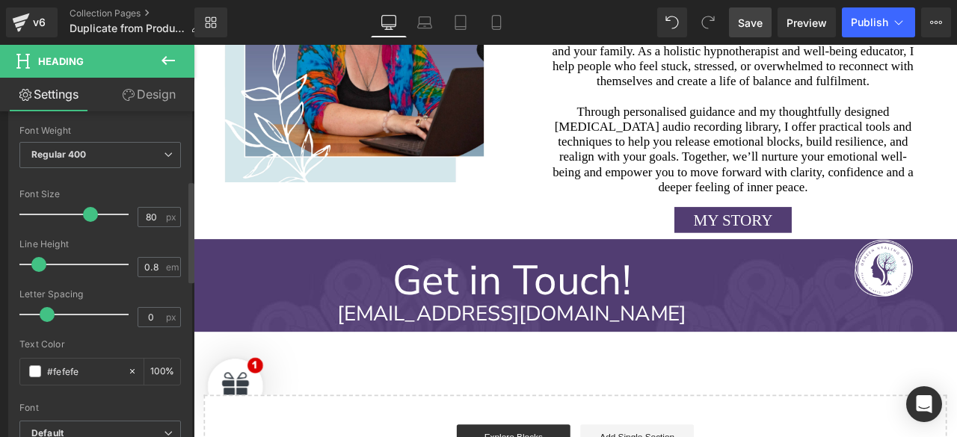
click at [93, 212] on span at bounding box center [90, 214] width 15 height 15
click at [821, 344] on h1 "[EMAIL_ADDRESS][DOMAIN_NAME]" at bounding box center [571, 364] width 754 height 40
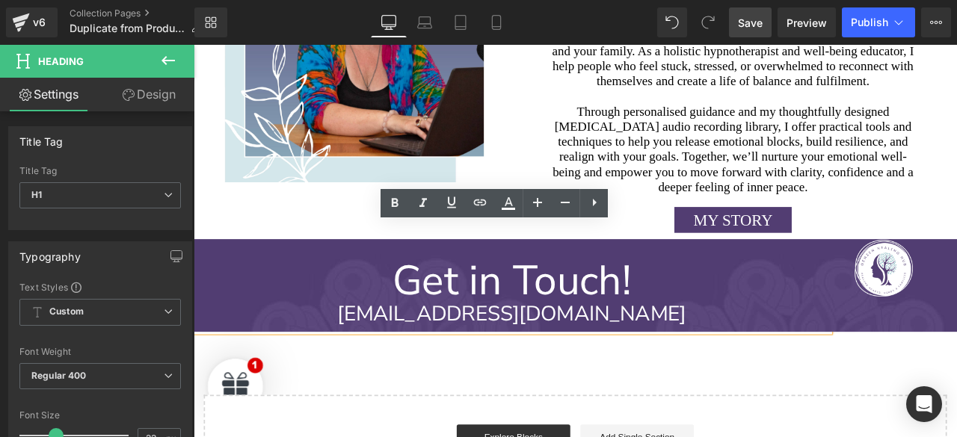
click at [788, 305] on h1 "Get in Touch!" at bounding box center [571, 324] width 754 height 39
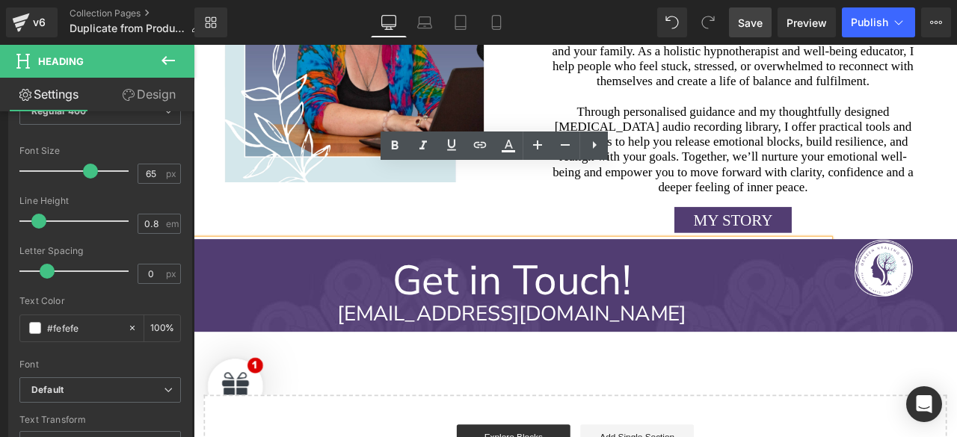
scroll to position [267, 0]
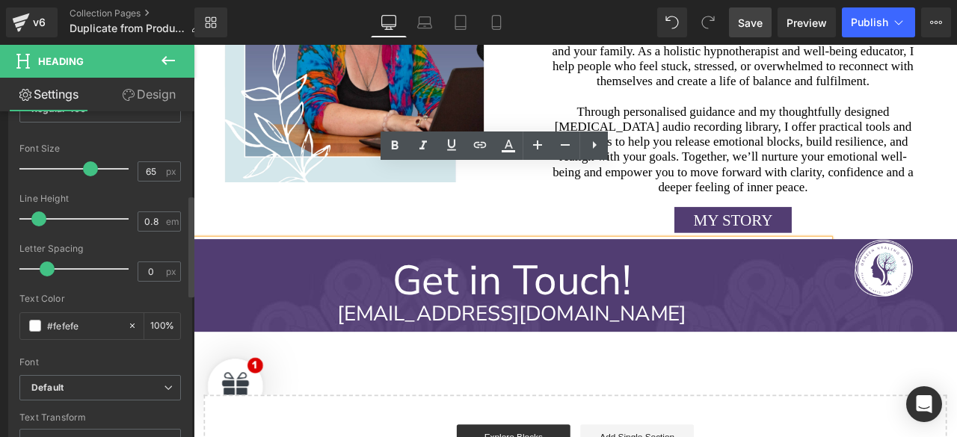
click at [37, 218] on span at bounding box center [38, 219] width 15 height 15
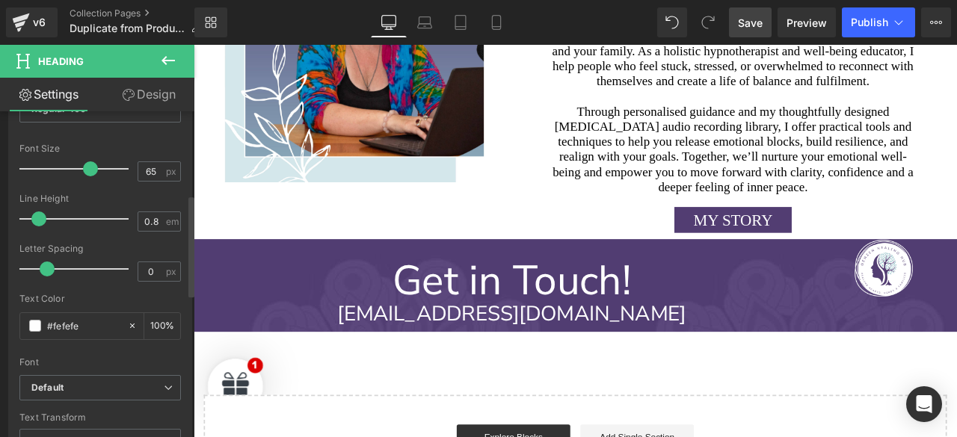
click at [34, 217] on span at bounding box center [38, 219] width 15 height 15
click at [31, 215] on span at bounding box center [38, 219] width 15 height 15
click at [31, 218] on span at bounding box center [38, 219] width 15 height 15
click at [34, 215] on span at bounding box center [38, 219] width 15 height 15
click at [34, 217] on span at bounding box center [38, 219] width 15 height 15
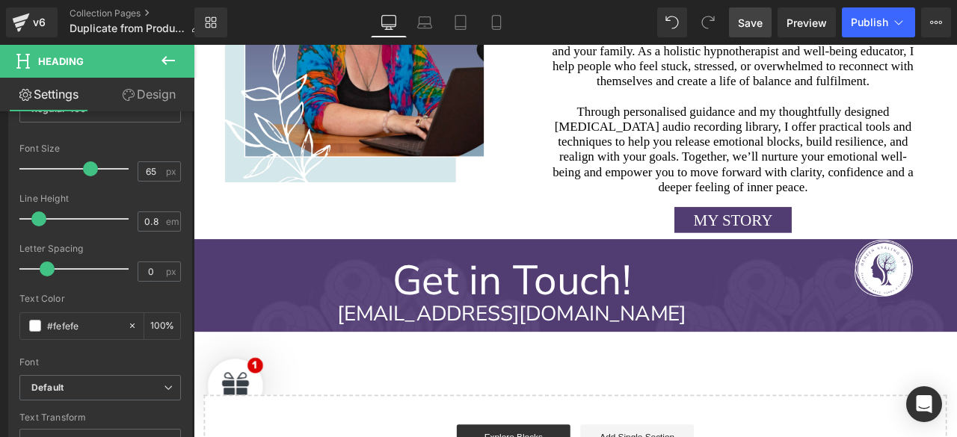
click at [806, 344] on h1 "[EMAIL_ADDRESS][DOMAIN_NAME]" at bounding box center [571, 364] width 754 height 40
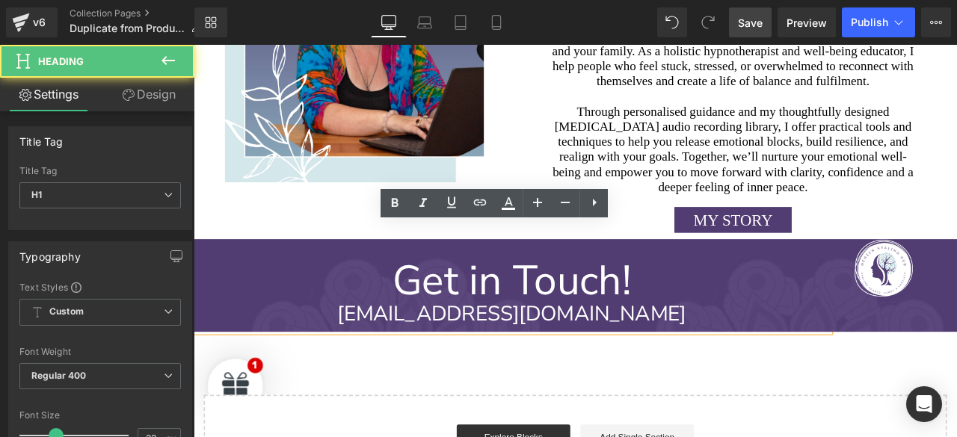
click at [956, 186] on p "being and empower you to move forward with clarity, confidence and a" at bounding box center [833, 195] width 501 height 18
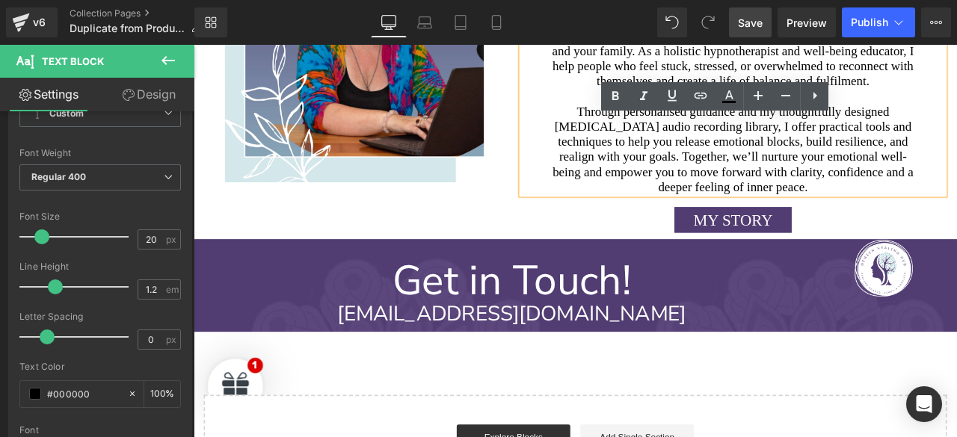
scroll to position [87, 0]
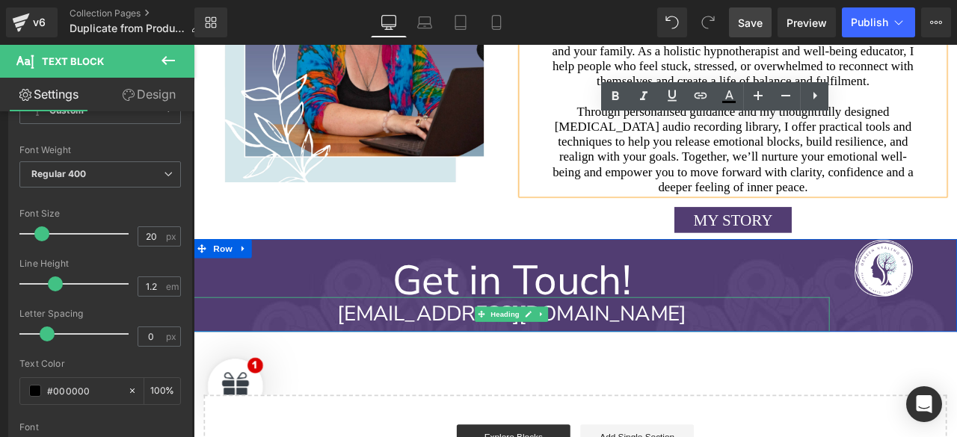
click at [685, 344] on h1 "[EMAIL_ADDRESS][DOMAIN_NAME]" at bounding box center [571, 364] width 754 height 40
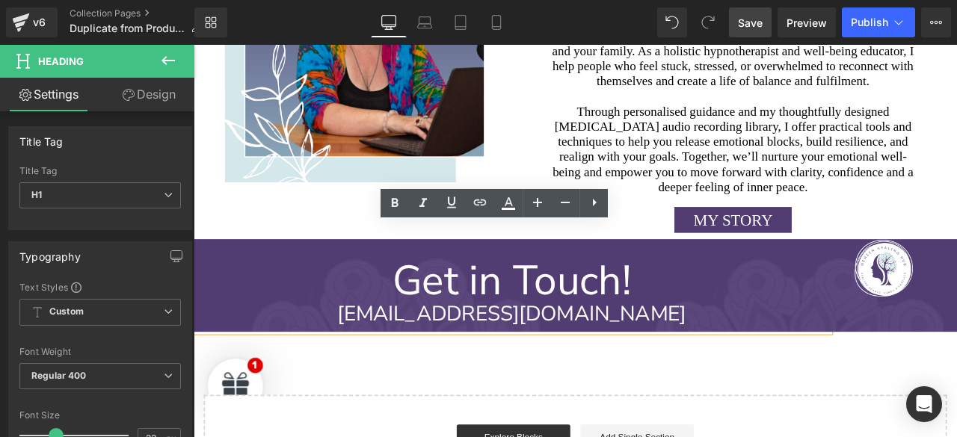
click at [685, 344] on h1 "[EMAIL_ADDRESS][DOMAIN_NAME]" at bounding box center [571, 364] width 754 height 40
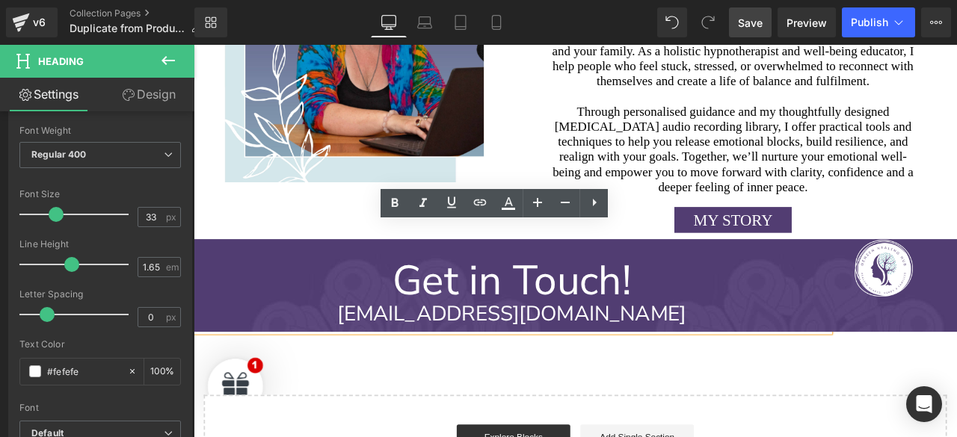
scroll to position [224, 0]
click at [51, 206] on span at bounding box center [56, 211] width 15 height 15
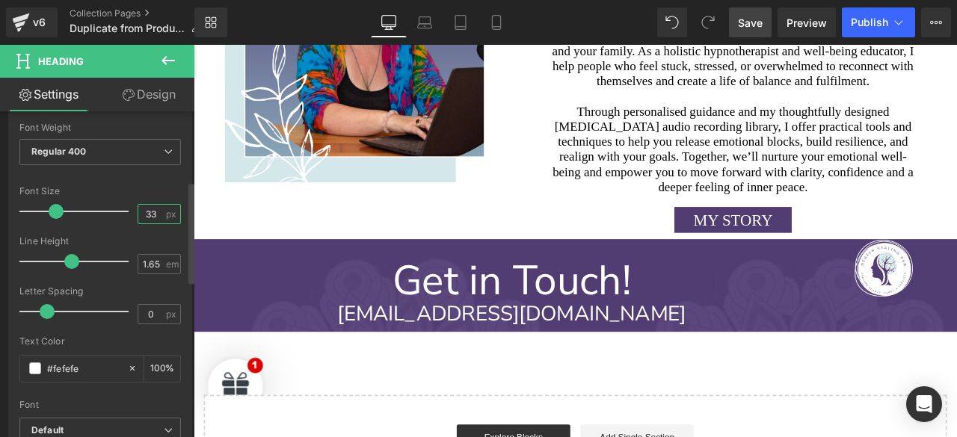
click at [144, 212] on input "33" at bounding box center [151, 214] width 26 height 19
click at [143, 209] on input "33" at bounding box center [151, 214] width 26 height 19
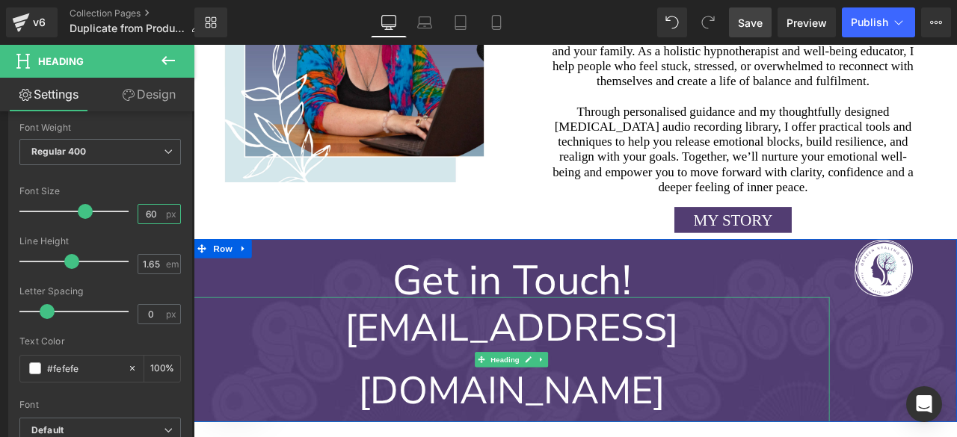
type input "6"
click at [147, 212] on input "60" at bounding box center [151, 214] width 26 height 19
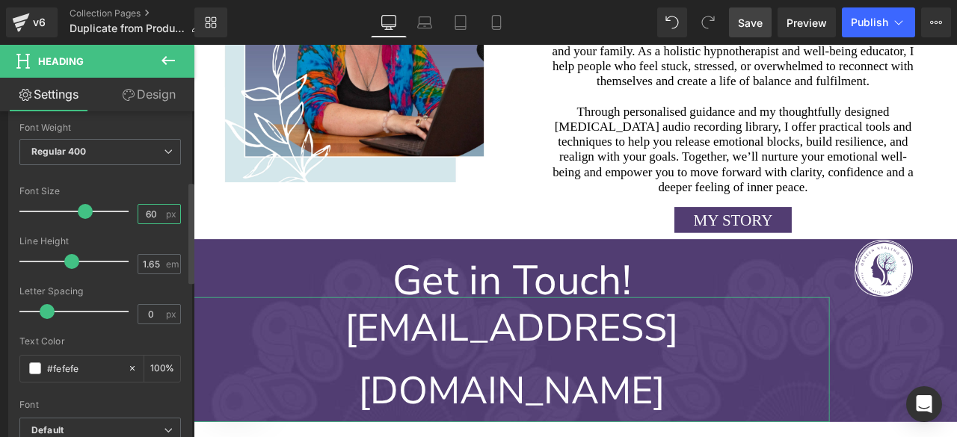
type input "6"
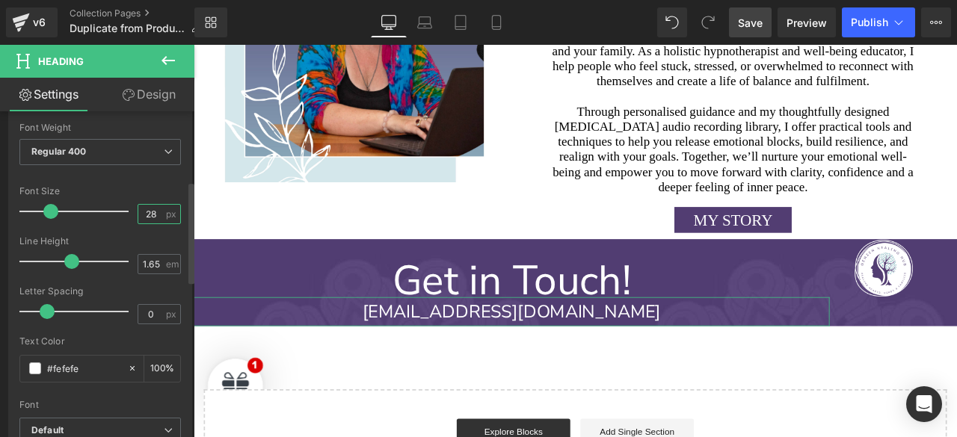
type input "28"
click at [64, 260] on span at bounding box center [71, 261] width 15 height 15
click at [64, 259] on span at bounding box center [71, 261] width 15 height 15
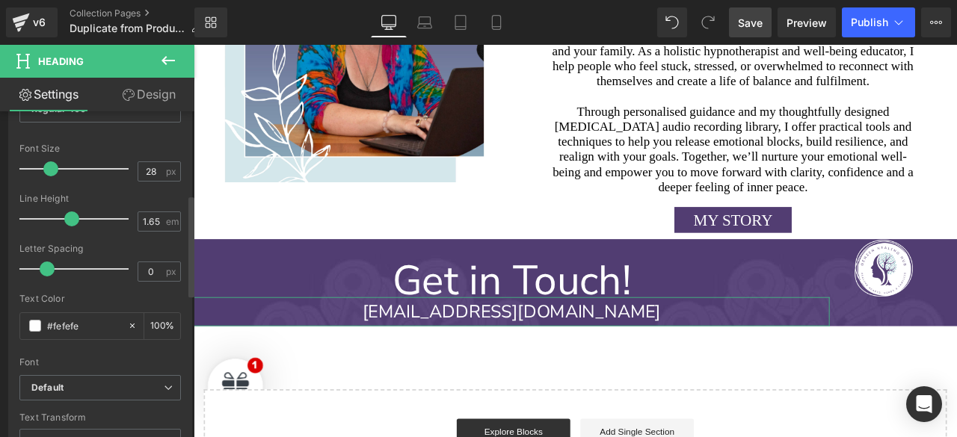
scroll to position [268, 0]
click at [64, 215] on span at bounding box center [71, 218] width 15 height 15
click at [65, 215] on span at bounding box center [71, 218] width 15 height 15
click at [64, 217] on span at bounding box center [71, 218] width 15 height 15
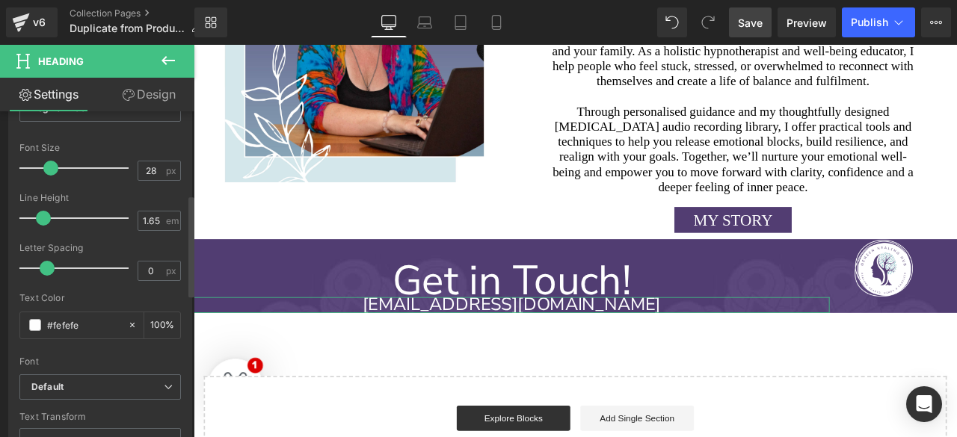
click at [43, 216] on div at bounding box center [78, 218] width 102 height 30
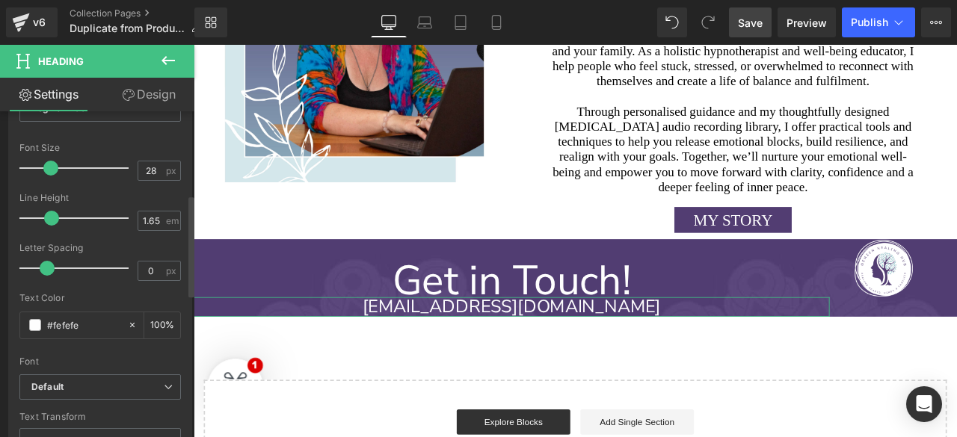
click at [49, 216] on div at bounding box center [78, 218] width 102 height 30
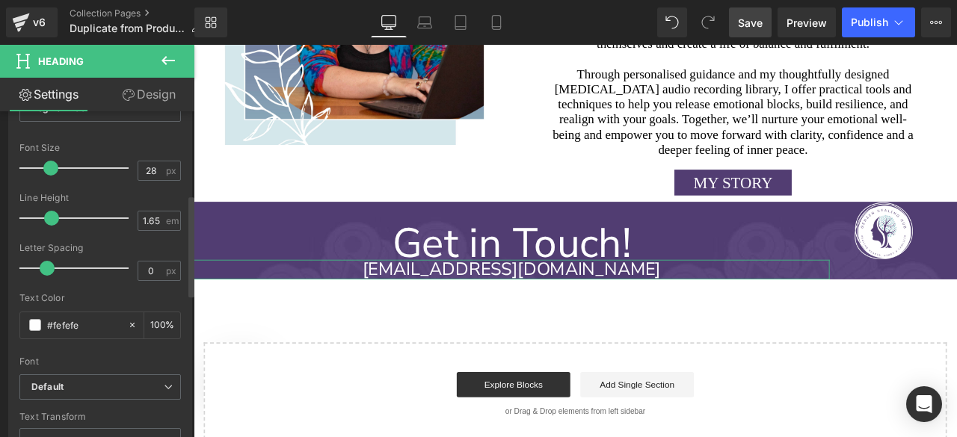
scroll to position [4348, 0]
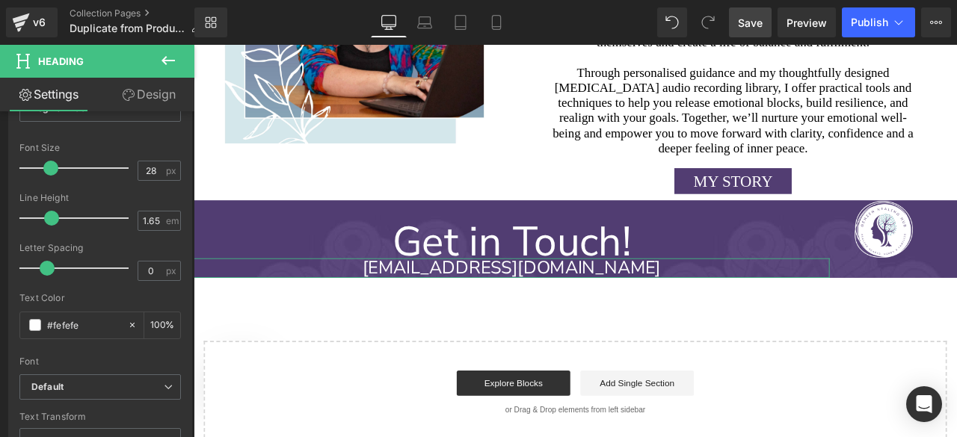
click at [766, 21] on link "Save" at bounding box center [750, 22] width 43 height 30
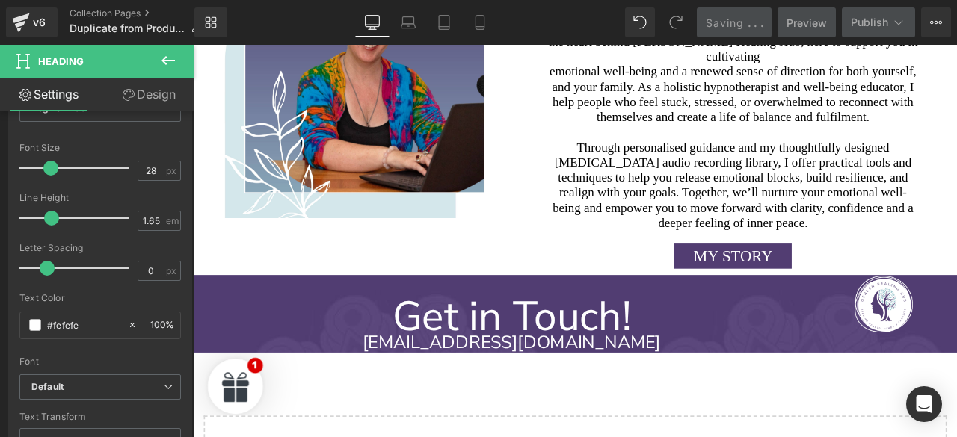
scroll to position [4259, 0]
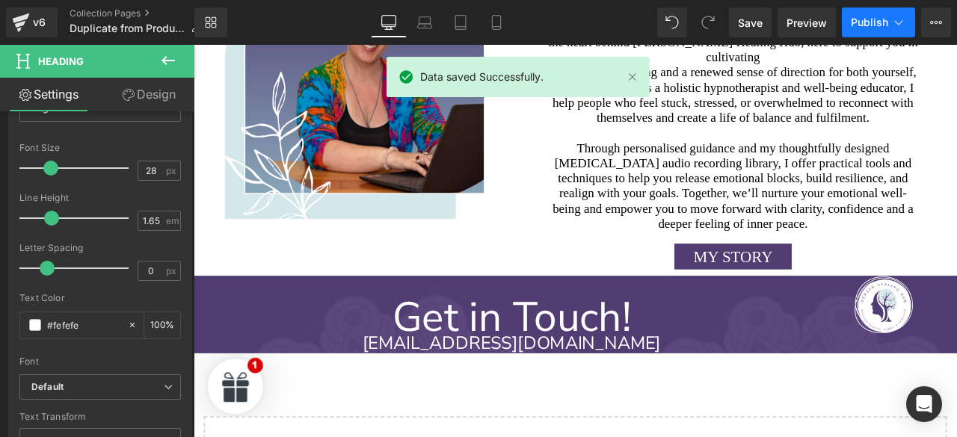
click at [899, 22] on icon at bounding box center [898, 22] width 15 height 15
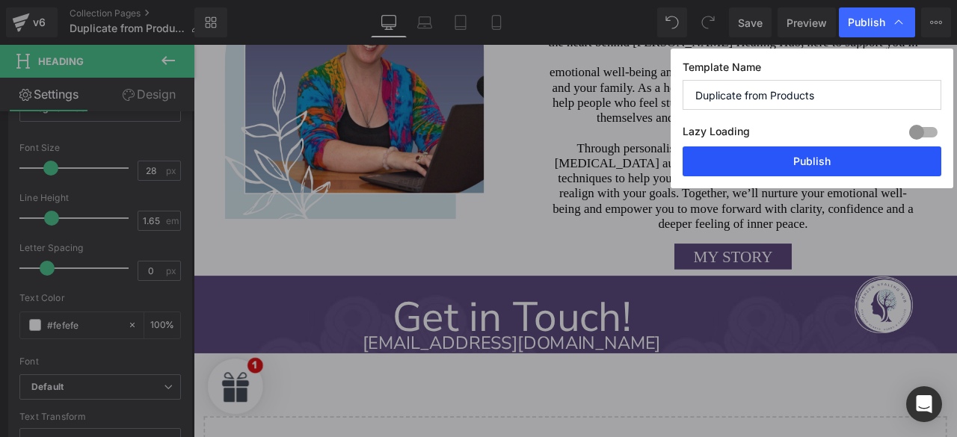
click at [787, 175] on button "Publish" at bounding box center [812, 162] width 259 height 30
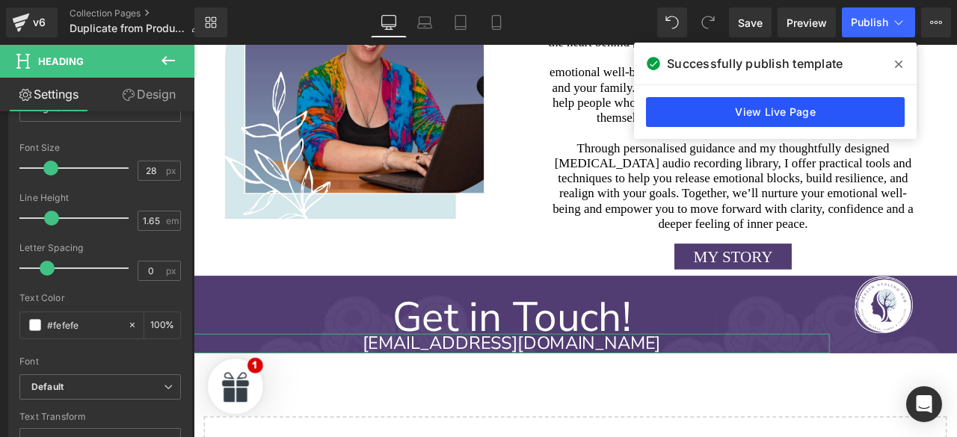
click at [896, 101] on link "View Live Page" at bounding box center [775, 112] width 259 height 30
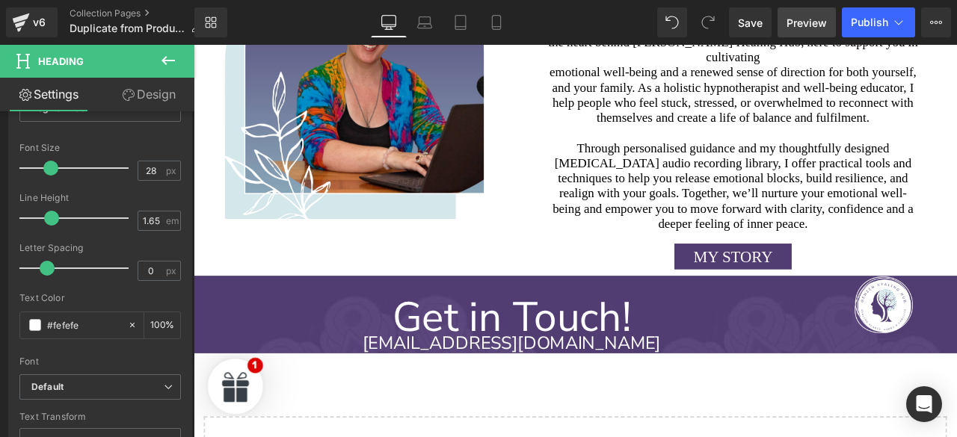
click at [815, 27] on span "Preview" at bounding box center [807, 23] width 40 height 16
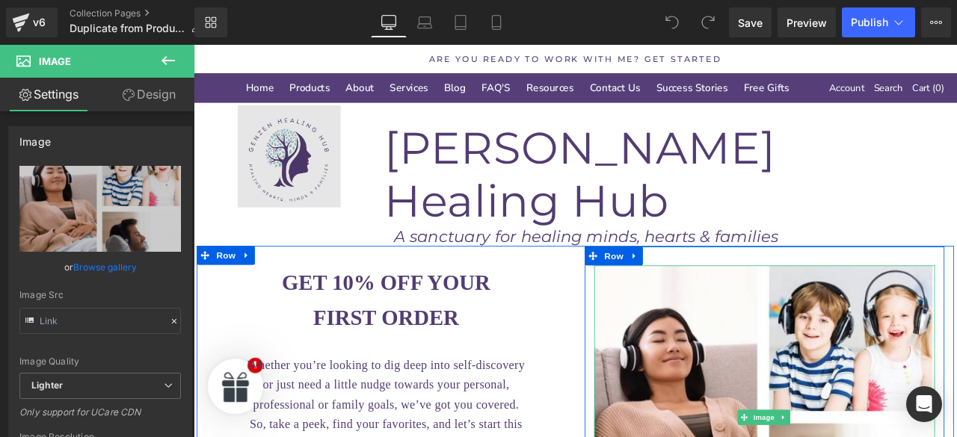
click at [296, 165] on img at bounding box center [307, 178] width 227 height 122
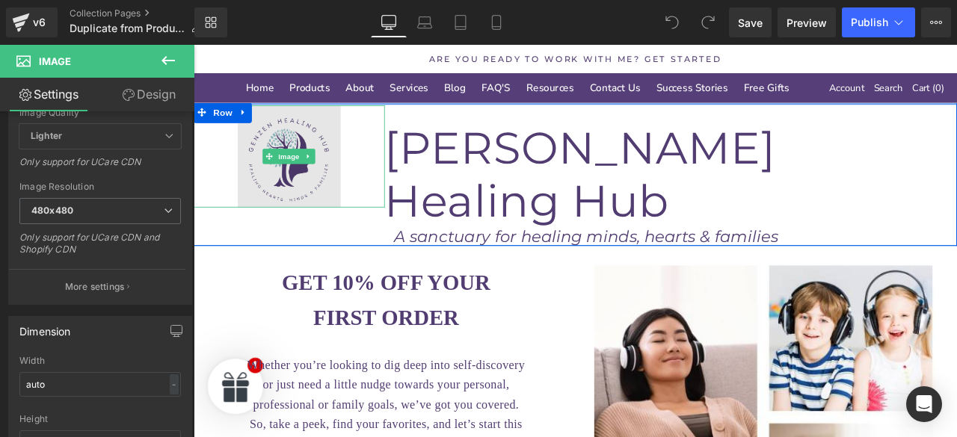
scroll to position [250, 0]
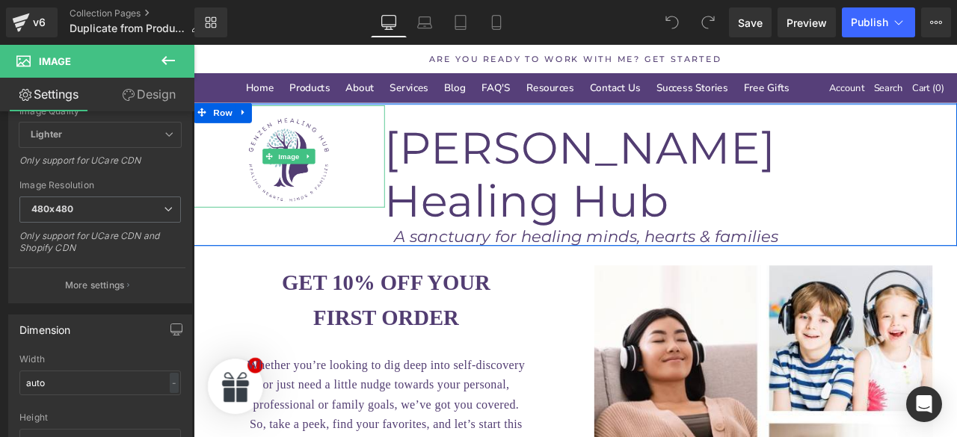
click at [713, 19] on icon at bounding box center [707, 22] width 13 height 13
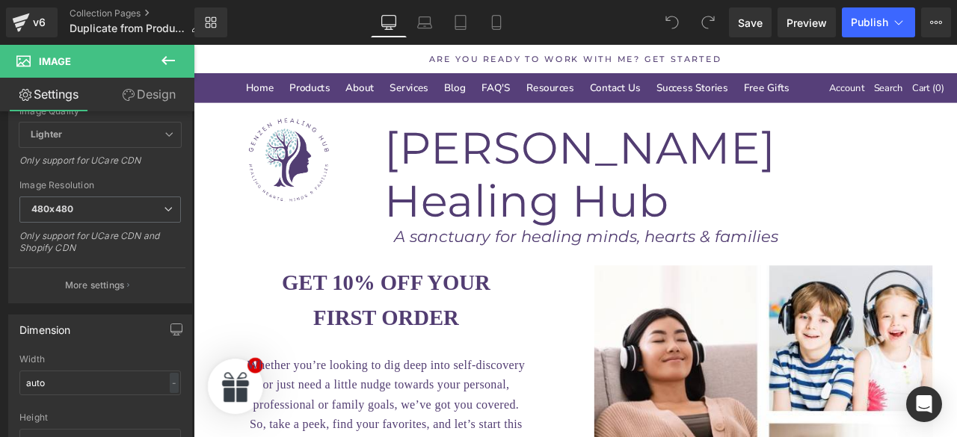
click at [719, 17] on span at bounding box center [708, 22] width 30 height 30
click at [722, 33] on span at bounding box center [708, 22] width 30 height 30
click at [713, 18] on icon at bounding box center [707, 22] width 13 height 13
click at [712, 18] on icon at bounding box center [707, 22] width 13 height 13
click at [713, 18] on icon at bounding box center [707, 22] width 13 height 13
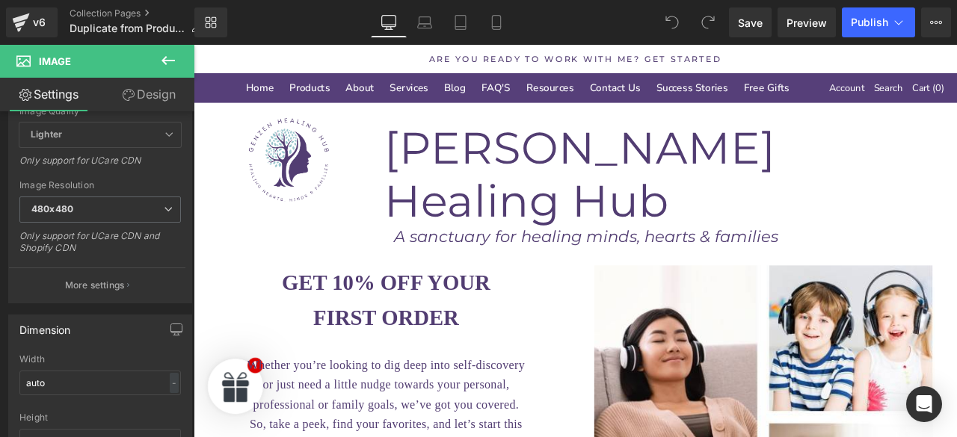
click at [713, 18] on icon at bounding box center [707, 22] width 13 height 13
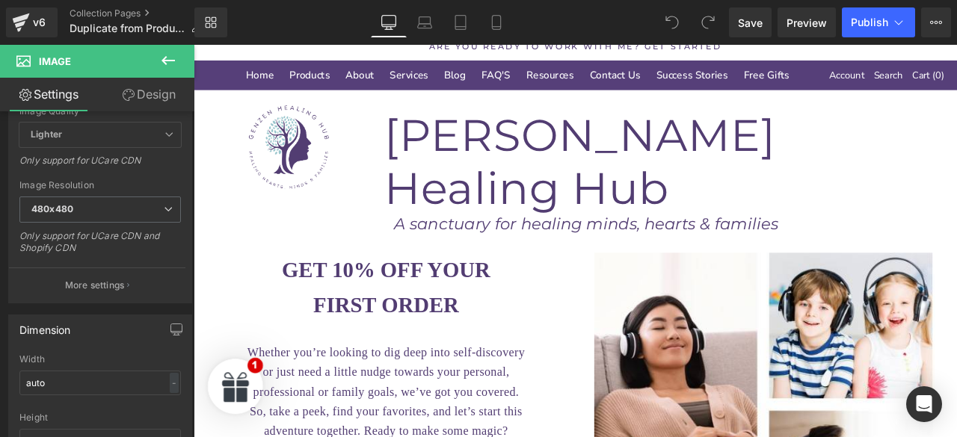
scroll to position [0, 0]
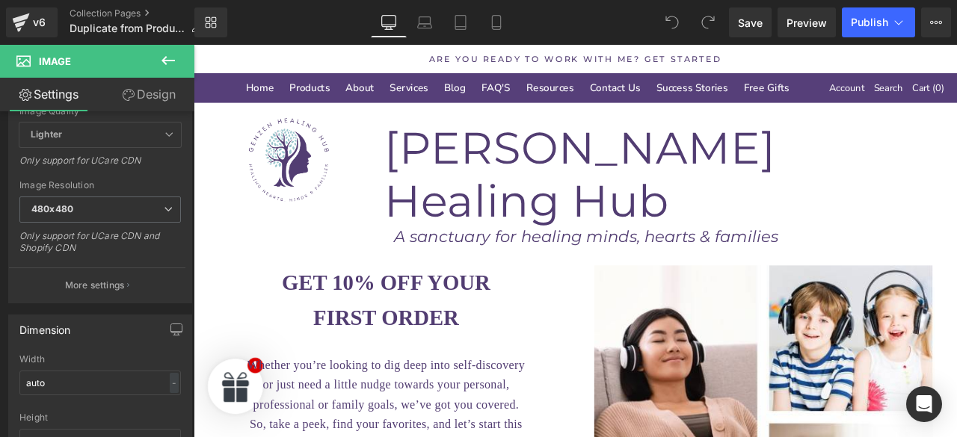
click at [943, 195] on div "GenZen Healing Hub Heading" at bounding box center [759, 189] width 679 height 144
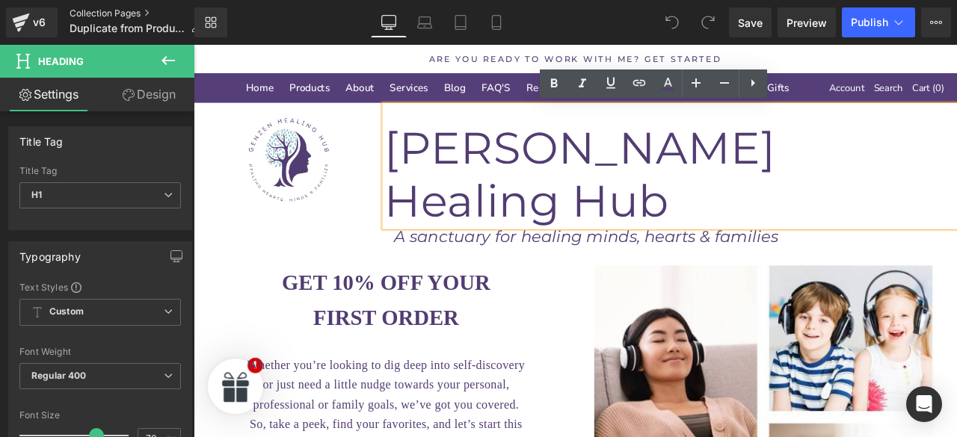
click at [86, 10] on link "Collection Pages" at bounding box center [142, 13] width 144 height 12
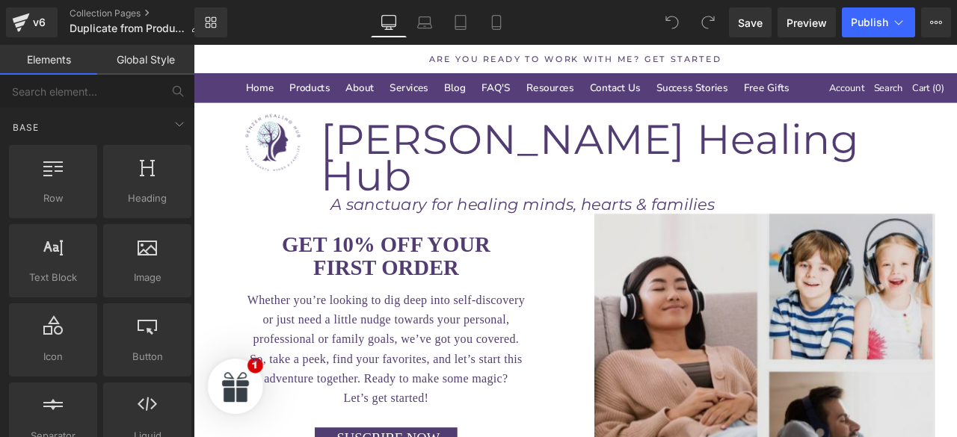
click at [956, 245] on img at bounding box center [870, 425] width 404 height 360
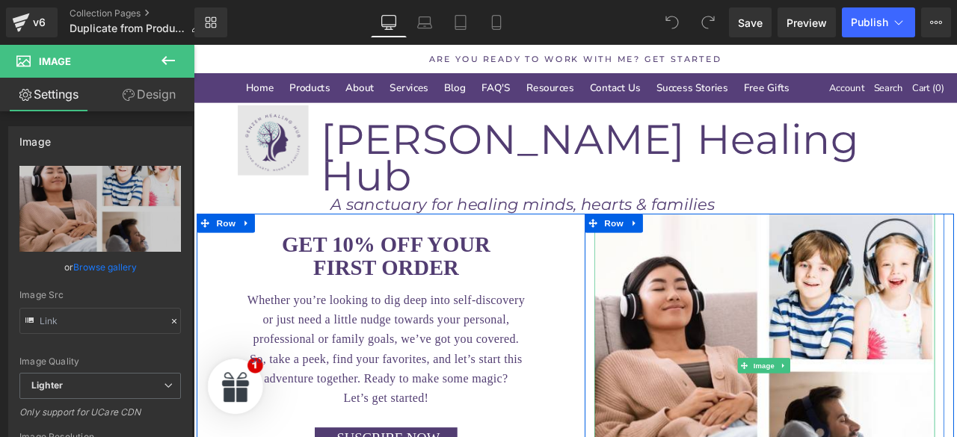
click at [295, 120] on div "Image" at bounding box center [269, 159] width 151 height 84
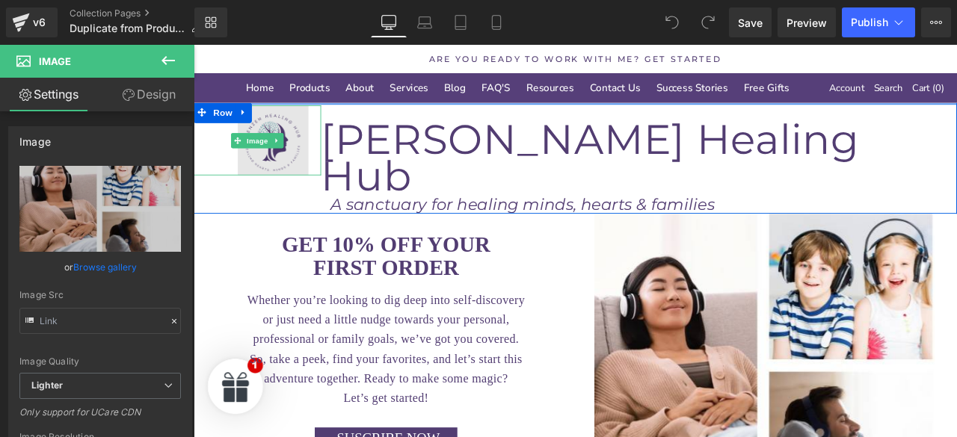
click at [295, 163] on img at bounding box center [269, 159] width 151 height 84
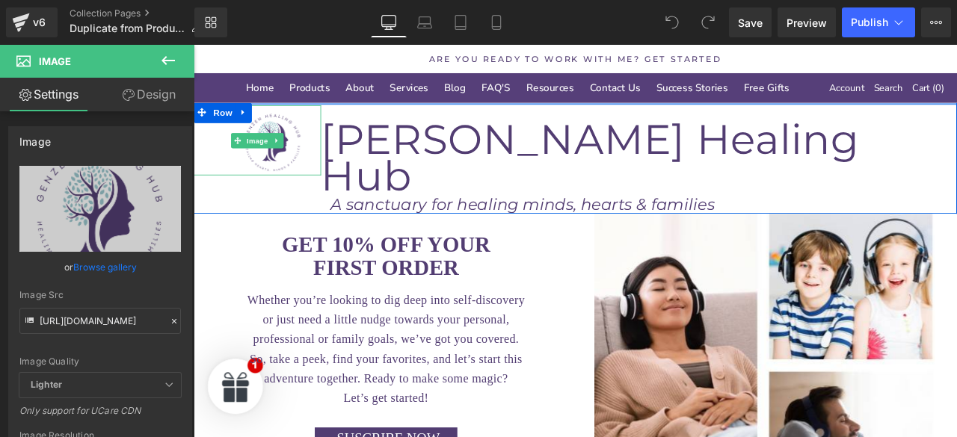
click at [142, 99] on link "Design" at bounding box center [148, 95] width 97 height 34
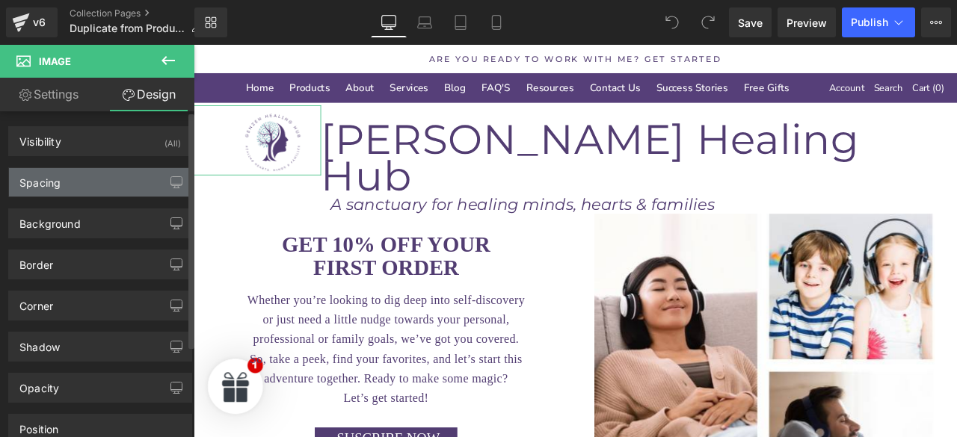
click at [82, 187] on div "Spacing" at bounding box center [100, 182] width 182 height 28
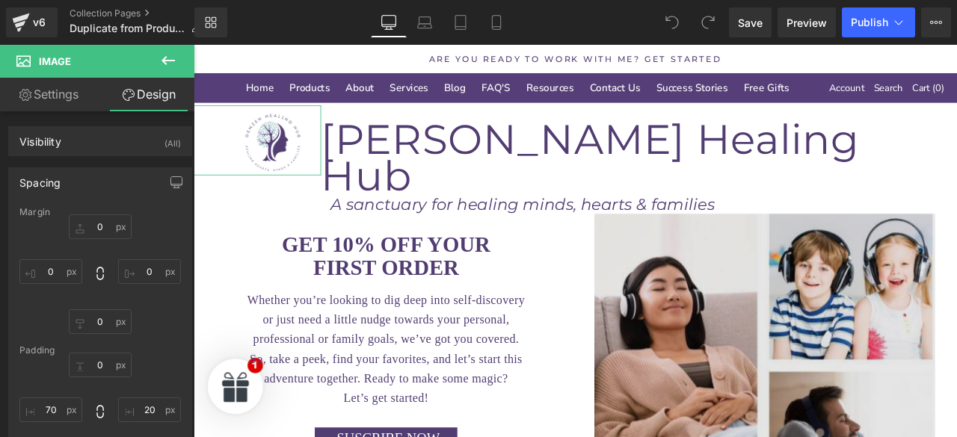
click at [956, 245] on img at bounding box center [870, 425] width 404 height 360
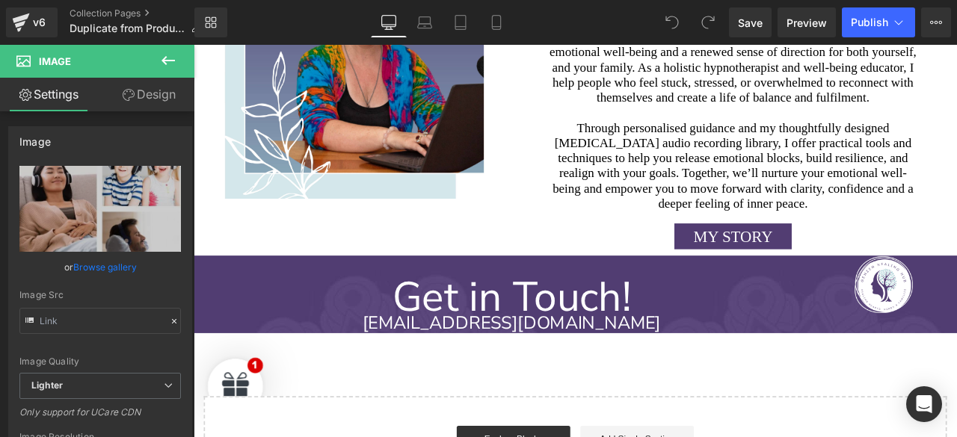
scroll to position [4276, 0]
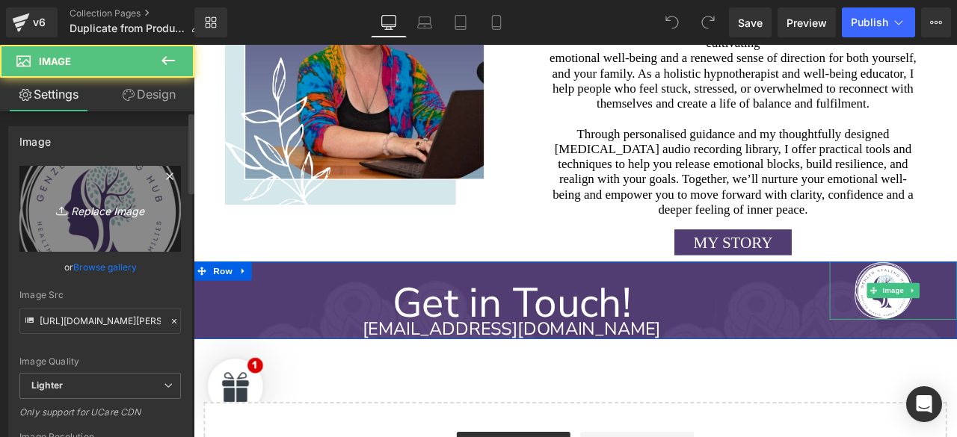
click at [97, 236] on link "Replace Image" at bounding box center [100, 209] width 162 height 86
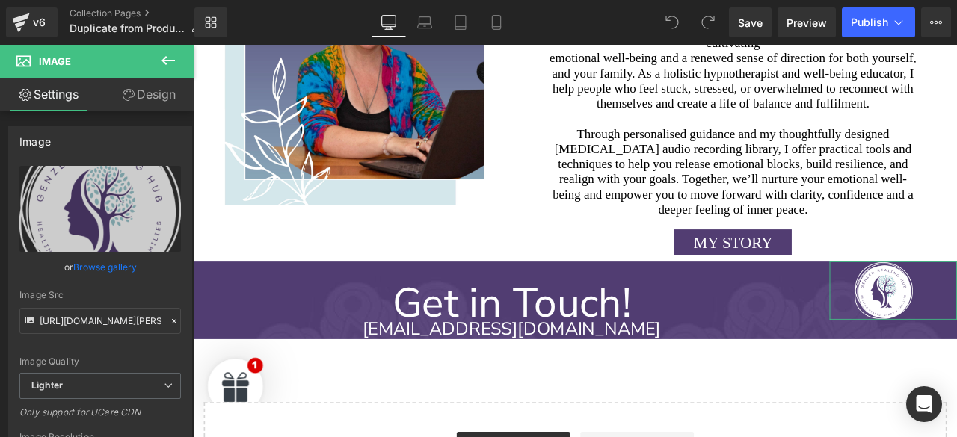
click at [167, 84] on link "Design" at bounding box center [148, 95] width 97 height 34
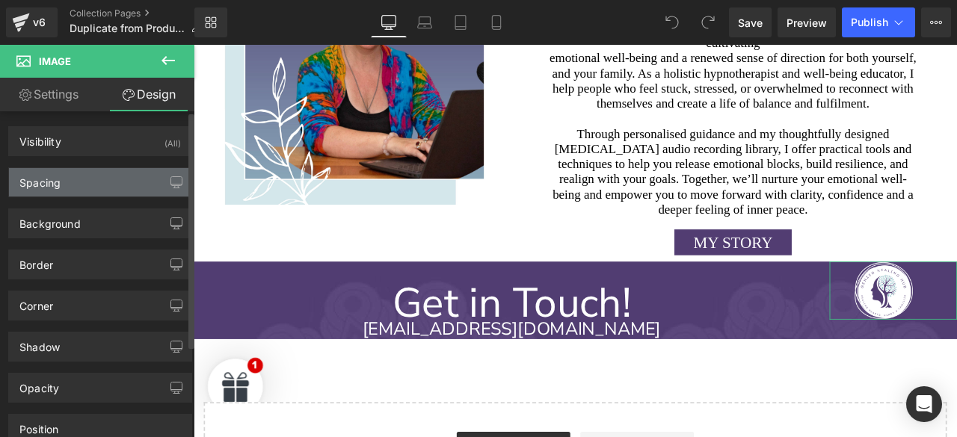
click at [76, 175] on div "Spacing" at bounding box center [100, 182] width 182 height 28
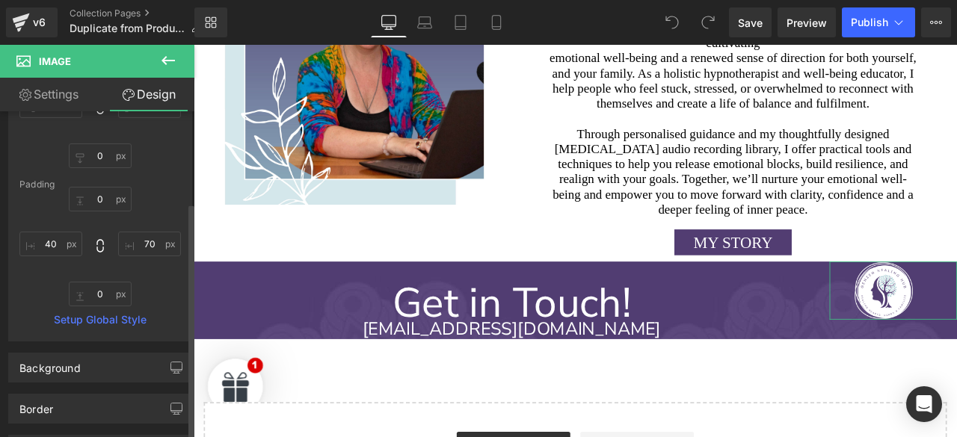
scroll to position [188, 0]
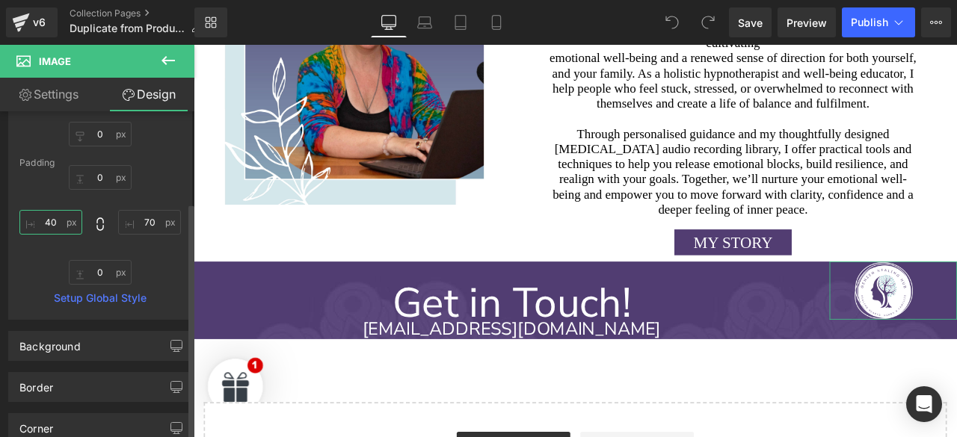
click at [57, 218] on input "40" at bounding box center [50, 222] width 63 height 25
click at [58, 219] on input "40" at bounding box center [50, 222] width 63 height 25
click at [57, 219] on input "40" at bounding box center [50, 222] width 63 height 25
click at [58, 220] on input "40" at bounding box center [50, 222] width 63 height 25
click at [58, 219] on input "40" at bounding box center [50, 222] width 63 height 25
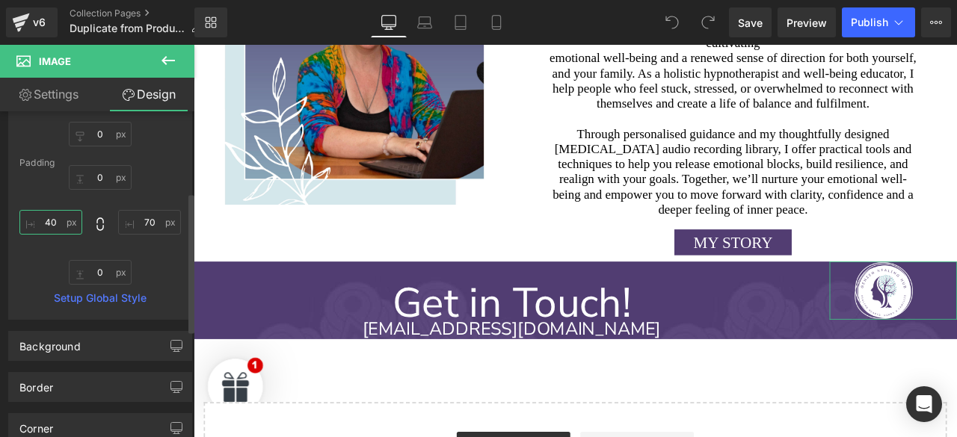
click at [58, 221] on input "40" at bounding box center [50, 222] width 63 height 25
click at [61, 221] on input "40" at bounding box center [50, 222] width 63 height 25
click at [59, 221] on input "40" at bounding box center [50, 222] width 63 height 25
click at [58, 220] on input "40" at bounding box center [50, 222] width 63 height 25
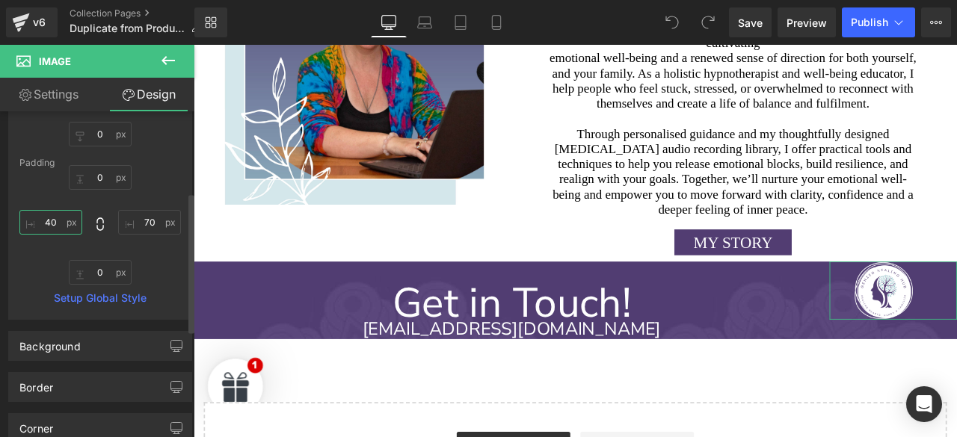
click at [58, 221] on input "40" at bounding box center [50, 222] width 63 height 25
click at [60, 220] on input "40" at bounding box center [50, 222] width 63 height 25
click at [57, 221] on input "40" at bounding box center [50, 222] width 63 height 25
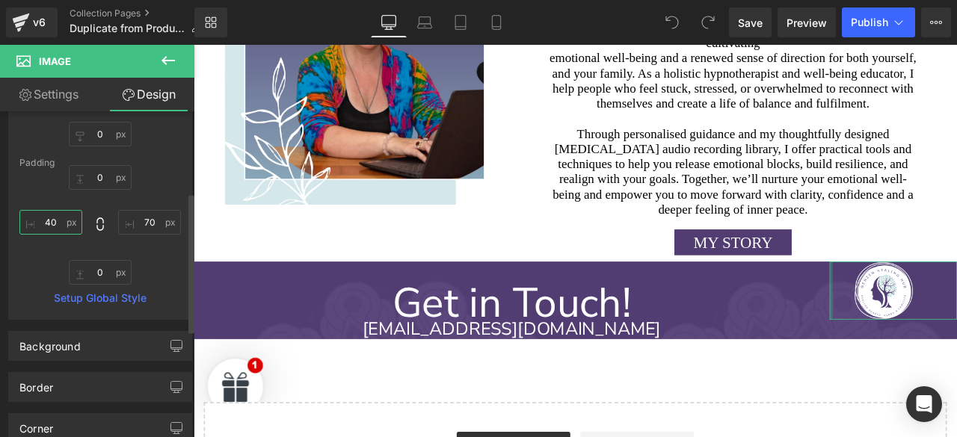
click at [56, 221] on input "40" at bounding box center [50, 222] width 63 height 25
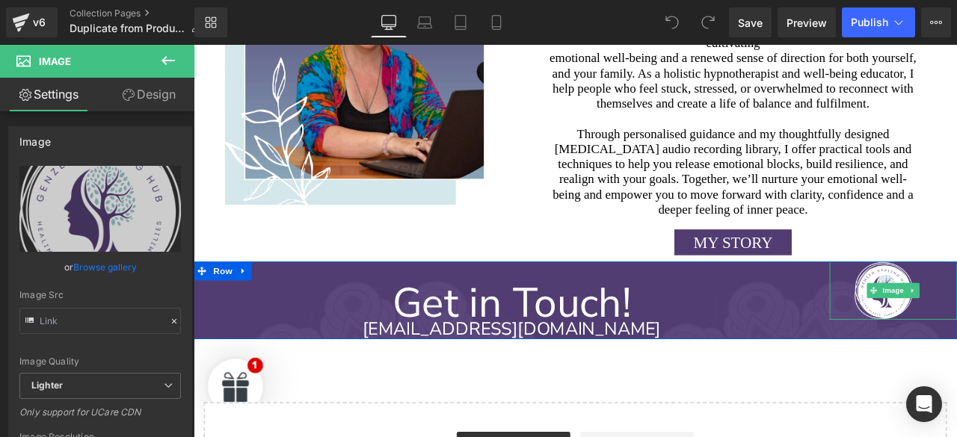
click at [137, 88] on link "Design" at bounding box center [148, 95] width 97 height 34
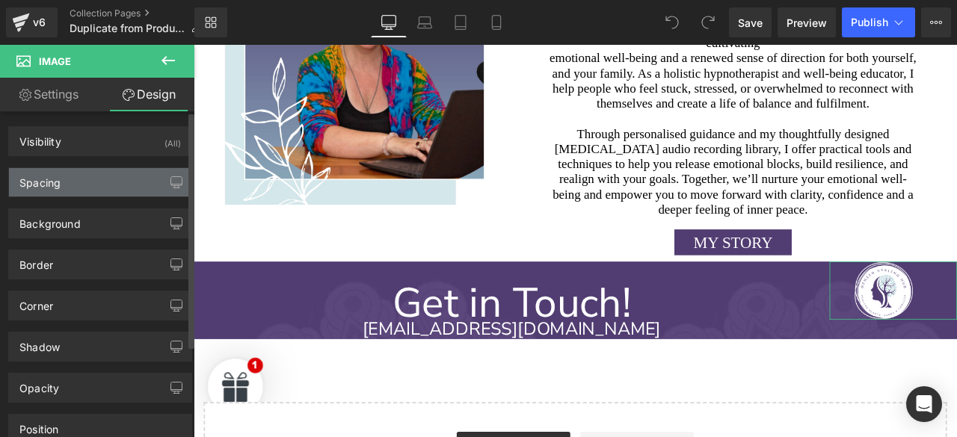
click at [46, 182] on div "Spacing" at bounding box center [39, 178] width 41 height 21
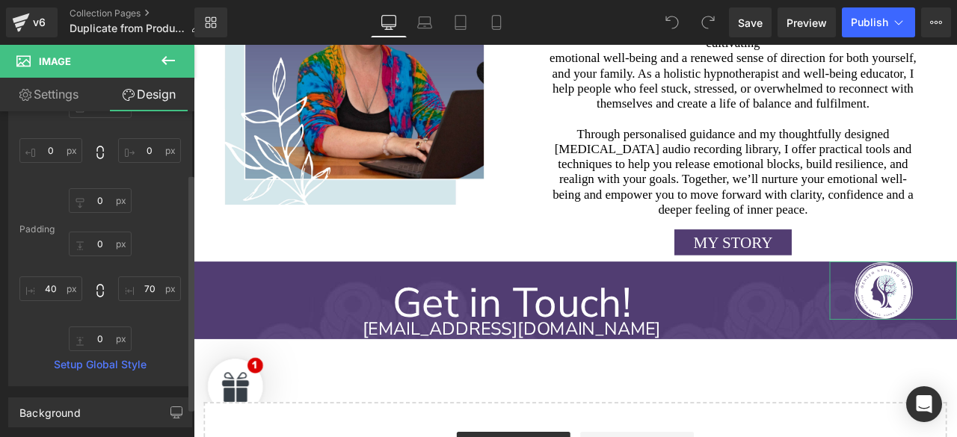
scroll to position [123, 0]
click at [61, 281] on input "text" at bounding box center [50, 287] width 63 height 25
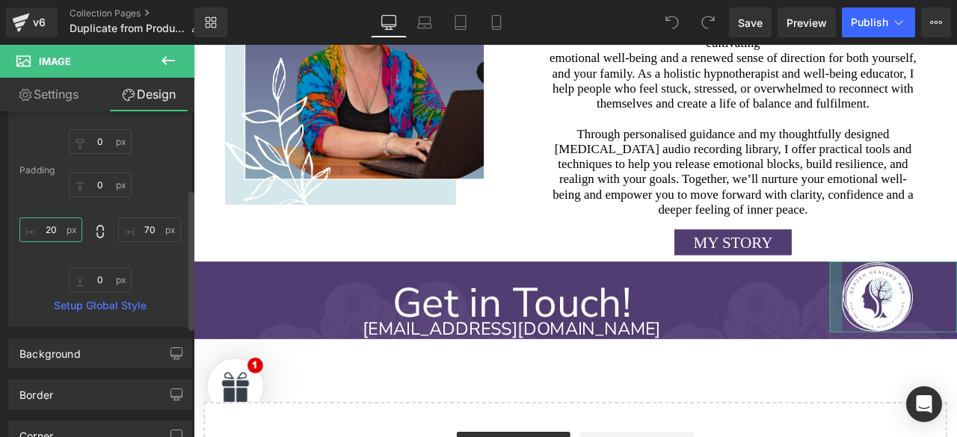
scroll to position [181, 0]
type input "20"
click at [48, 270] on div "20" at bounding box center [100, 232] width 162 height 120
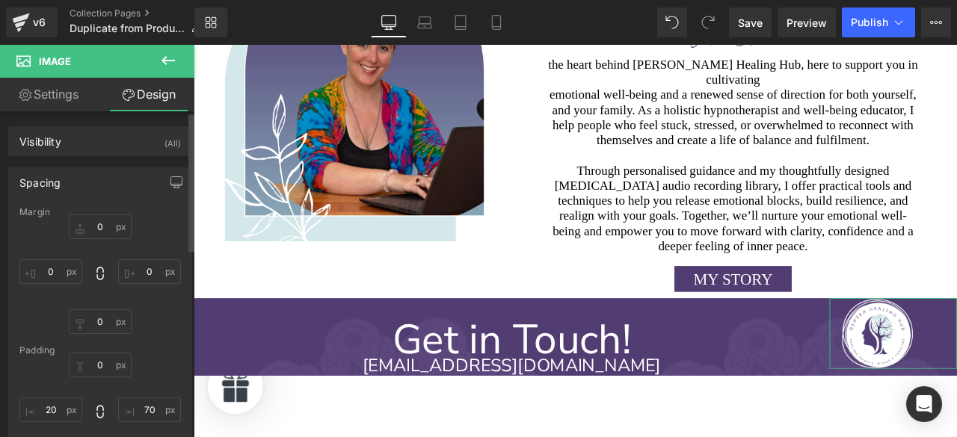
scroll to position [4232, 0]
click at [756, 22] on span "Save" at bounding box center [750, 23] width 25 height 16
click at [899, 22] on icon at bounding box center [898, 22] width 15 height 15
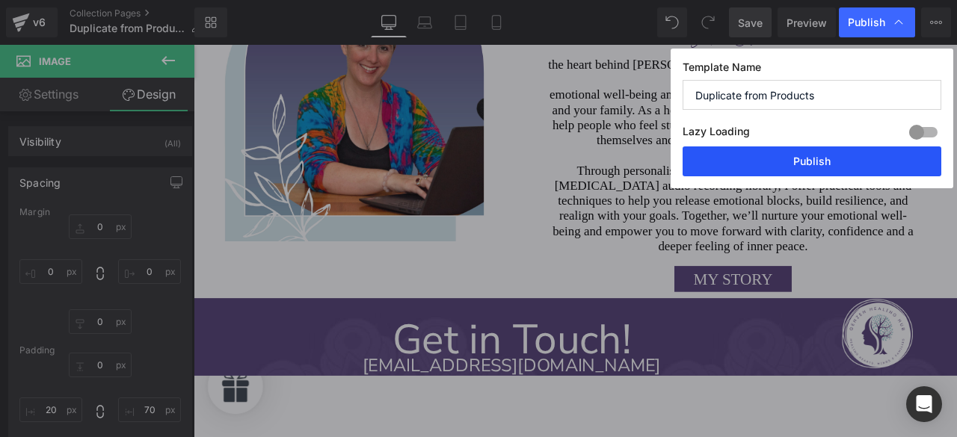
click at [0, 0] on button "Publish" at bounding box center [0, 0] width 0 height 0
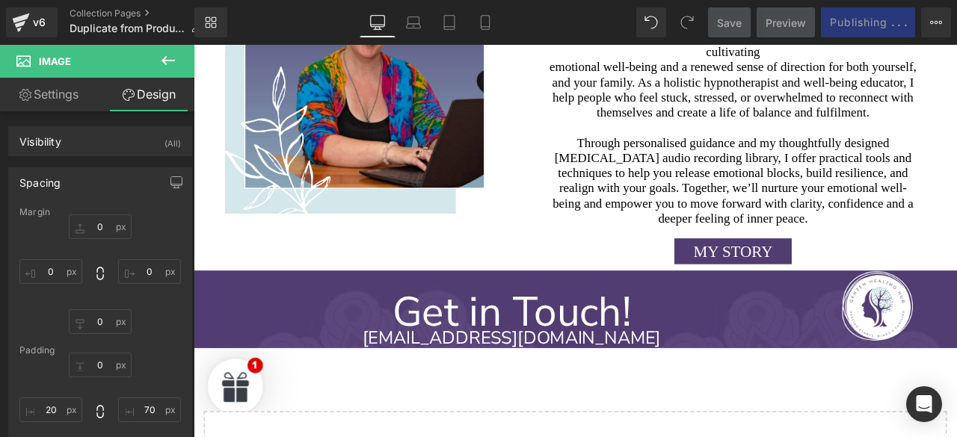
scroll to position [4262, 0]
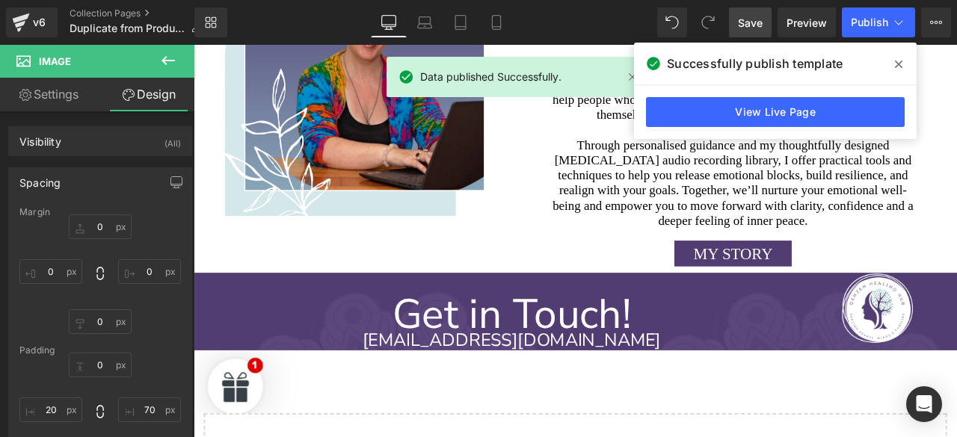
click at [898, 66] on icon at bounding box center [898, 64] width 7 height 12
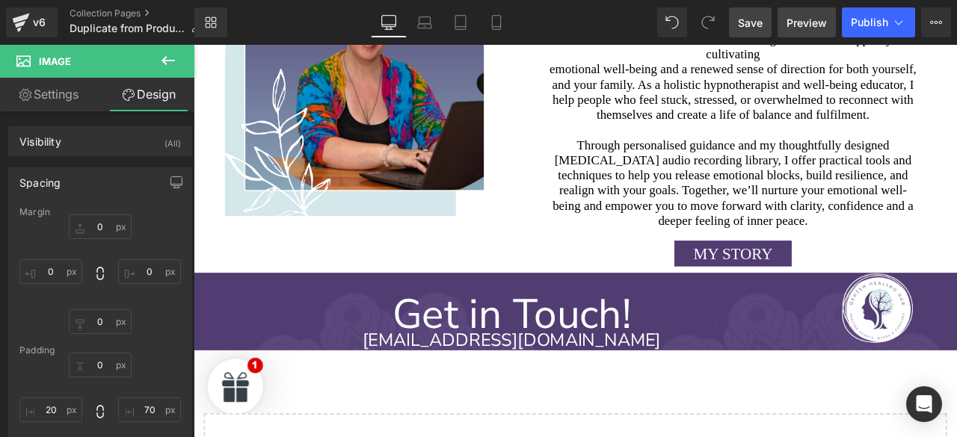
click at [815, 28] on span "Preview" at bounding box center [807, 23] width 40 height 16
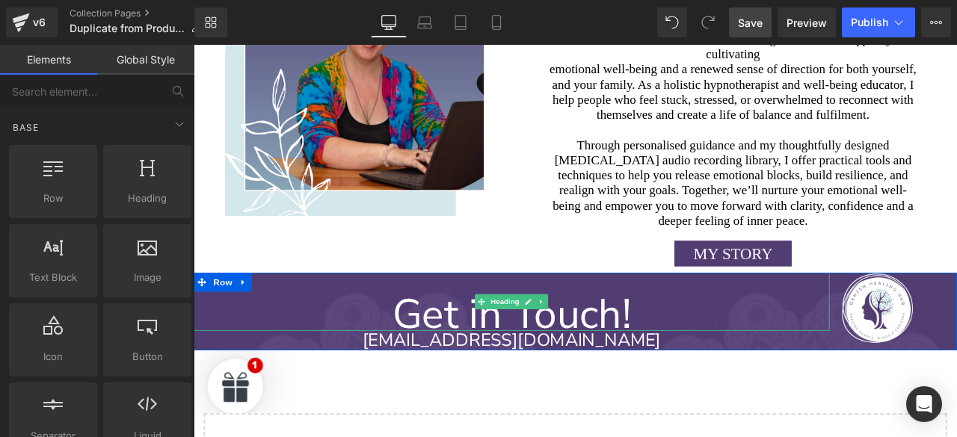
click at [821, 316] on div "Get in Touch!" at bounding box center [571, 350] width 754 height 69
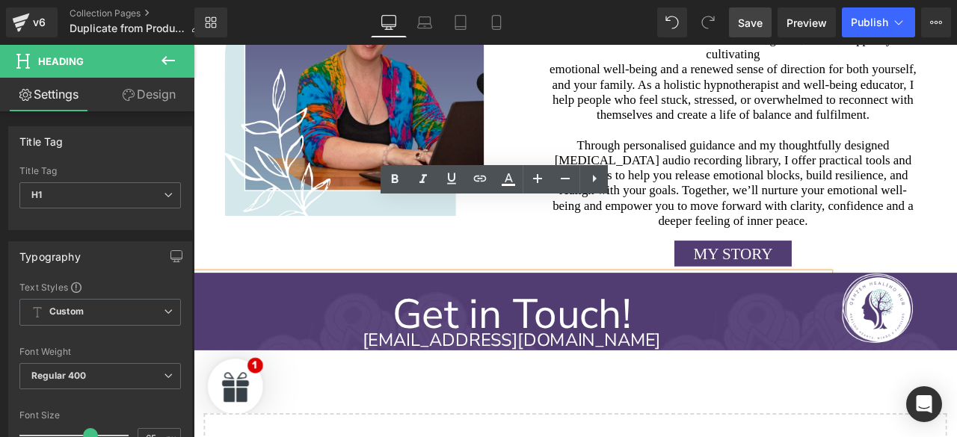
click at [752, 19] on span "Save" at bounding box center [750, 23] width 25 height 16
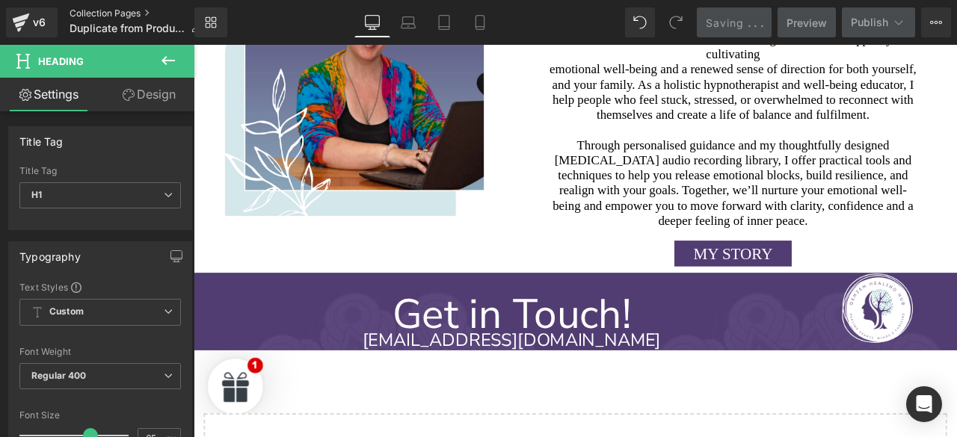
click at [152, 10] on link "Collection Pages" at bounding box center [142, 13] width 144 height 12
